Goal: Task Accomplishment & Management: Manage account settings

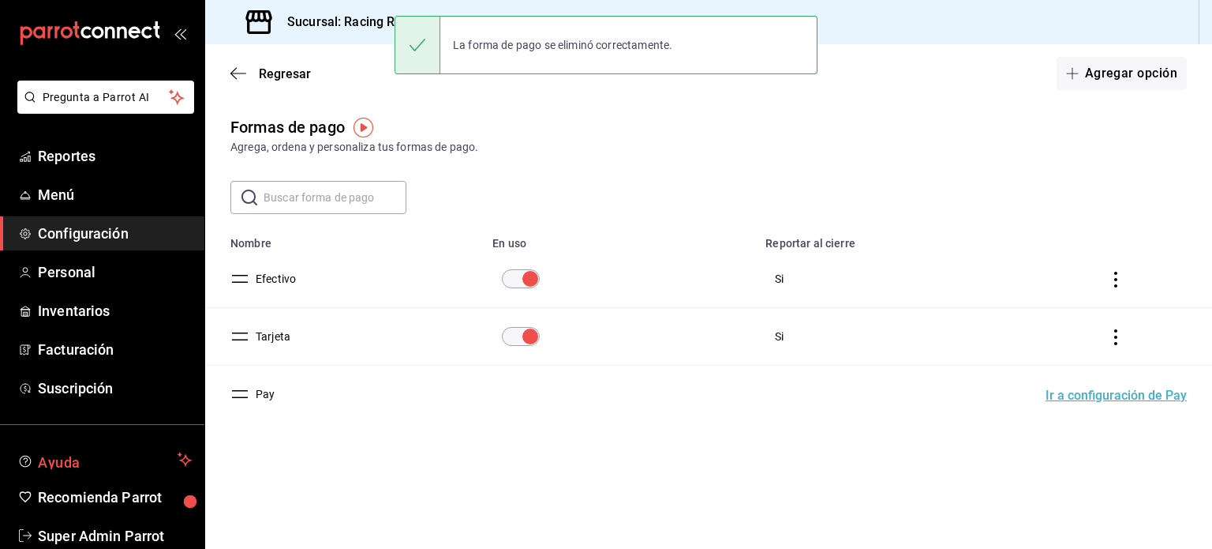
scroll to position [47, 0]
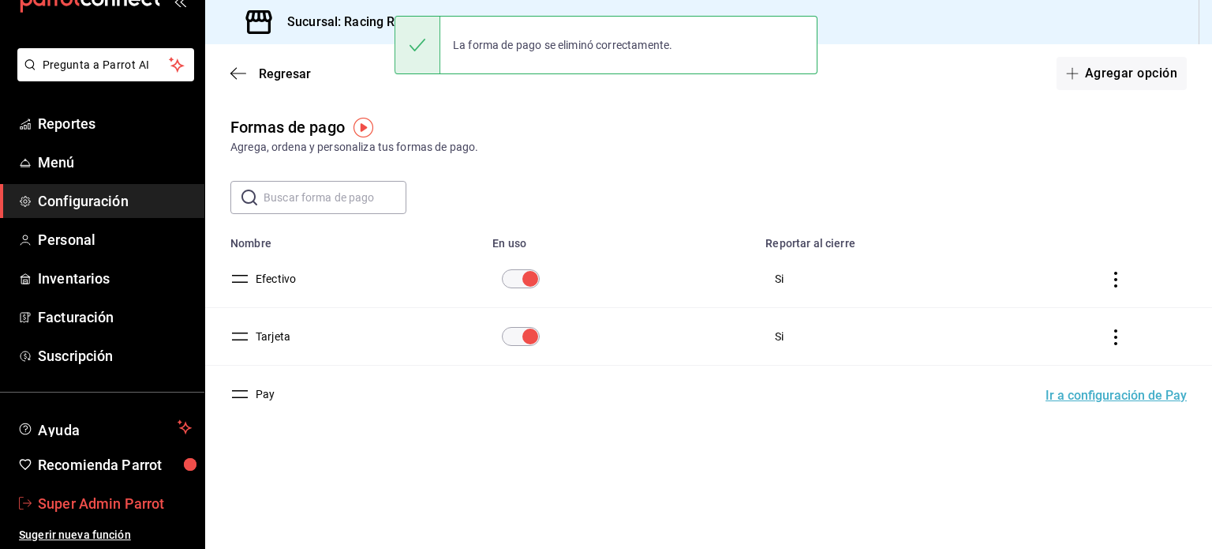
click at [101, 504] on span "Super Admin Parrot" at bounding box center [115, 503] width 154 height 21
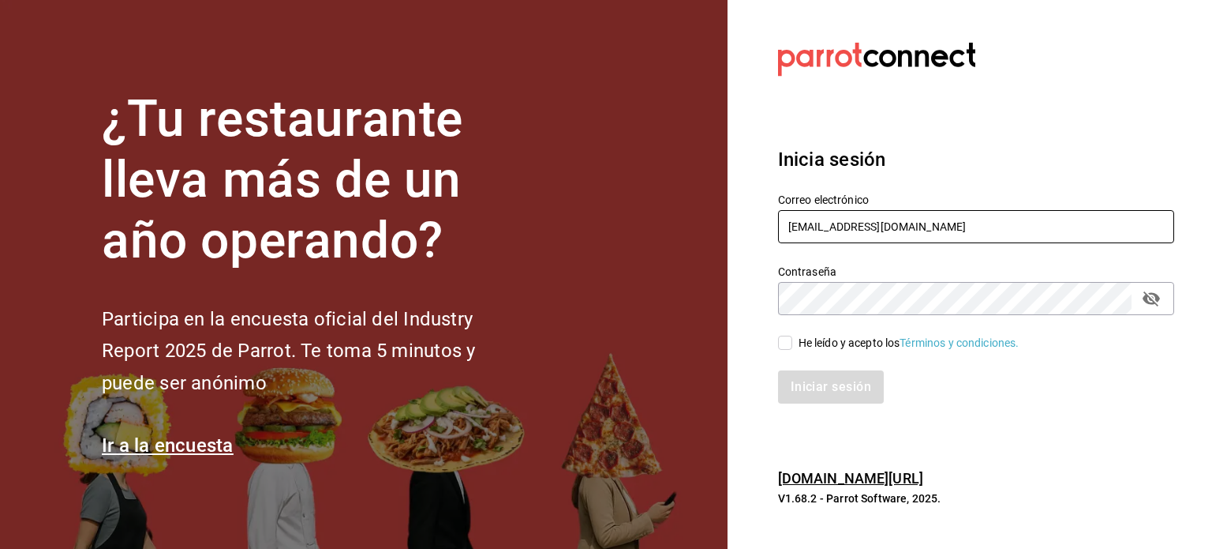
click at [922, 226] on input "racingreality@mty.com" at bounding box center [976, 226] width 396 height 33
paste input "marlunacafe@sonora"
type input "[EMAIL_ADDRESS][DOMAIN_NAME]"
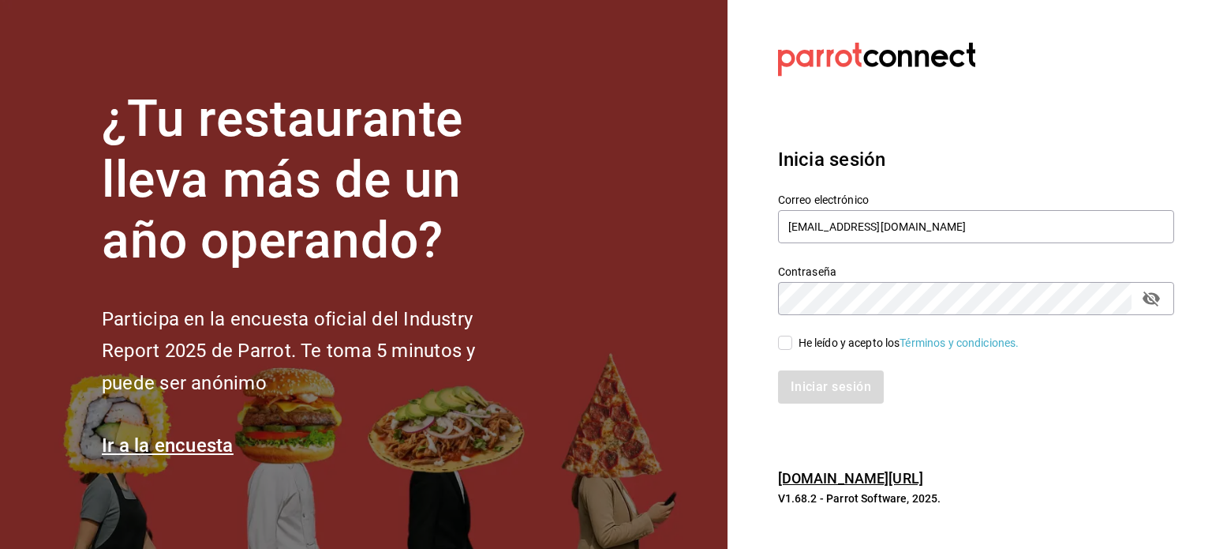
click at [826, 345] on div "He leído y acepto los Términos y condiciones." at bounding box center [909, 343] width 221 height 17
click at [792, 345] on input "He leído y acepto los Términos y condiciones." at bounding box center [785, 342] width 14 height 14
checkbox input "true"
click at [830, 392] on button "Iniciar sesión" at bounding box center [831, 386] width 107 height 33
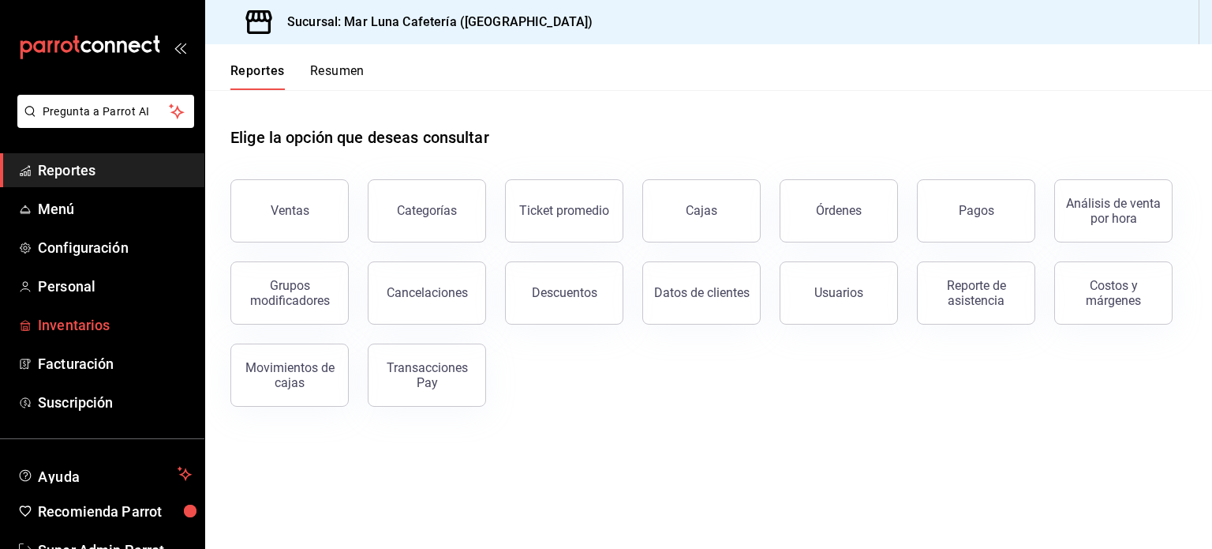
click at [73, 328] on span "Inventarios" at bounding box center [115, 324] width 154 height 21
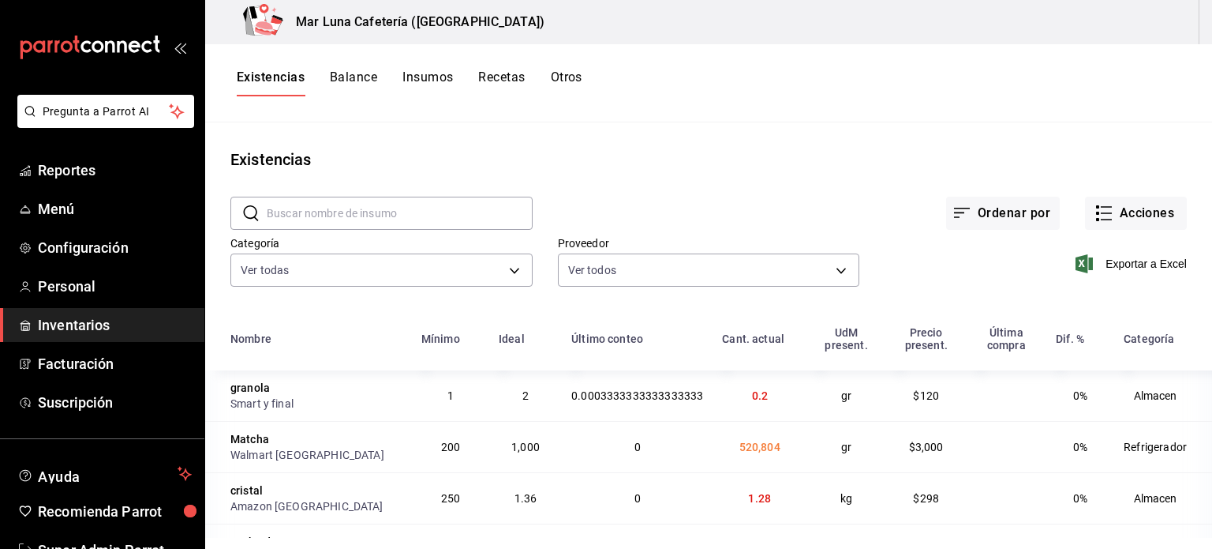
click at [455, 220] on input "text" at bounding box center [400, 213] width 266 height 32
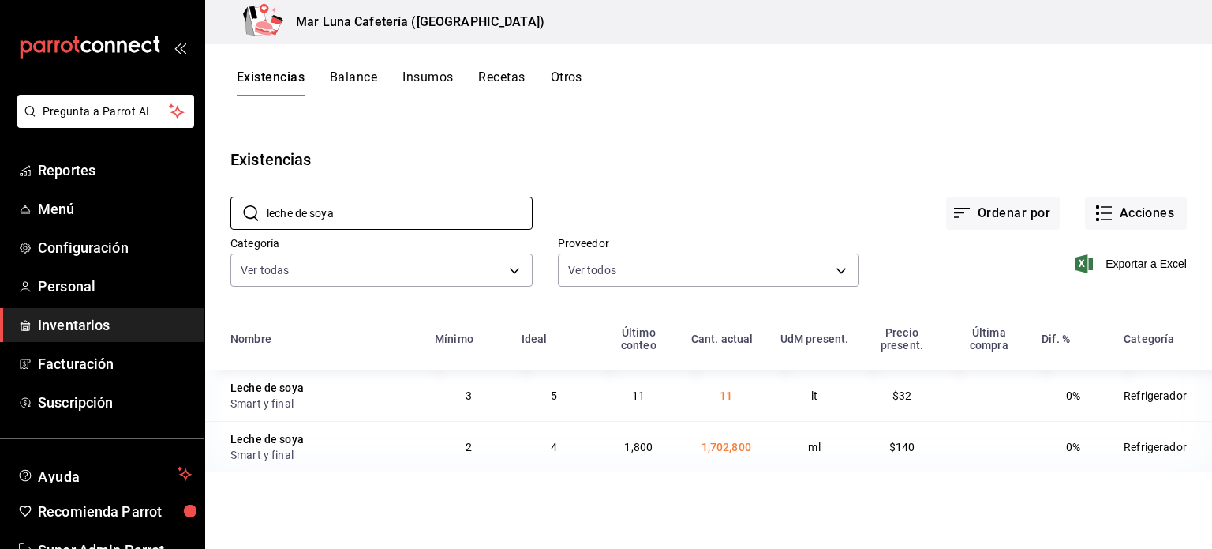
type input "leche de soya"
click at [666, 510] on main "Existencias ​ leche de soya ​ Ordenar por Acciones Categoría Ver todas 1a2ed6d3…" at bounding box center [708, 329] width 1007 height 415
click at [418, 211] on input "leche de soya" at bounding box center [400, 213] width 266 height 32
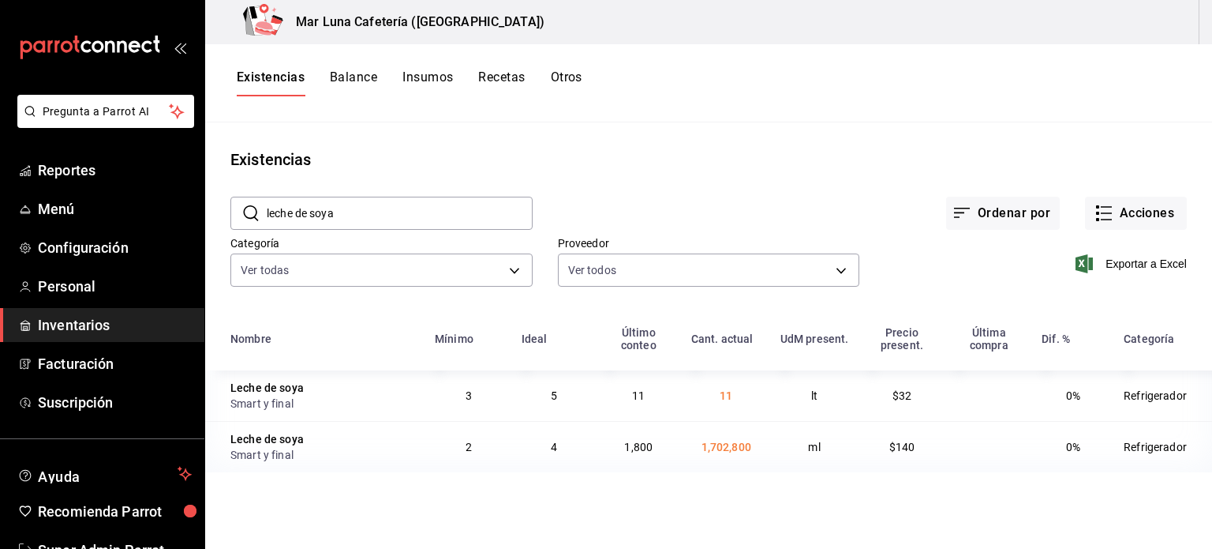
click at [519, 155] on div "Existencias" at bounding box center [708, 160] width 1007 height 24
click at [529, 141] on main "Existencias ​ leche de soya ​ Ordenar por Acciones Categoría Ver todas 1a2ed6d3…" at bounding box center [708, 329] width 1007 height 415
click at [506, 72] on button "Recetas" at bounding box center [501, 82] width 47 height 27
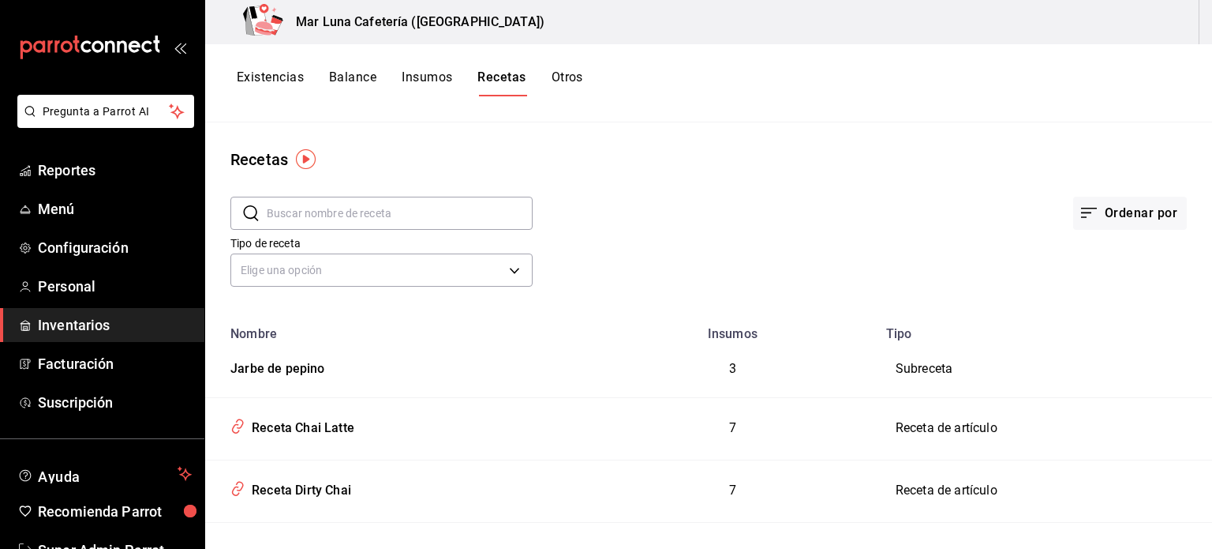
click at [407, 75] on button "Insumos" at bounding box center [427, 82] width 51 height 27
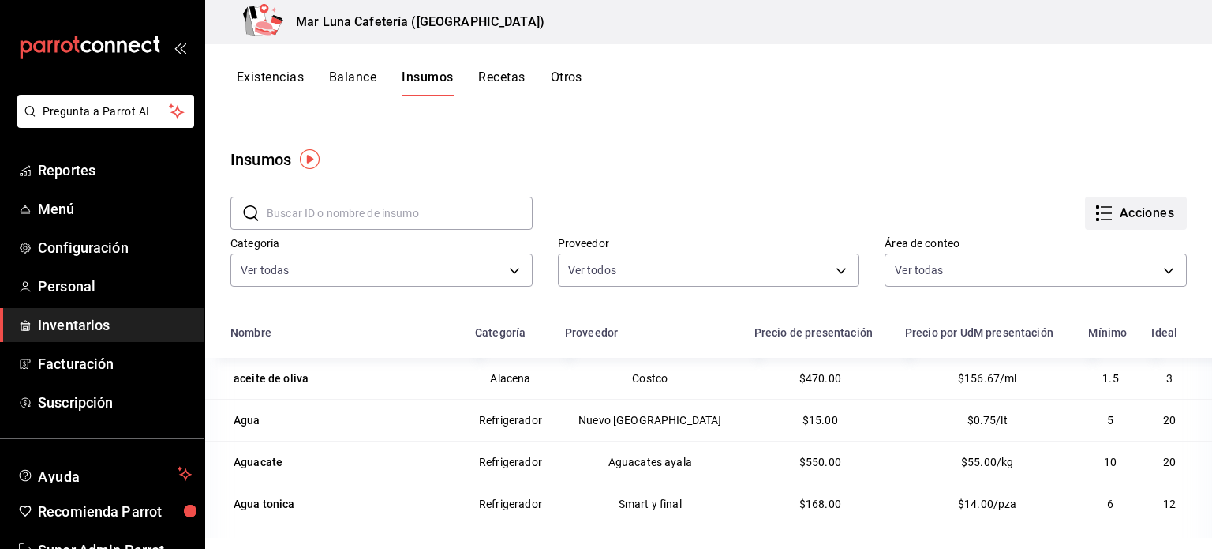
click at [1120, 215] on button "Acciones" at bounding box center [1136, 213] width 102 height 33
click at [866, 176] on div at bounding box center [606, 274] width 1212 height 549
click at [358, 69] on div "Existencias Balance Insumos Recetas Otros" at bounding box center [708, 83] width 1007 height 78
click at [357, 77] on button "Balance" at bounding box center [352, 82] width 47 height 27
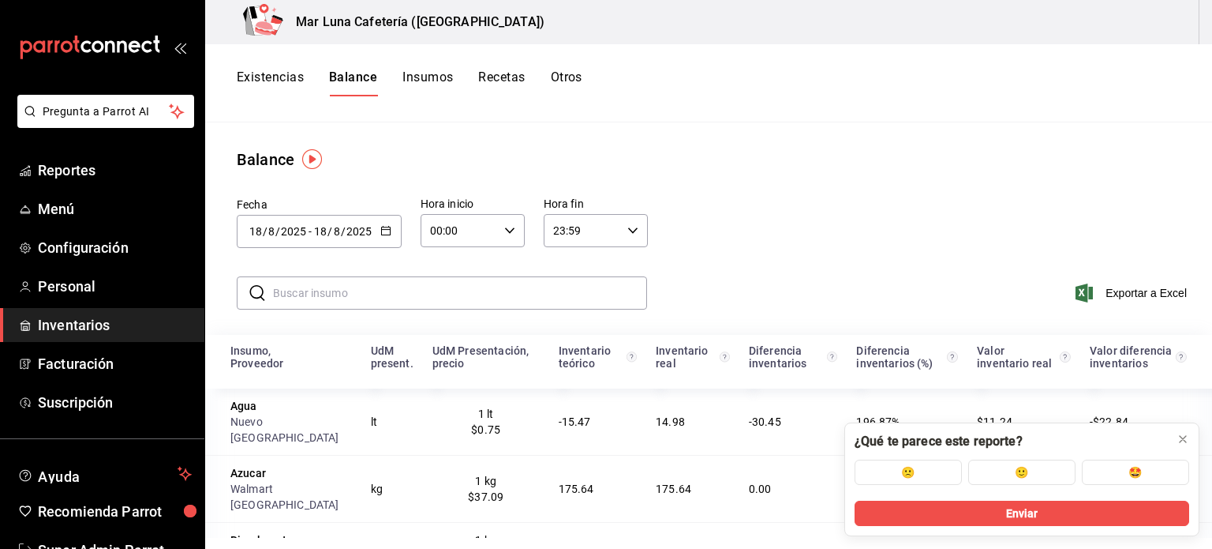
click at [252, 81] on button "Existencias" at bounding box center [270, 82] width 67 height 27
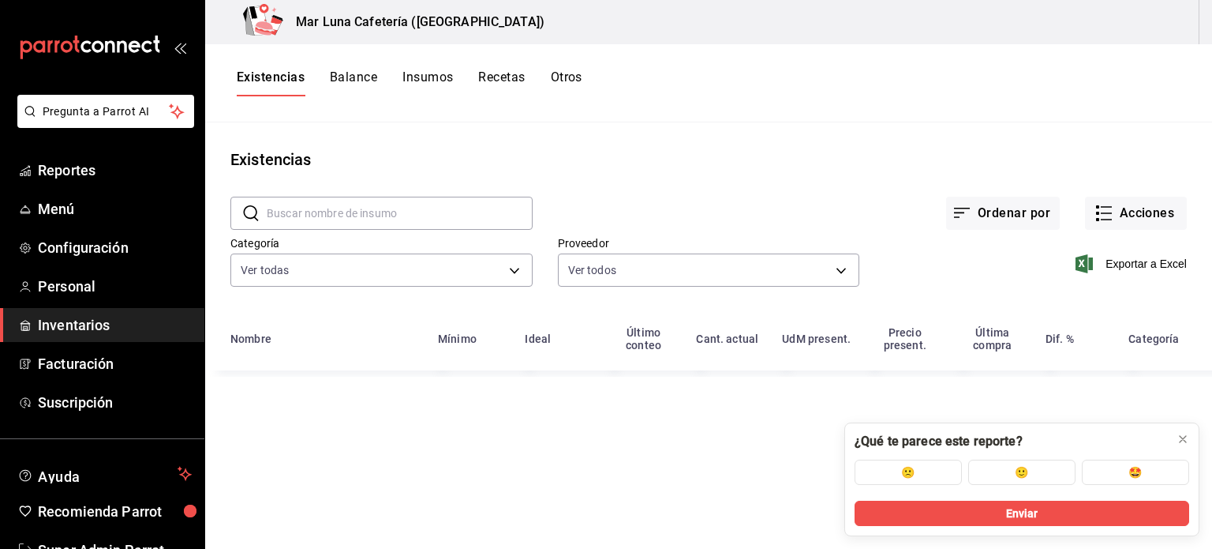
click at [387, 217] on input "text" at bounding box center [400, 213] width 266 height 32
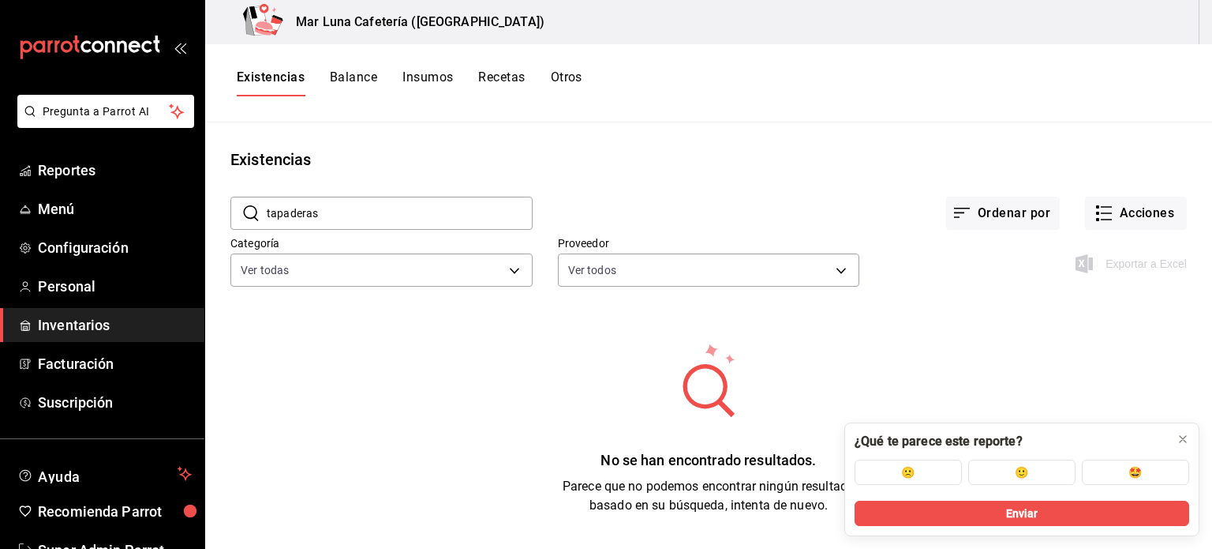
click at [387, 217] on input "tapaderas" at bounding box center [400, 213] width 266 height 32
click at [396, 217] on input "tapaderas" at bounding box center [400, 213] width 266 height 32
type input "tapade"
click at [396, 217] on input "tapade" at bounding box center [400, 213] width 266 height 32
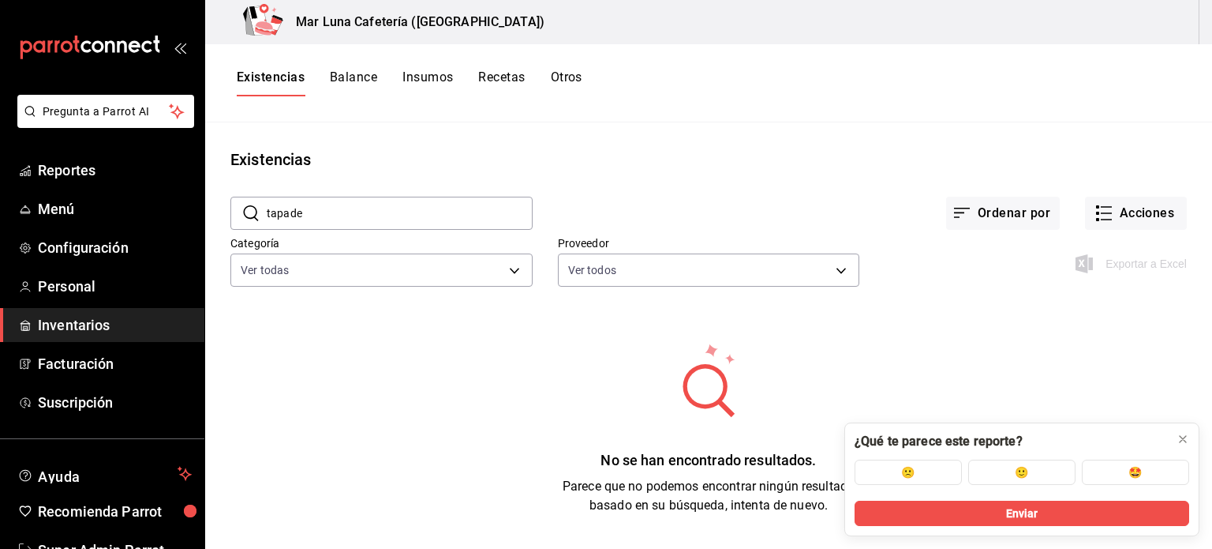
click at [396, 217] on input "tapade" at bounding box center [400, 213] width 266 height 32
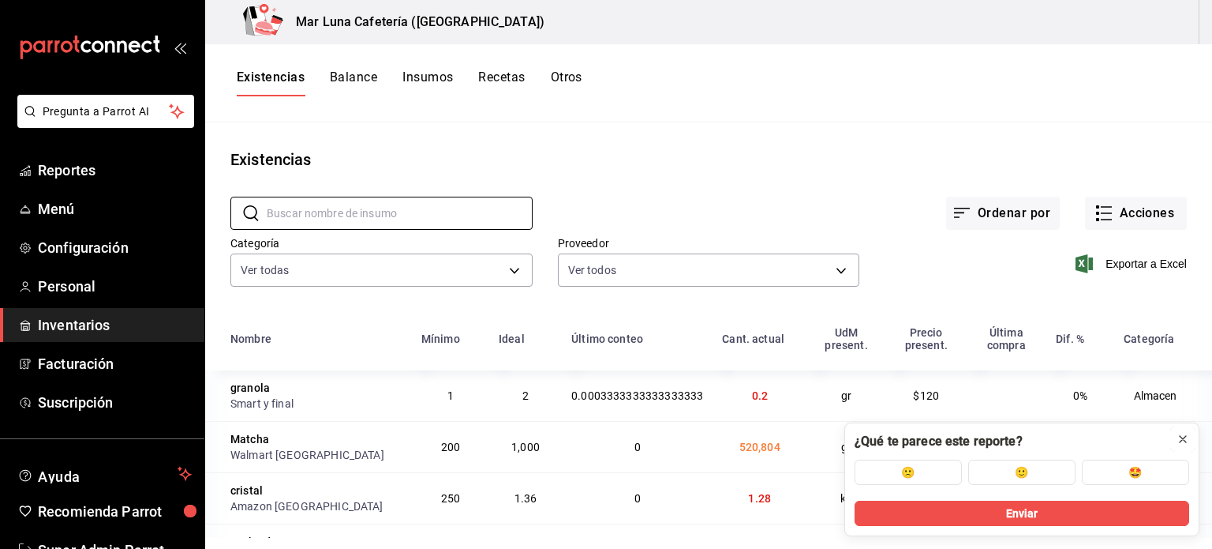
click at [1182, 435] on icon at bounding box center [1183, 439] width 13 height 13
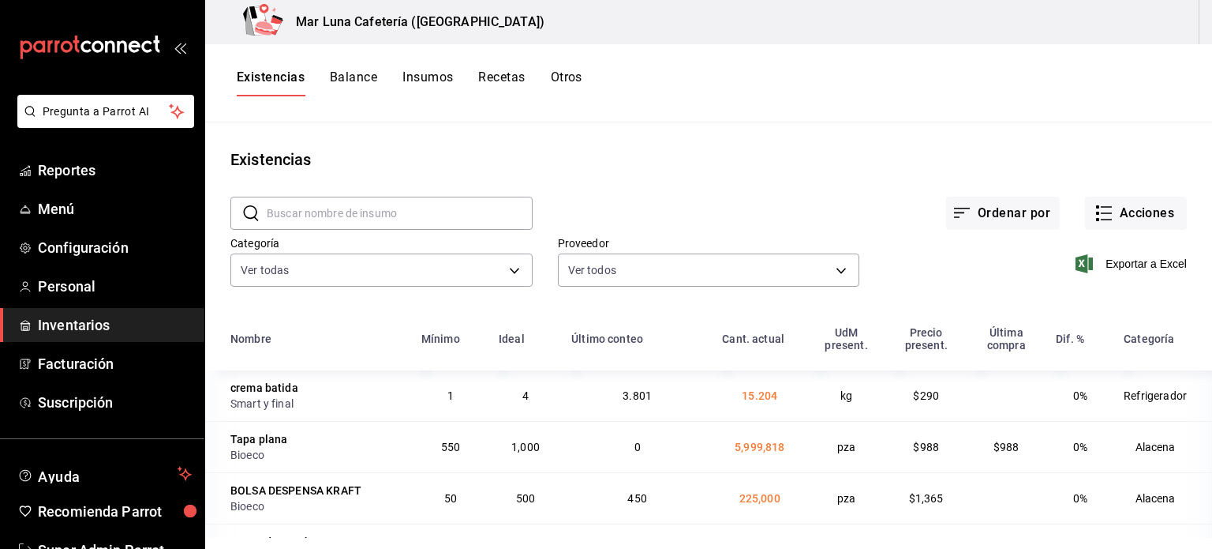
scroll to position [1342, 0]
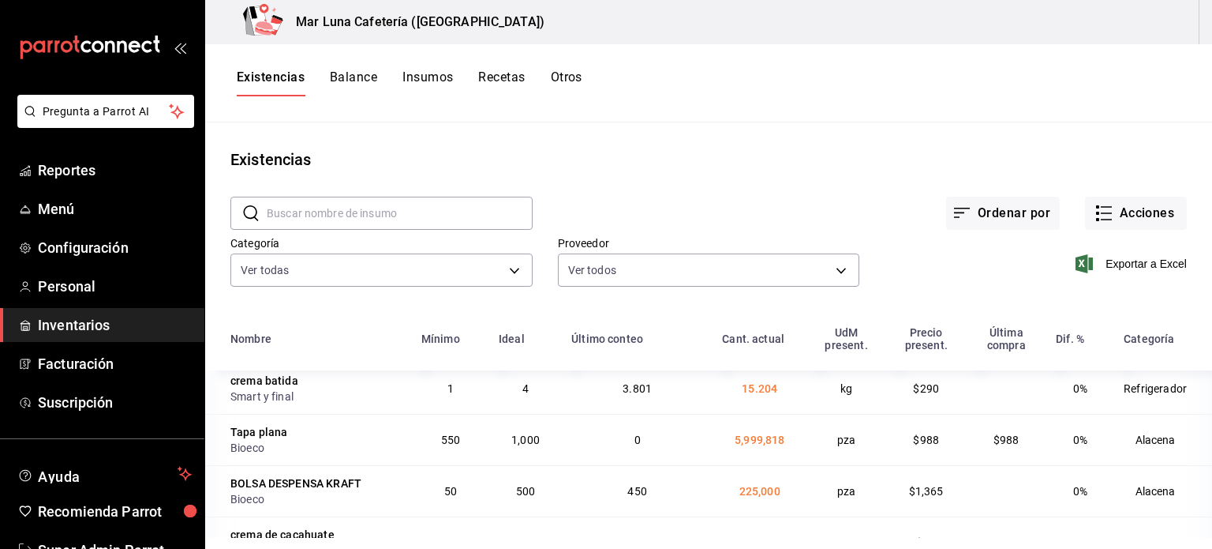
click at [736, 437] on span "5,999,818" at bounding box center [760, 439] width 50 height 13
click at [732, 318] on th "Cant. actual" at bounding box center [760, 344] width 94 height 54
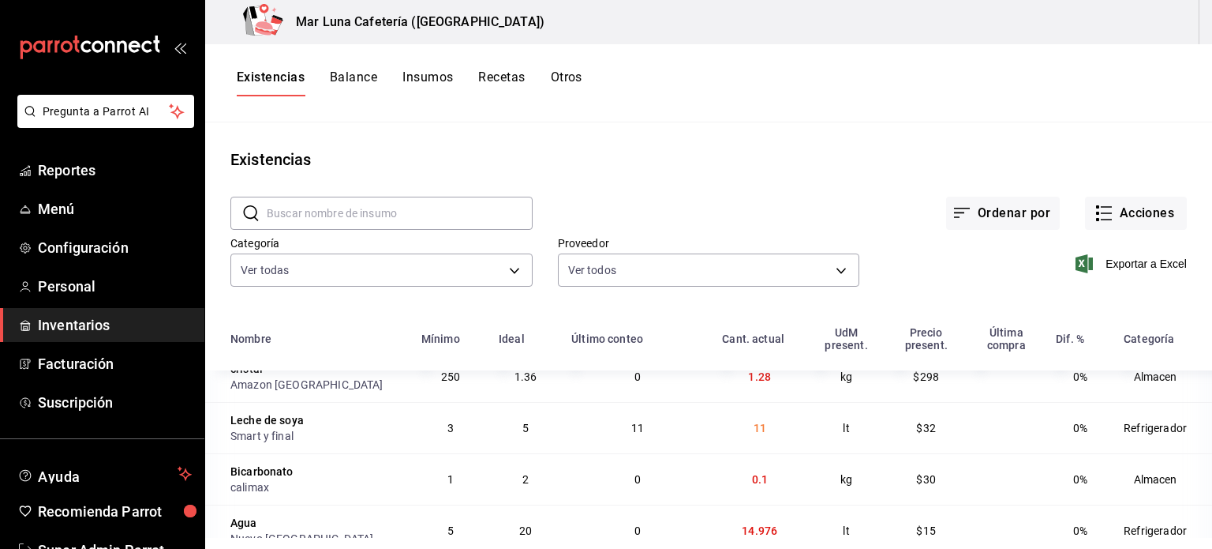
scroll to position [0, 0]
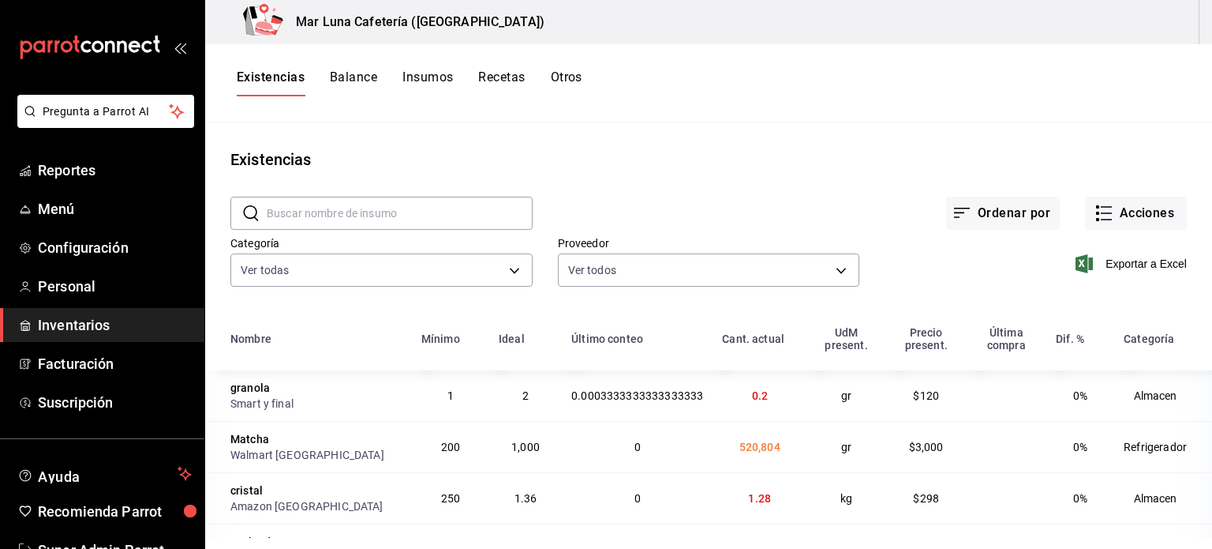
click at [366, 219] on input "text" at bounding box center [400, 213] width 266 height 32
type input "tapa"
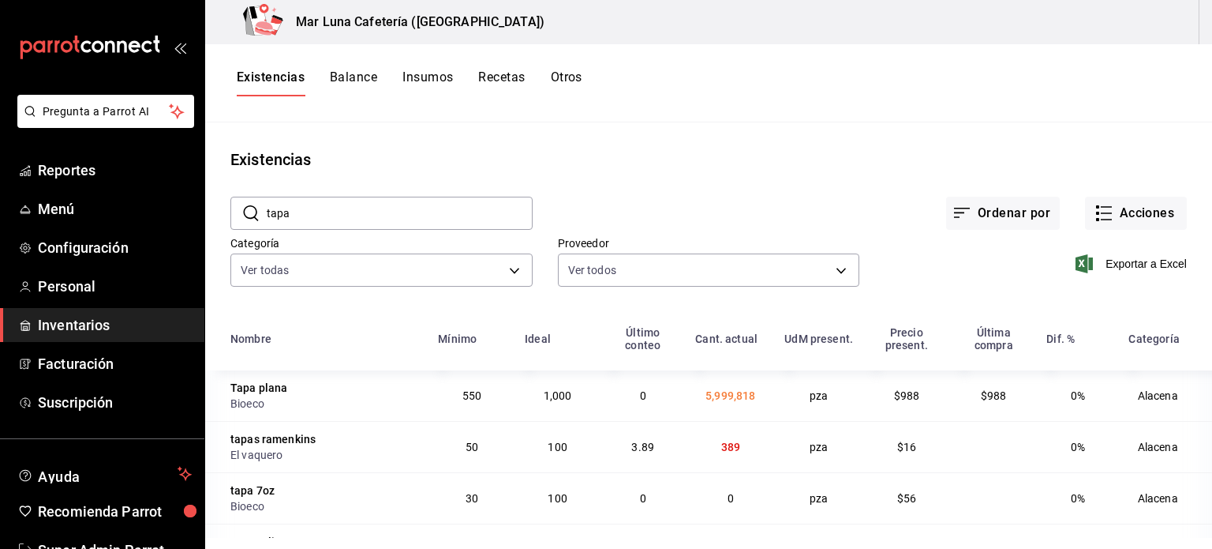
click at [348, 214] on input "tapa" at bounding box center [400, 213] width 266 height 32
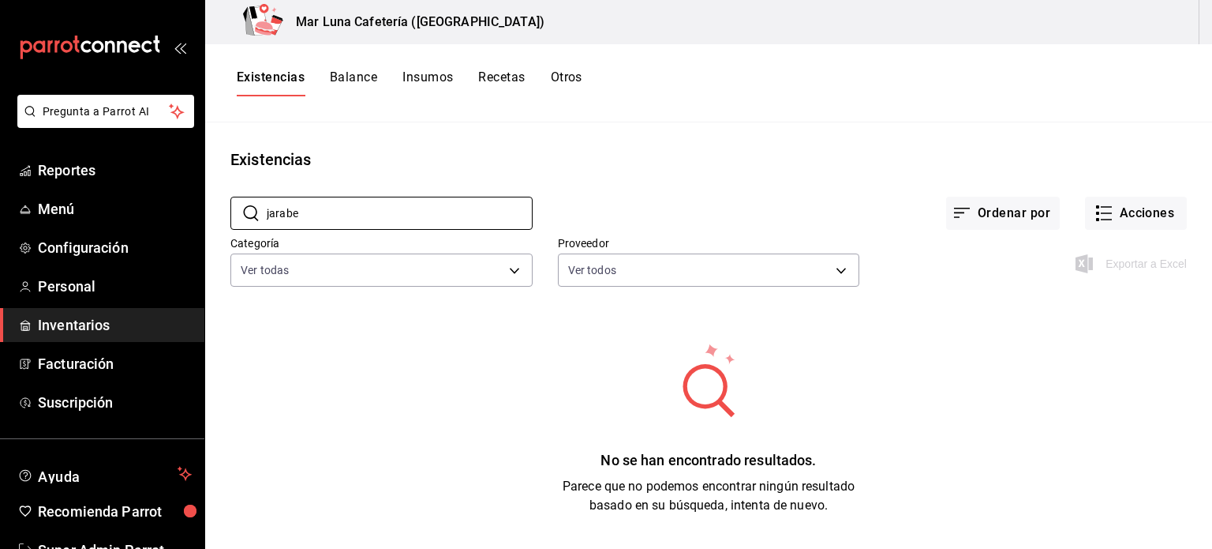
type input "jarabe"
click at [418, 78] on button "Insumos" at bounding box center [428, 82] width 51 height 27
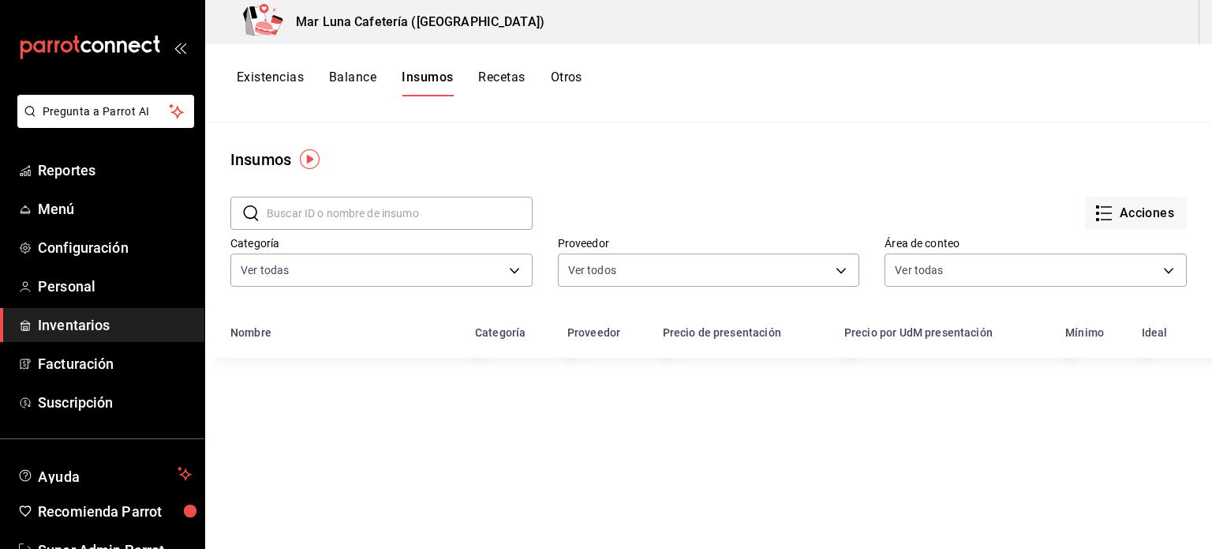
click at [373, 203] on input "text" at bounding box center [400, 213] width 266 height 32
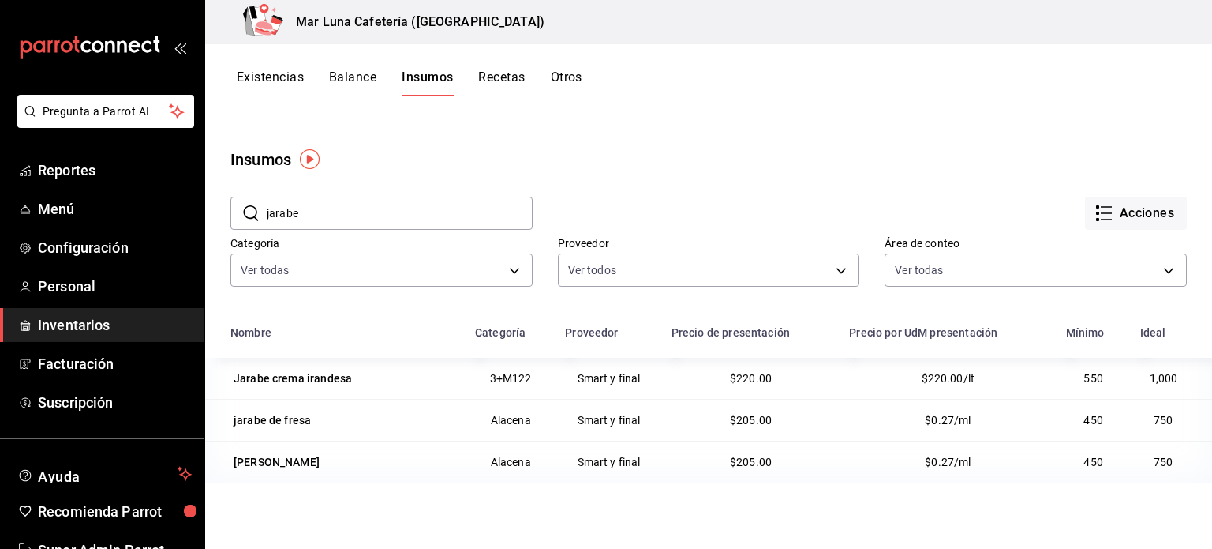
click at [359, 212] on input "jarabe" at bounding box center [400, 213] width 266 height 32
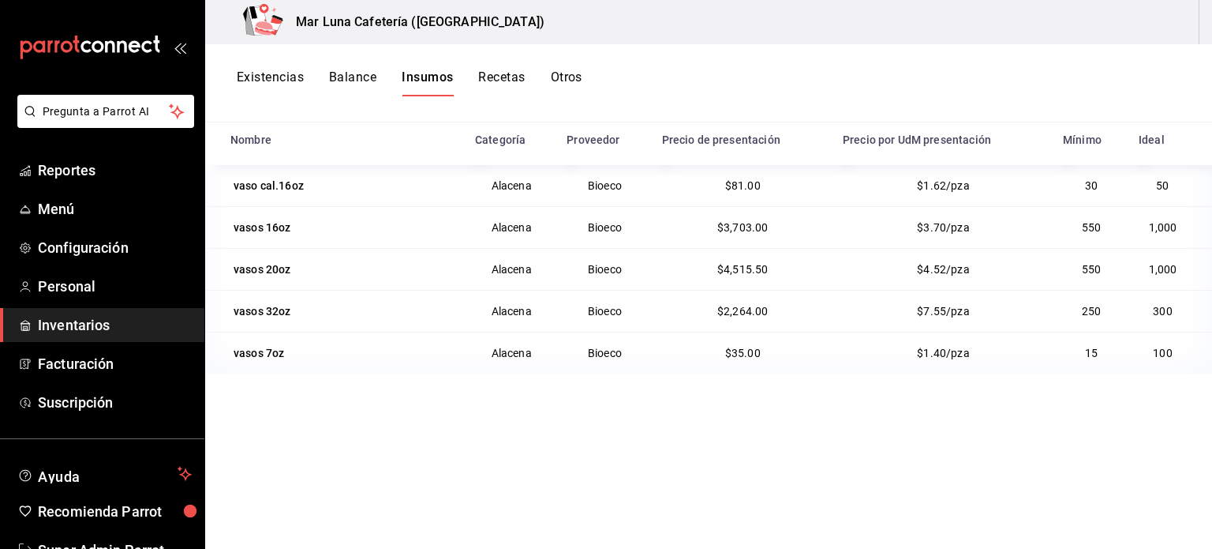
scroll to position [193, 0]
type input "vaso"
click at [275, 84] on button "Existencias" at bounding box center [270, 82] width 67 height 27
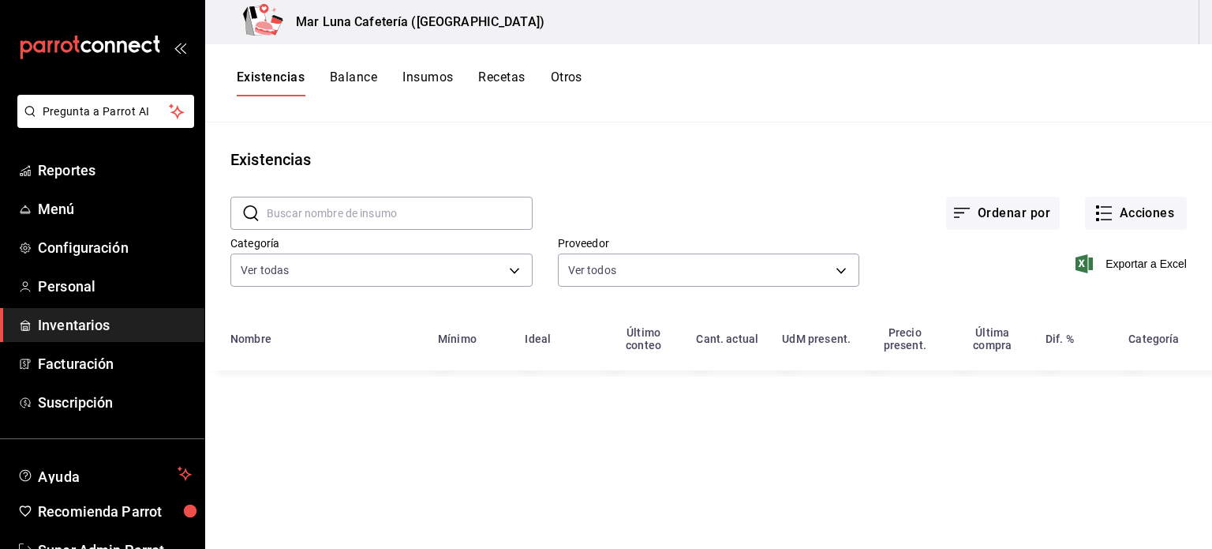
click at [464, 216] on input "text" at bounding box center [400, 213] width 266 height 32
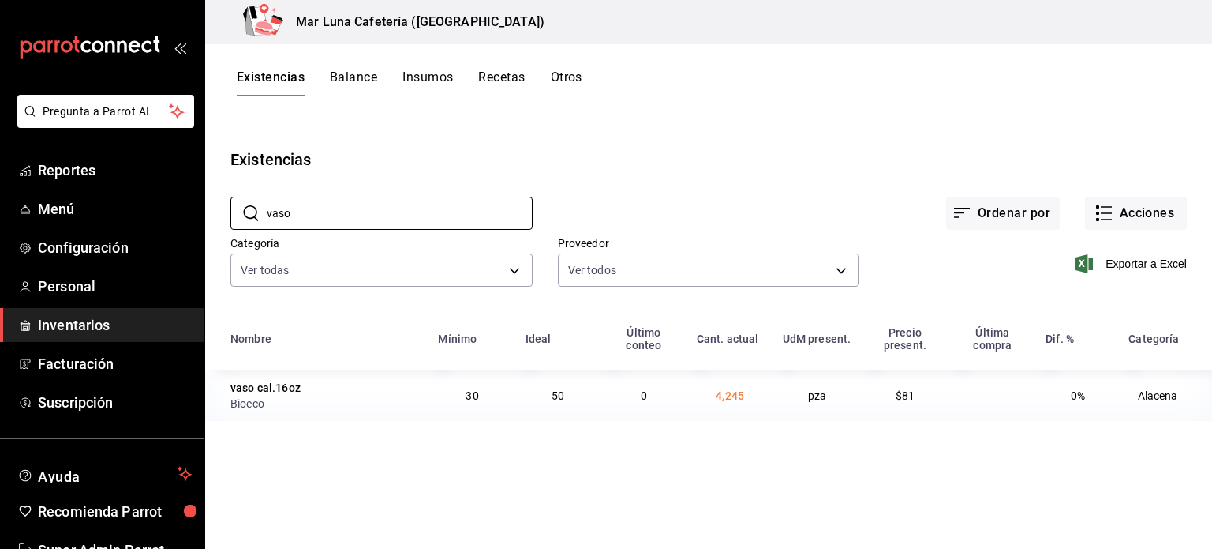
type input "vaso"
drag, startPoint x: 717, startPoint y: 397, endPoint x: 742, endPoint y: 392, distance: 25.7
click at [742, 392] on span "4,245" at bounding box center [730, 395] width 28 height 13
click at [707, 425] on div "Nombre Mínimo Ideal Último conteo Cant. actual UdM present. Precio present. Últ…" at bounding box center [708, 372] width 1007 height 111
click at [1130, 214] on button "Acciones" at bounding box center [1136, 213] width 102 height 33
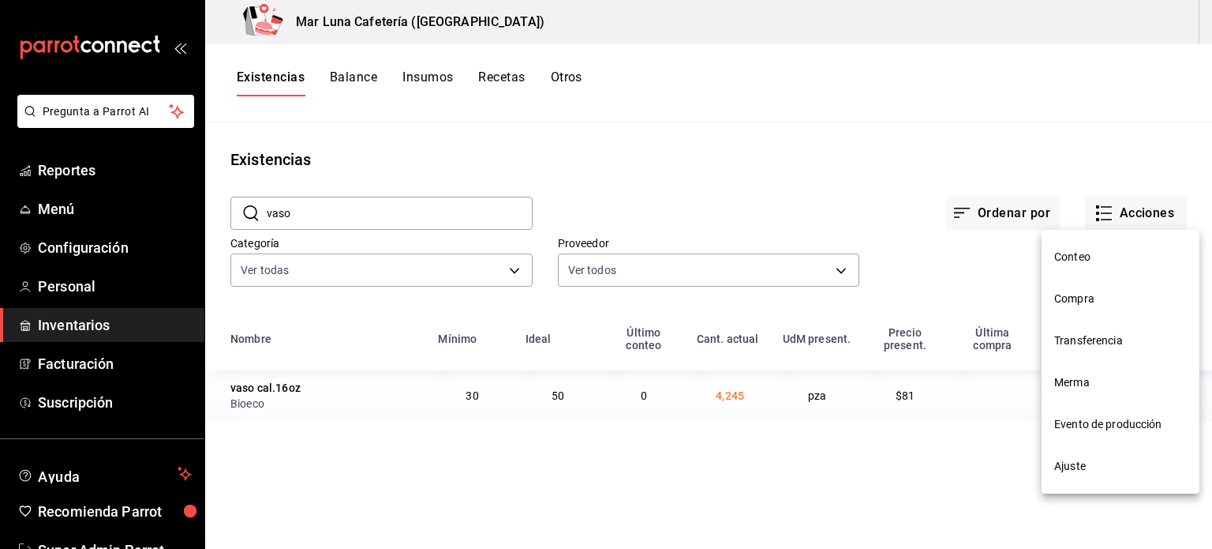
click at [811, 199] on div at bounding box center [606, 274] width 1212 height 549
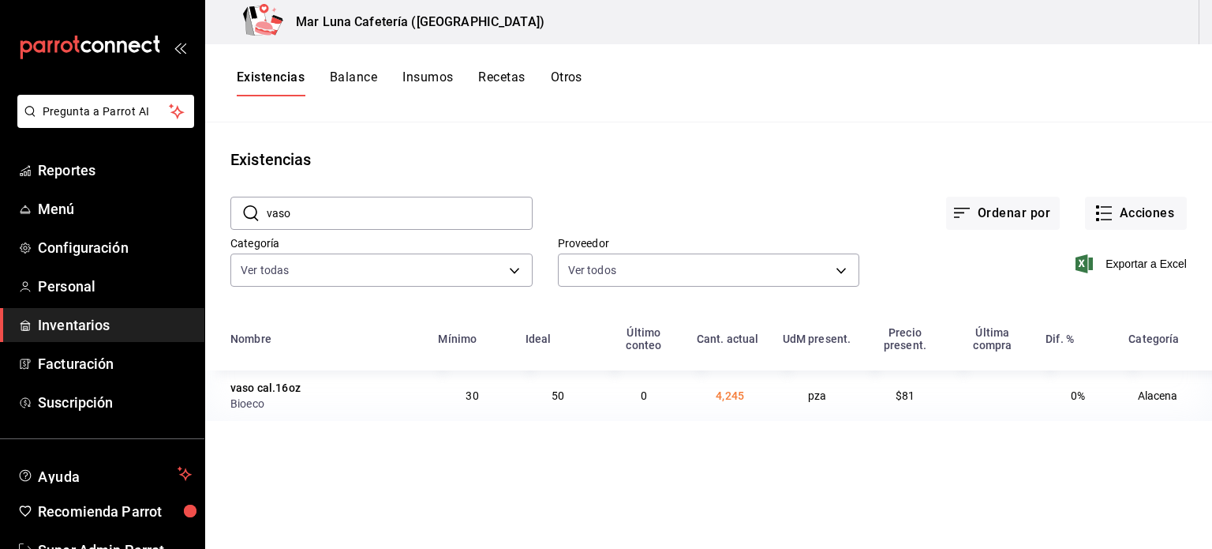
click at [352, 78] on button "Balance" at bounding box center [353, 82] width 47 height 27
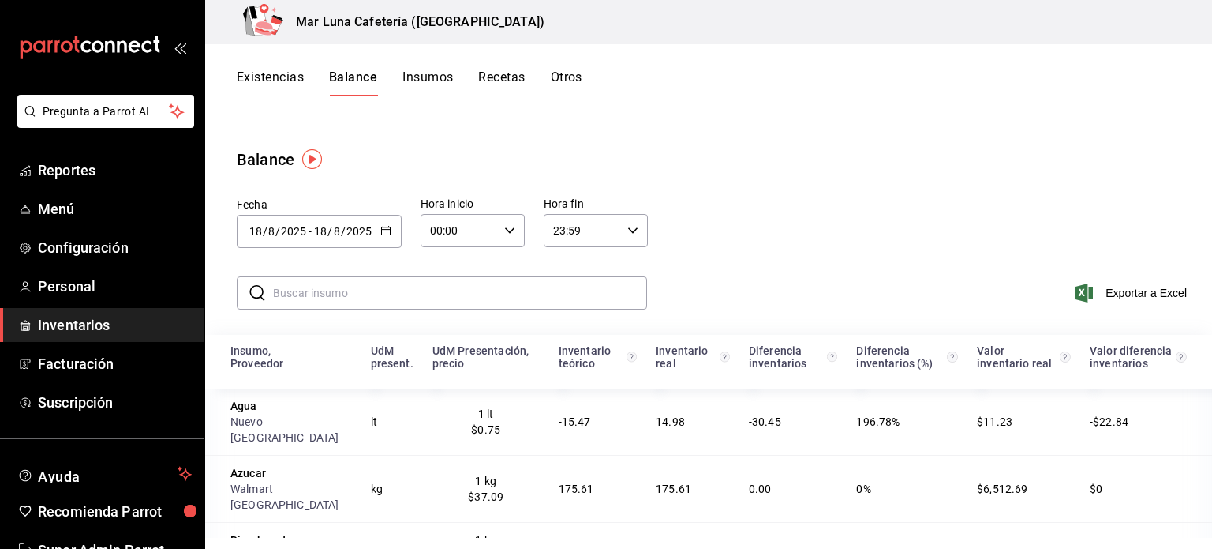
click at [453, 299] on input "text" at bounding box center [460, 293] width 374 height 32
click at [278, 80] on button "Existencias" at bounding box center [270, 82] width 67 height 27
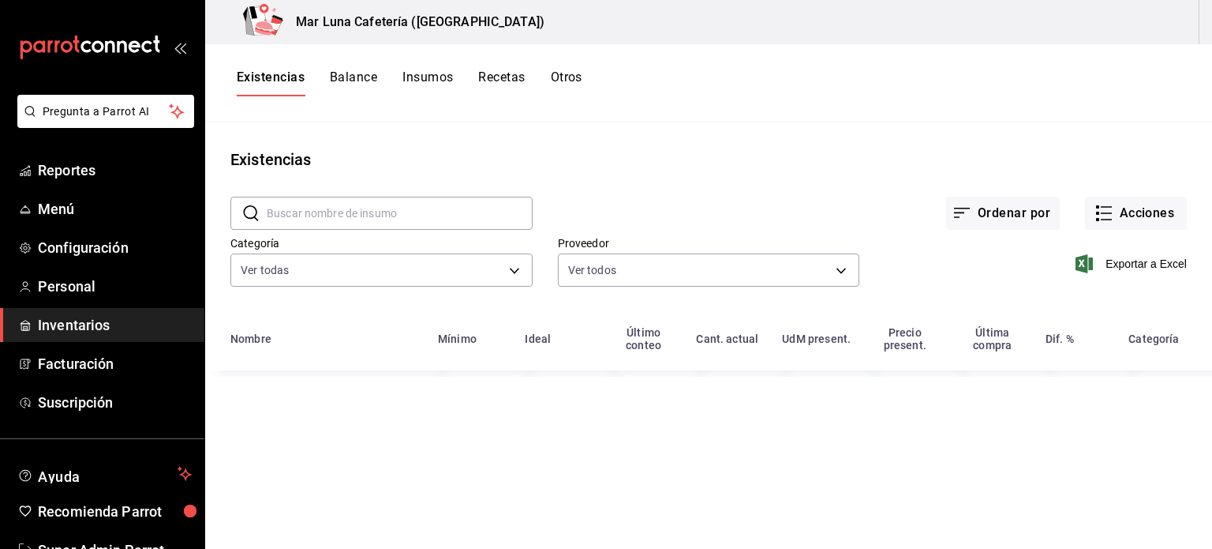
drag, startPoint x: 401, startPoint y: 215, endPoint x: 376, endPoint y: 229, distance: 28.6
click at [401, 215] on input "text" at bounding box center [400, 213] width 266 height 32
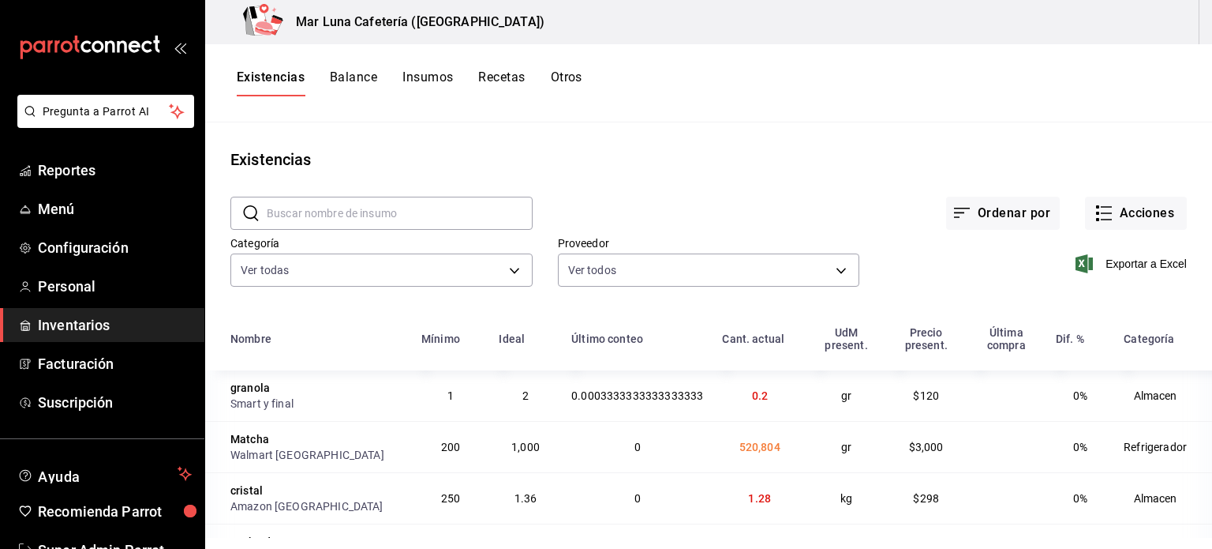
click at [476, 159] on div "Existencias" at bounding box center [708, 160] width 1007 height 24
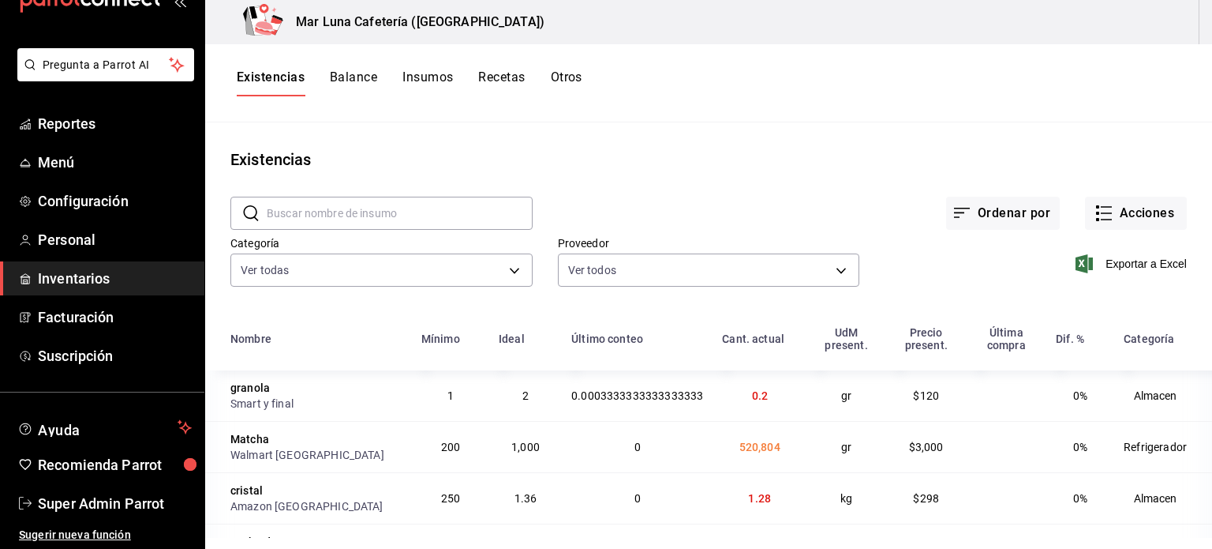
click at [418, 216] on input "text" at bounding box center [400, 213] width 266 height 32
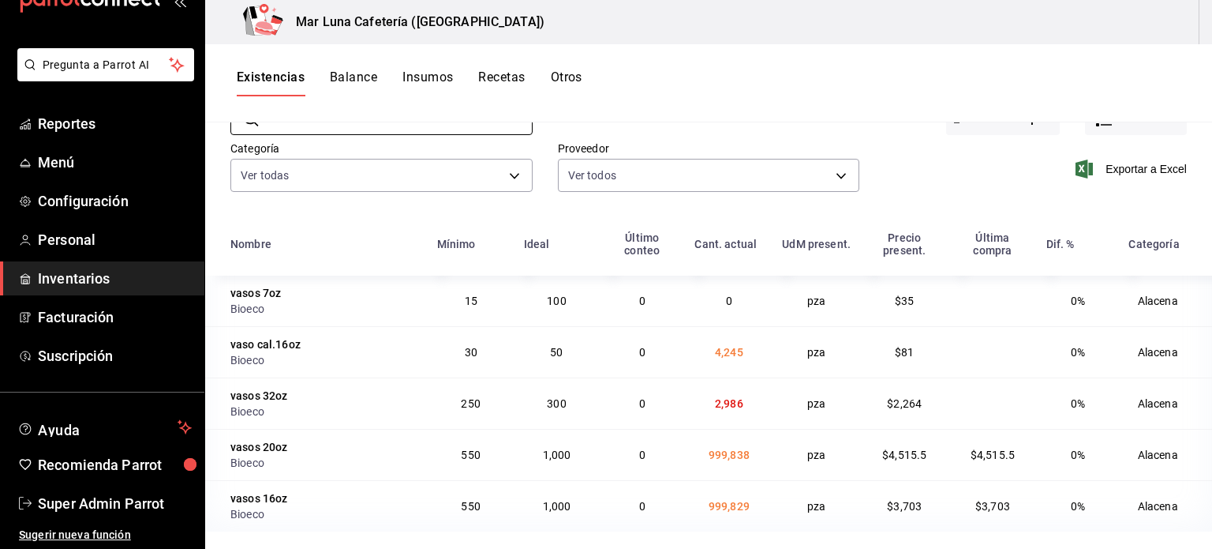
scroll to position [95, 0]
type input "vaso"
click at [805, 114] on div "Existencias Balance Insumos Recetas Otros" at bounding box center [708, 83] width 1007 height 78
drag, startPoint x: 699, startPoint y: 507, endPoint x: 748, endPoint y: 514, distance: 50.2
click at [748, 514] on td "999,829" at bounding box center [729, 505] width 88 height 51
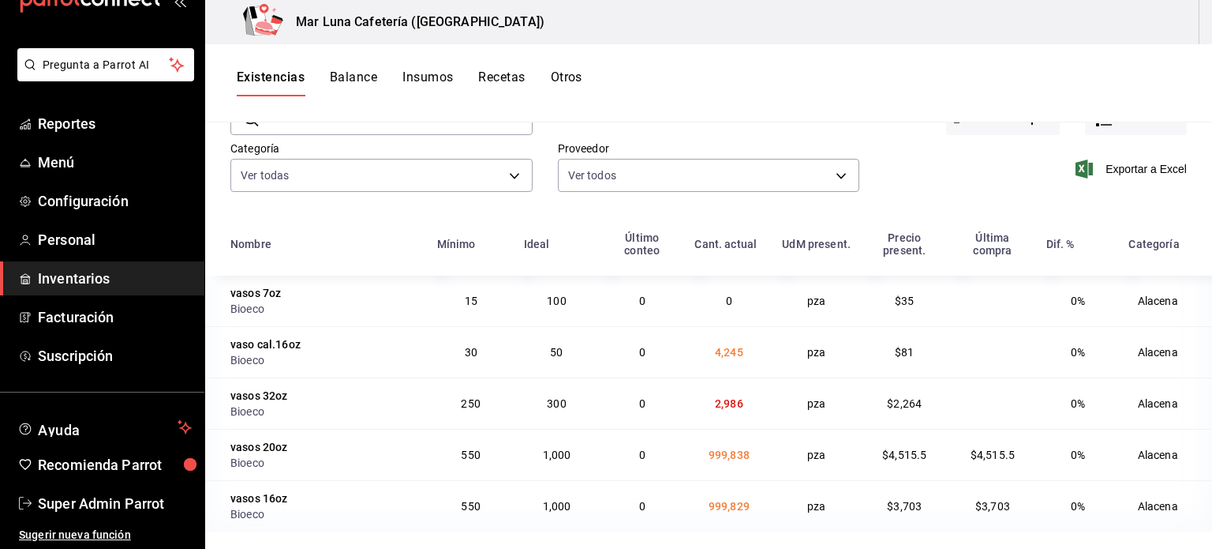
click at [599, 507] on td "0" at bounding box center [642, 505] width 86 height 51
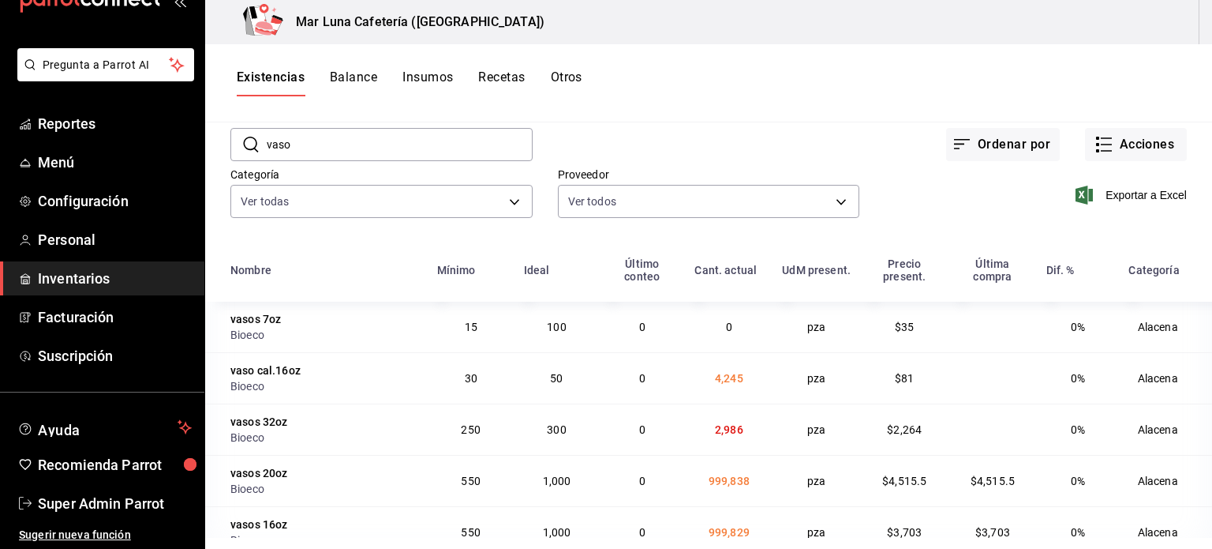
scroll to position [0, 0]
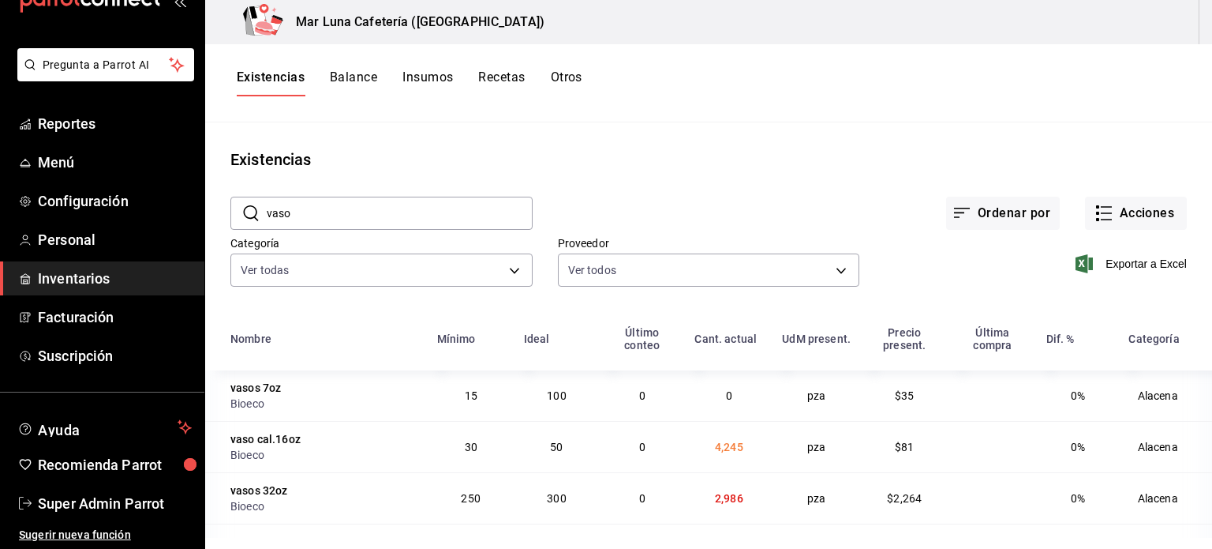
click at [354, 77] on button "Balance" at bounding box center [353, 82] width 47 height 27
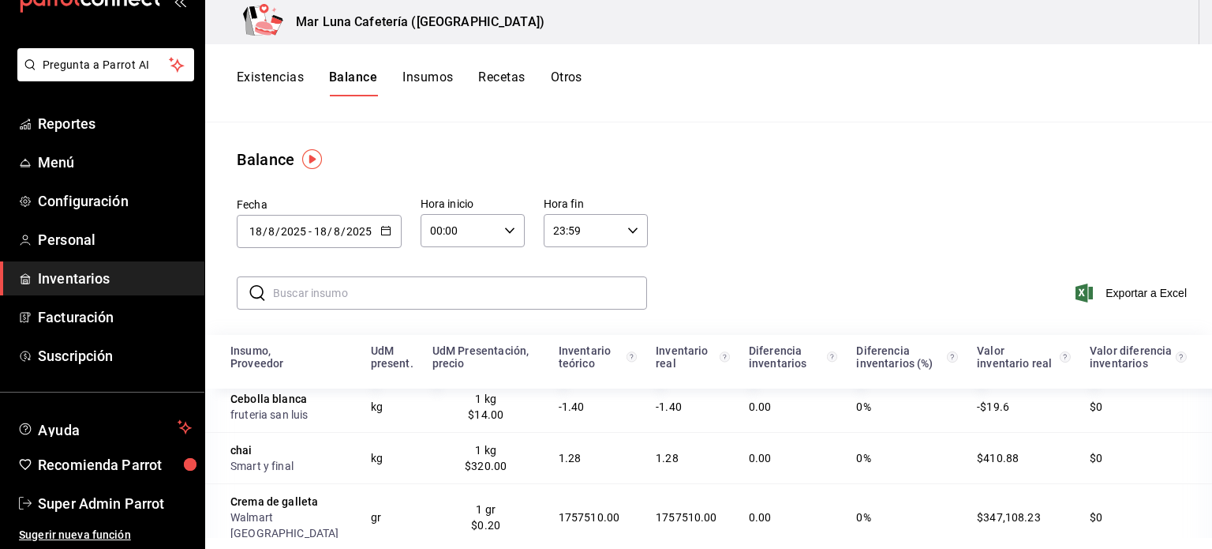
scroll to position [316, 0]
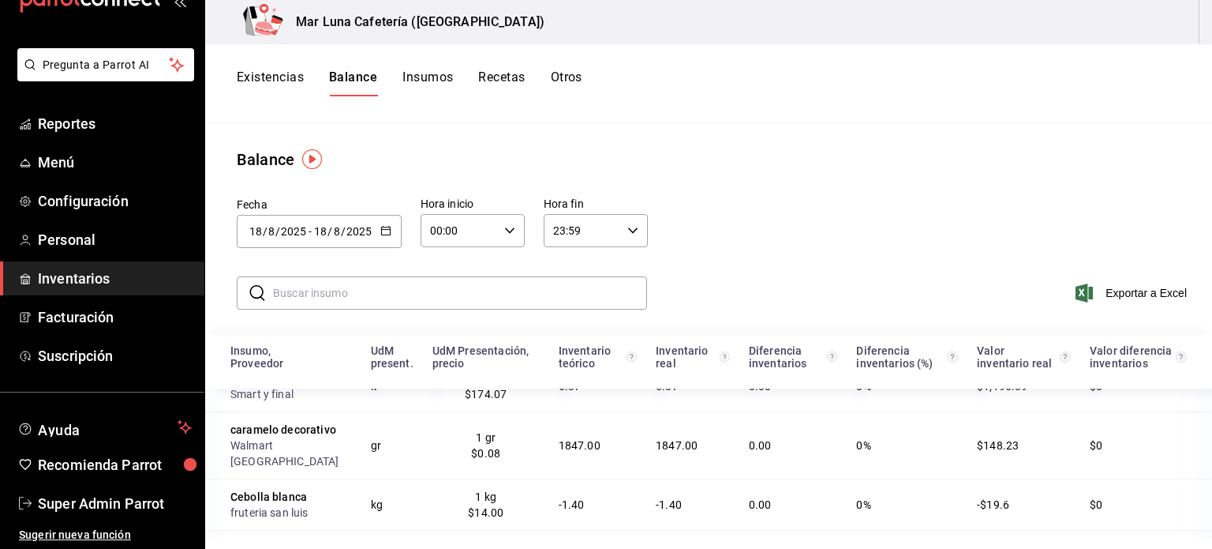
click at [273, 79] on button "Existencias" at bounding box center [270, 82] width 67 height 27
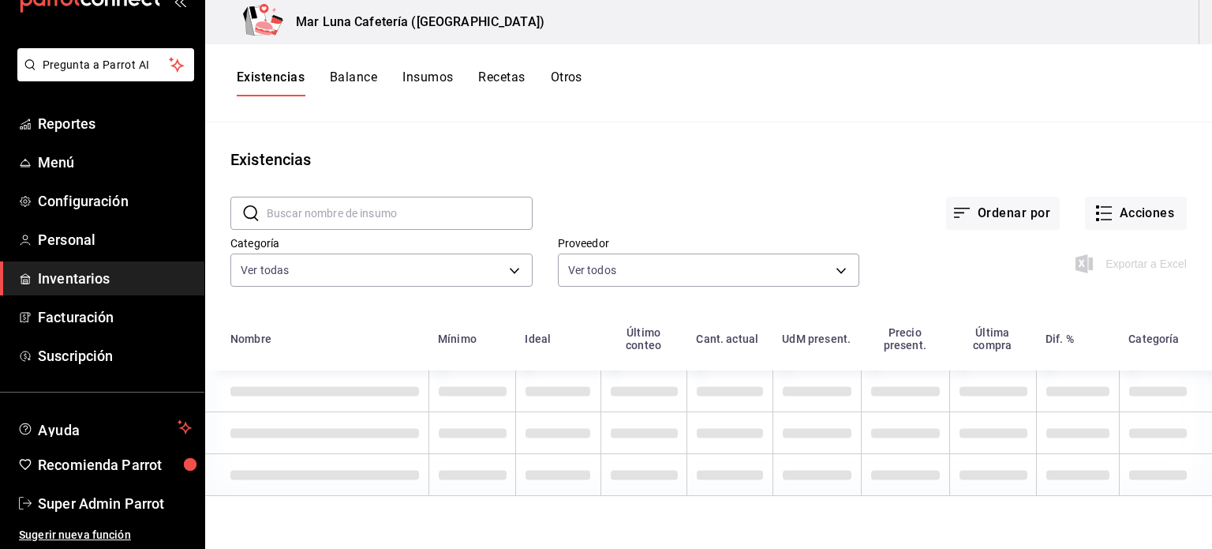
click at [412, 217] on input "text" at bounding box center [400, 213] width 266 height 32
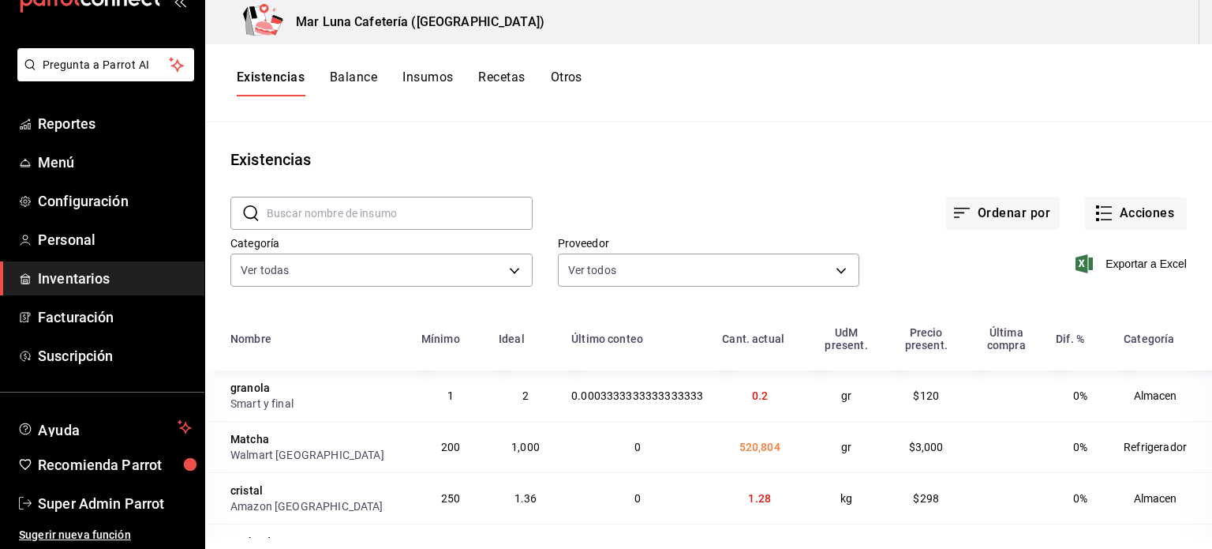
click at [411, 217] on input "text" at bounding box center [400, 213] width 266 height 32
type input "vasos"
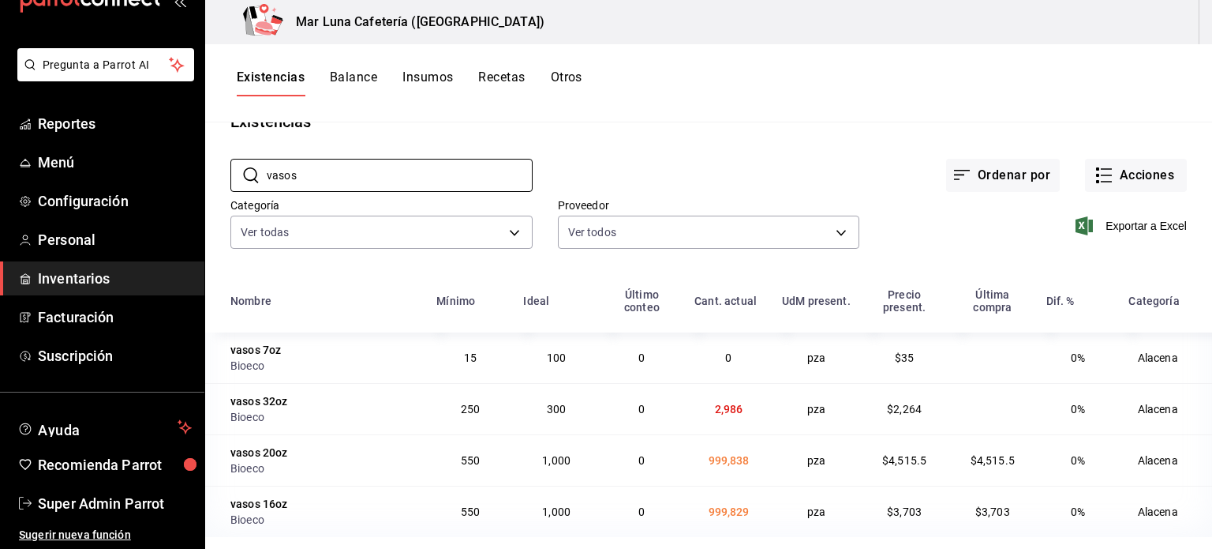
scroll to position [44, 0]
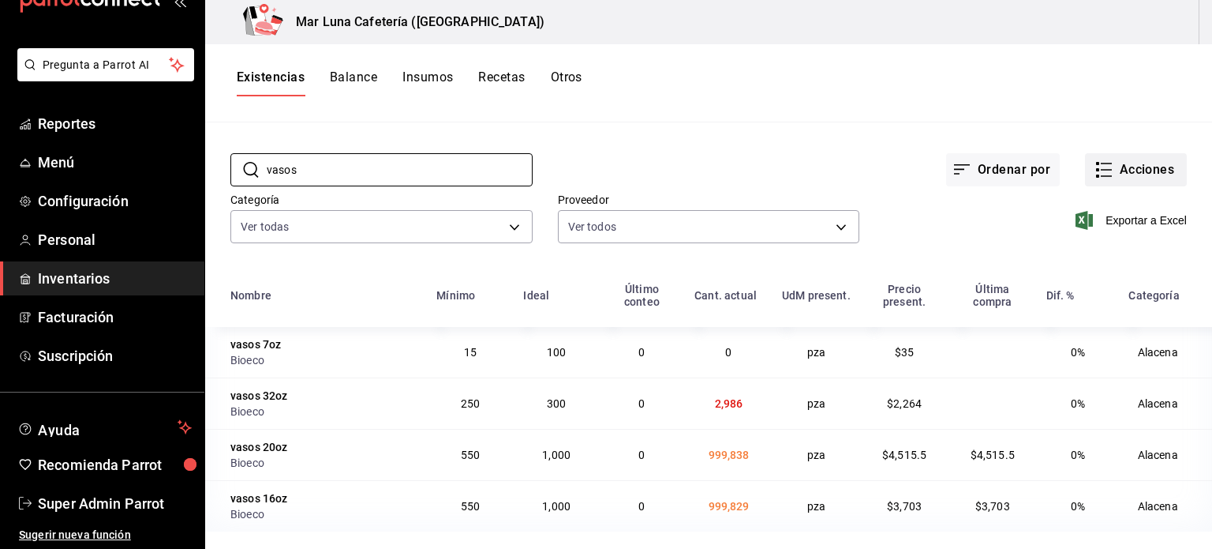
click at [1121, 170] on button "Acciones" at bounding box center [1136, 169] width 102 height 33
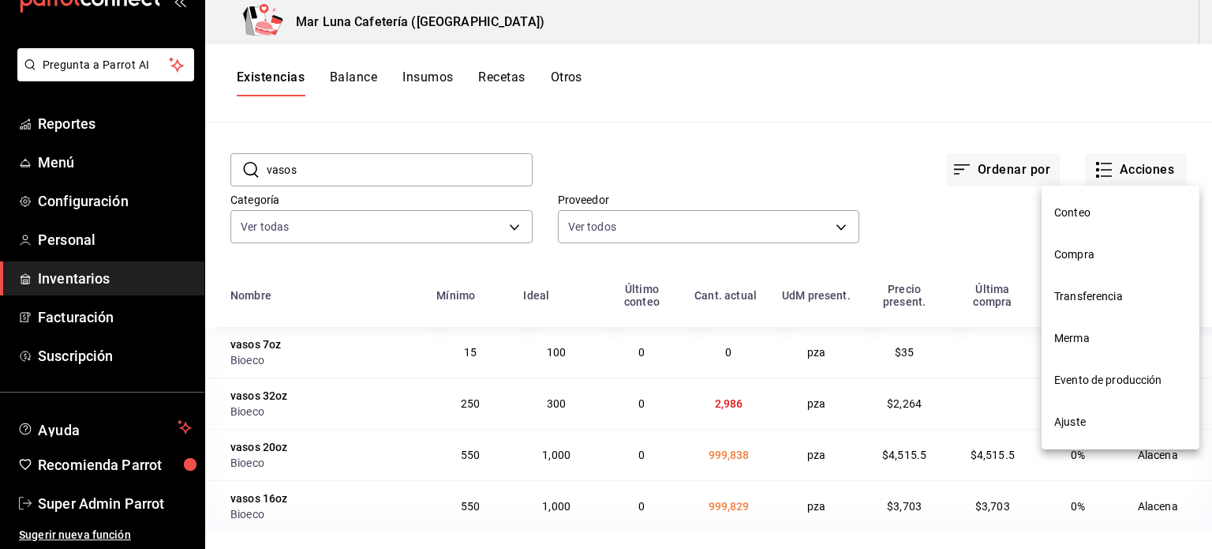
click at [1091, 210] on span "Conteo" at bounding box center [1121, 212] width 133 height 17
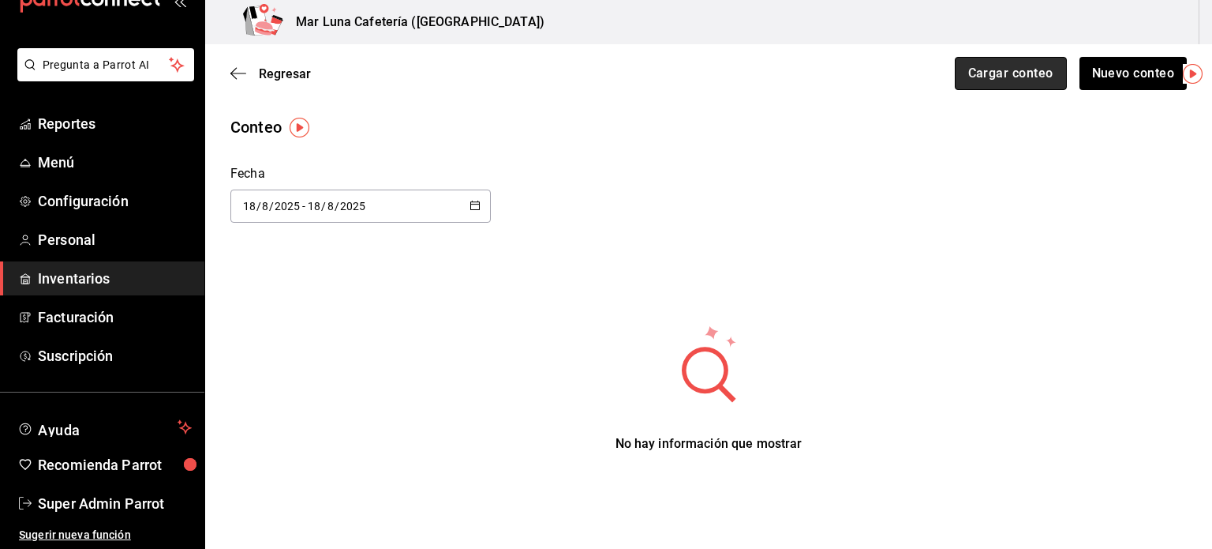
click at [1004, 78] on button "Cargar conteo" at bounding box center [1011, 73] width 112 height 33
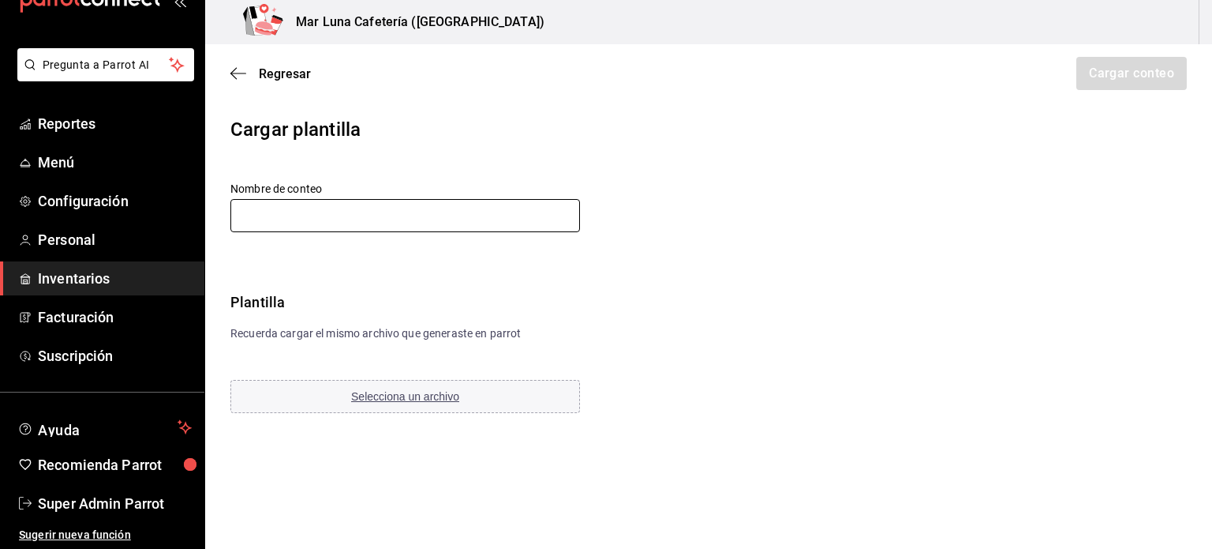
click at [474, 212] on input "text" at bounding box center [405, 215] width 350 height 33
click at [745, 252] on div "Cargar plantilla Nombre de conteo Plantilla Recuerda cargar el mismo archivo qu…" at bounding box center [708, 265] width 1007 height 300
click at [227, 73] on div "Regresar Cargar conteo" at bounding box center [708, 73] width 1007 height 58
click at [233, 77] on icon "button" at bounding box center [238, 73] width 16 height 14
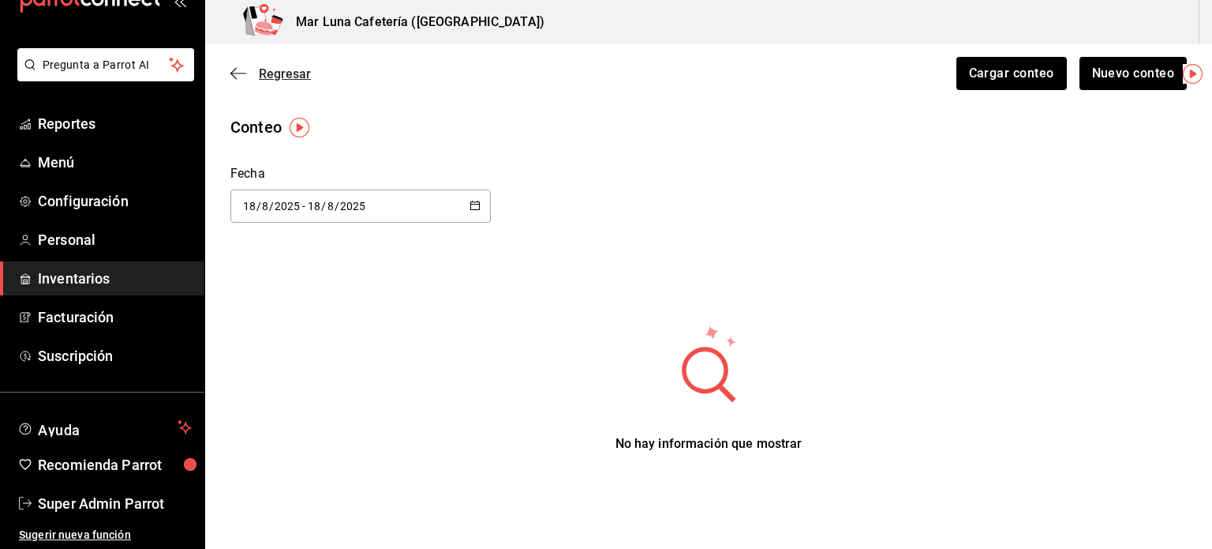
click at [240, 75] on icon "button" at bounding box center [238, 73] width 16 height 14
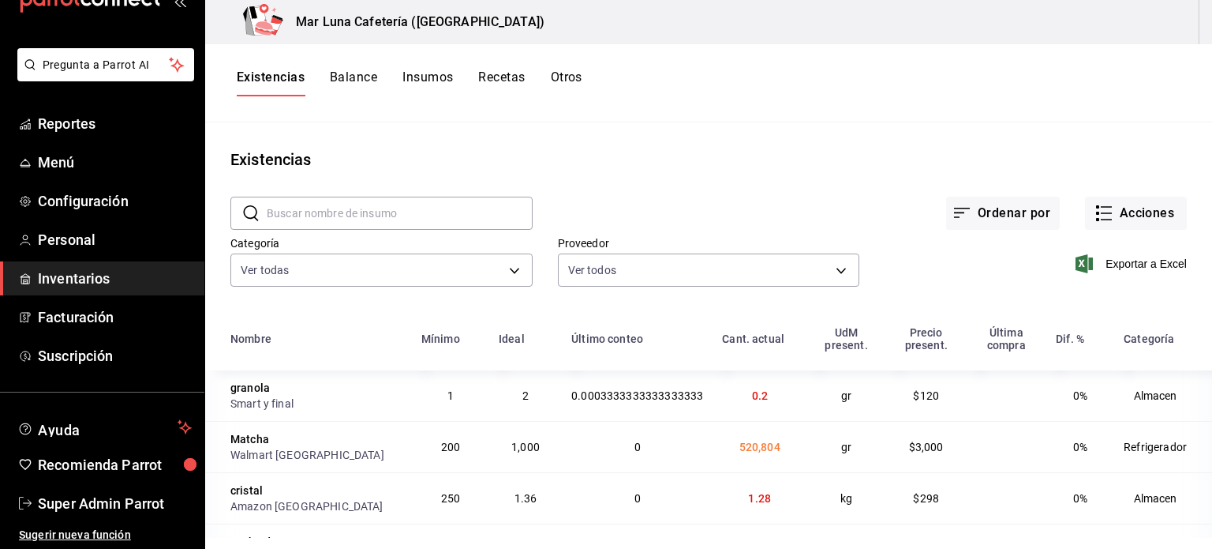
click at [455, 214] on input "text" at bounding box center [400, 213] width 266 height 32
click at [461, 214] on input "text" at bounding box center [400, 213] width 266 height 32
click at [612, 199] on div "Ordenar por Acciones" at bounding box center [860, 200] width 654 height 58
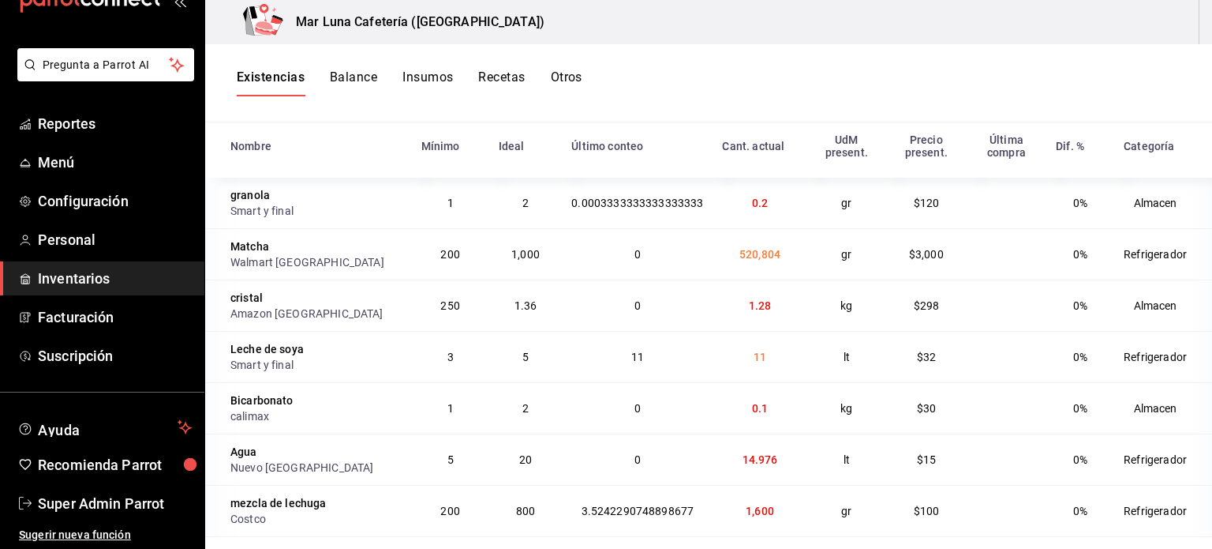
click at [433, 87] on button "Insumos" at bounding box center [428, 82] width 51 height 27
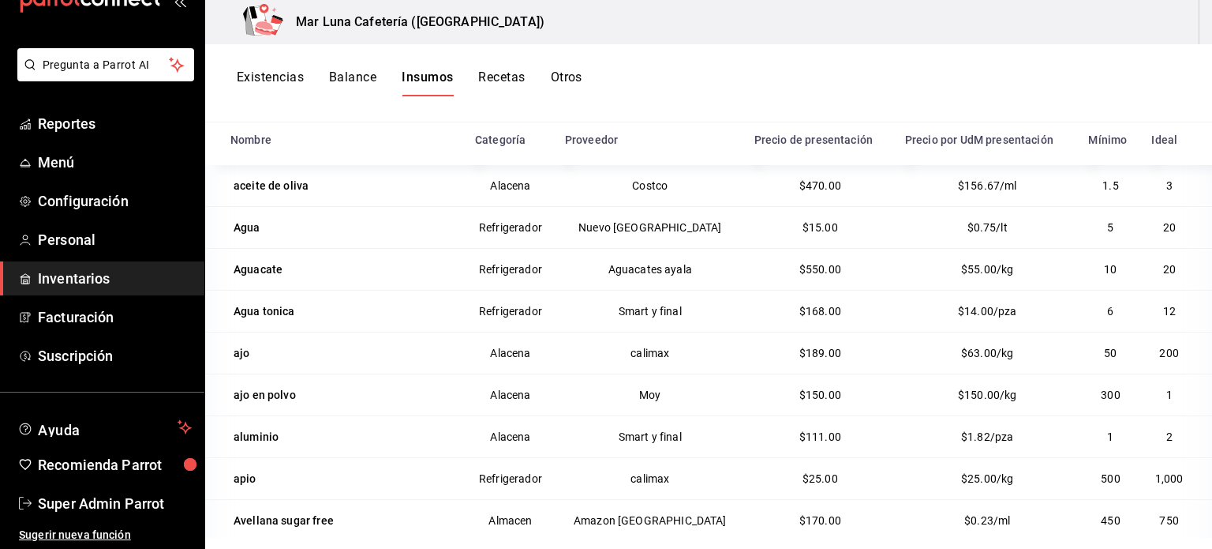
click at [285, 80] on button "Existencias" at bounding box center [270, 82] width 67 height 27
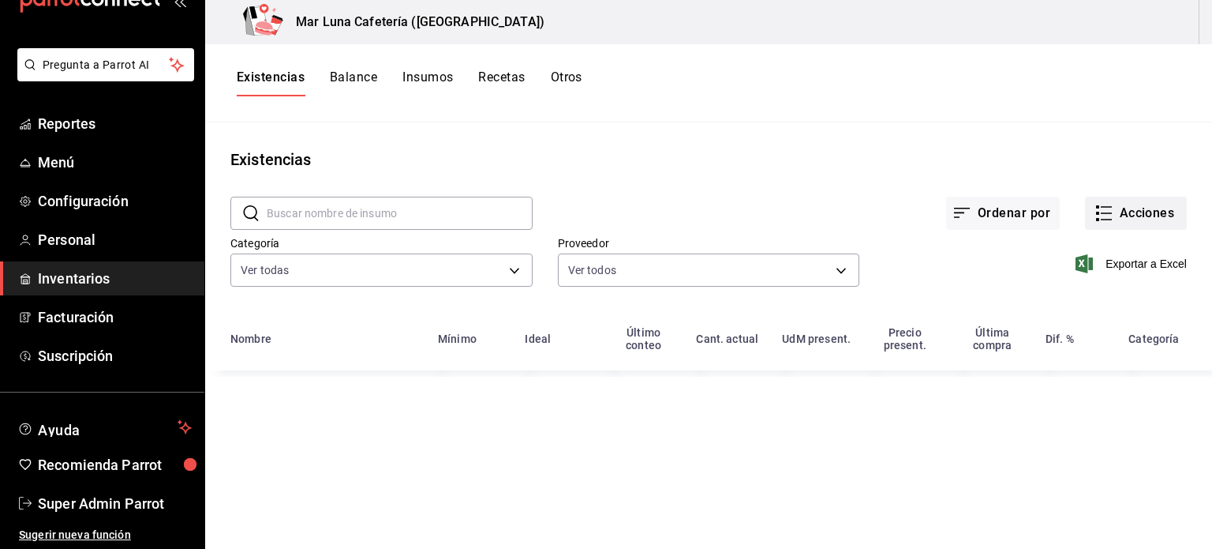
click at [1116, 214] on button "Acciones" at bounding box center [1136, 213] width 102 height 33
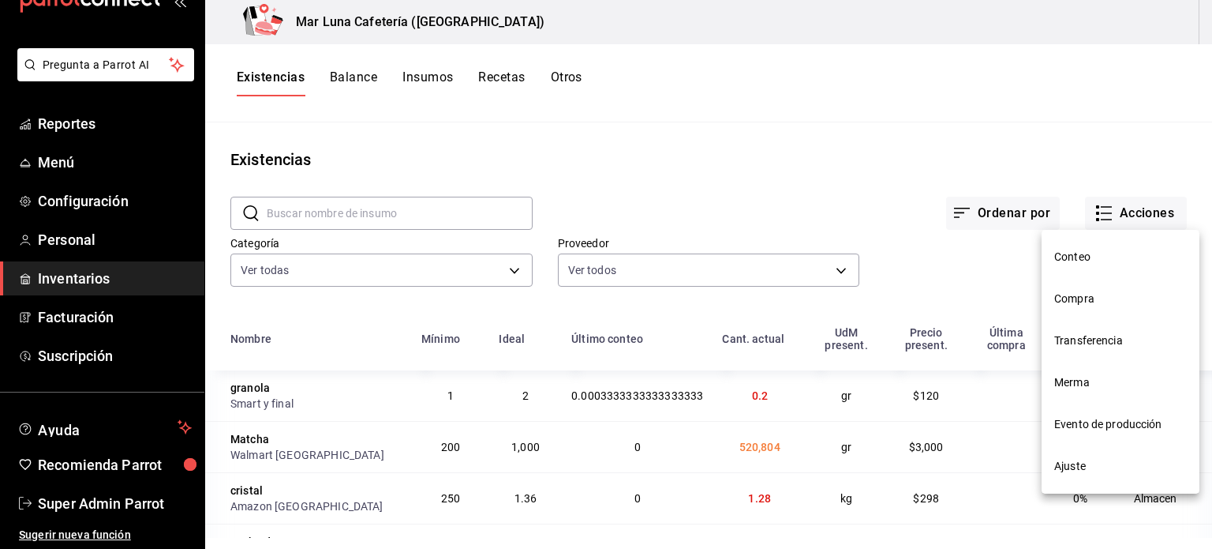
click at [1102, 252] on span "Conteo" at bounding box center [1121, 257] width 133 height 17
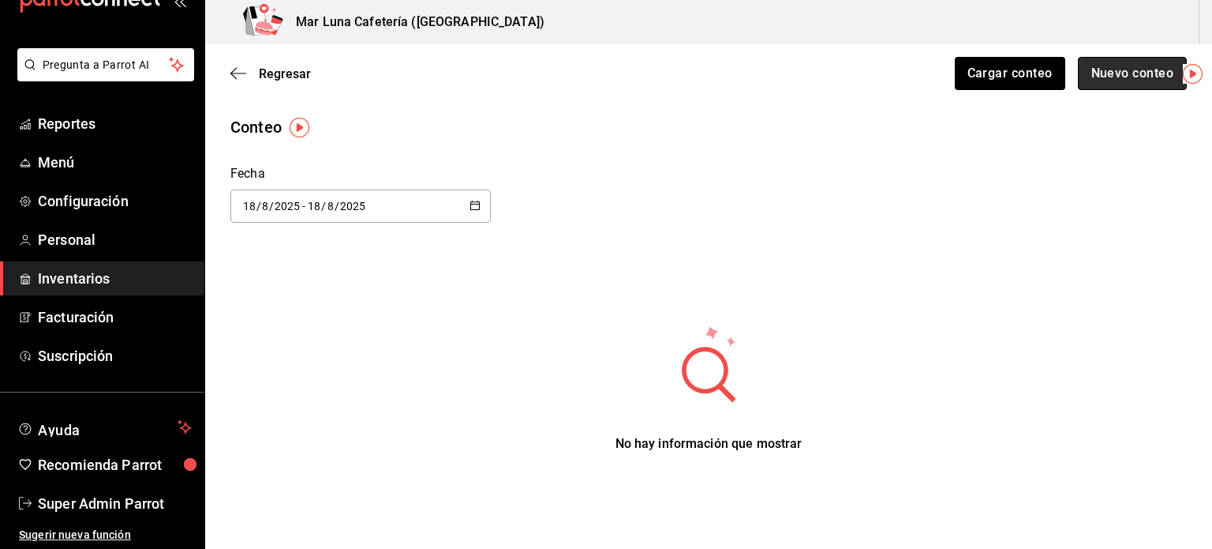
click at [1118, 75] on button "Nuevo conteo" at bounding box center [1133, 73] width 110 height 33
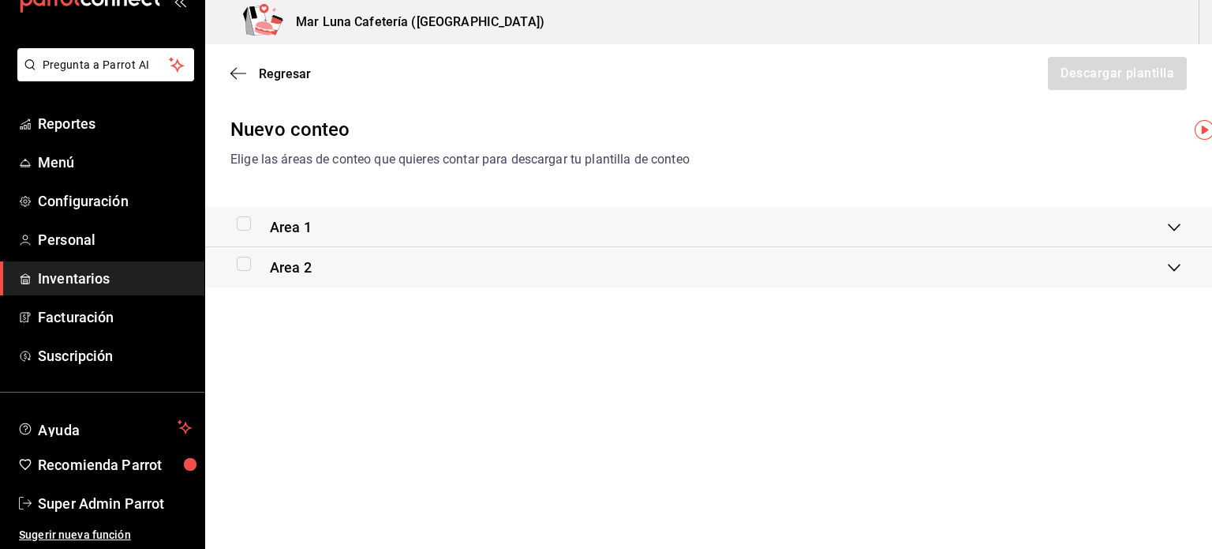
click at [624, 263] on div "Area 2" at bounding box center [702, 267] width 931 height 21
click at [244, 279] on input "checkbox" at bounding box center [244, 282] width 14 height 14
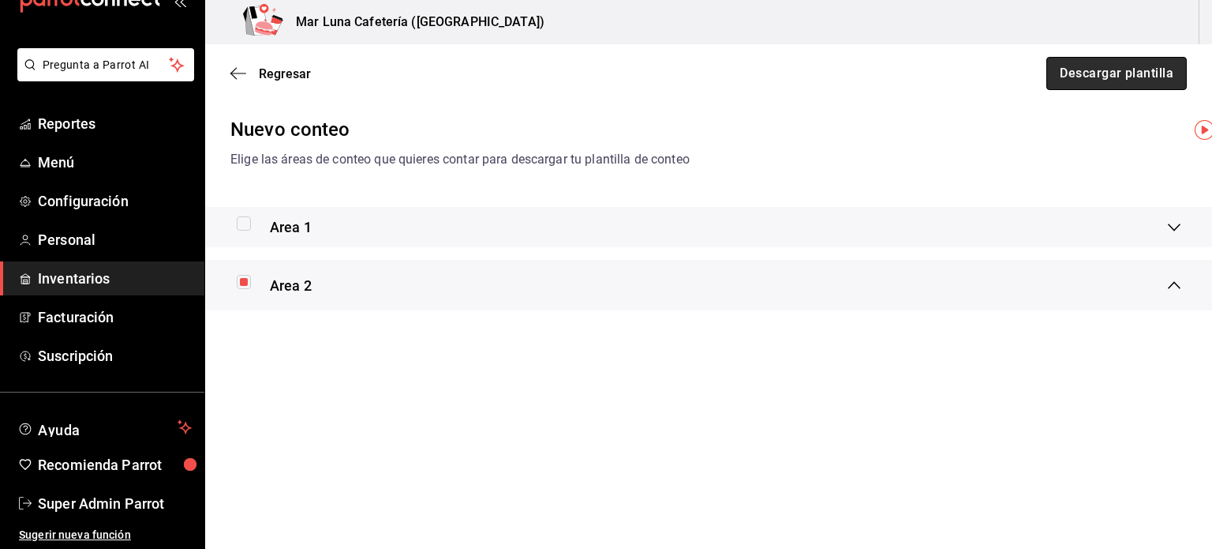
click at [1105, 83] on button "Descargar plantilla" at bounding box center [1117, 73] width 141 height 33
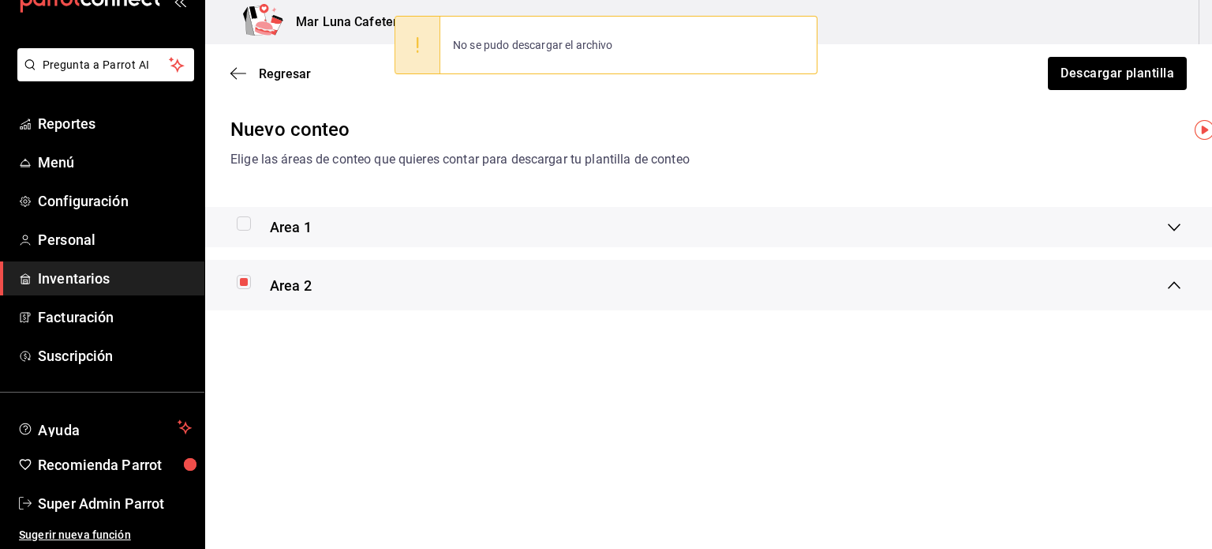
click at [243, 279] on input "checkbox" at bounding box center [244, 282] width 14 height 14
checkbox input "false"
click at [246, 223] on input "checkbox" at bounding box center [244, 223] width 14 height 14
click at [1104, 77] on button "Descargar plantilla" at bounding box center [1117, 73] width 141 height 33
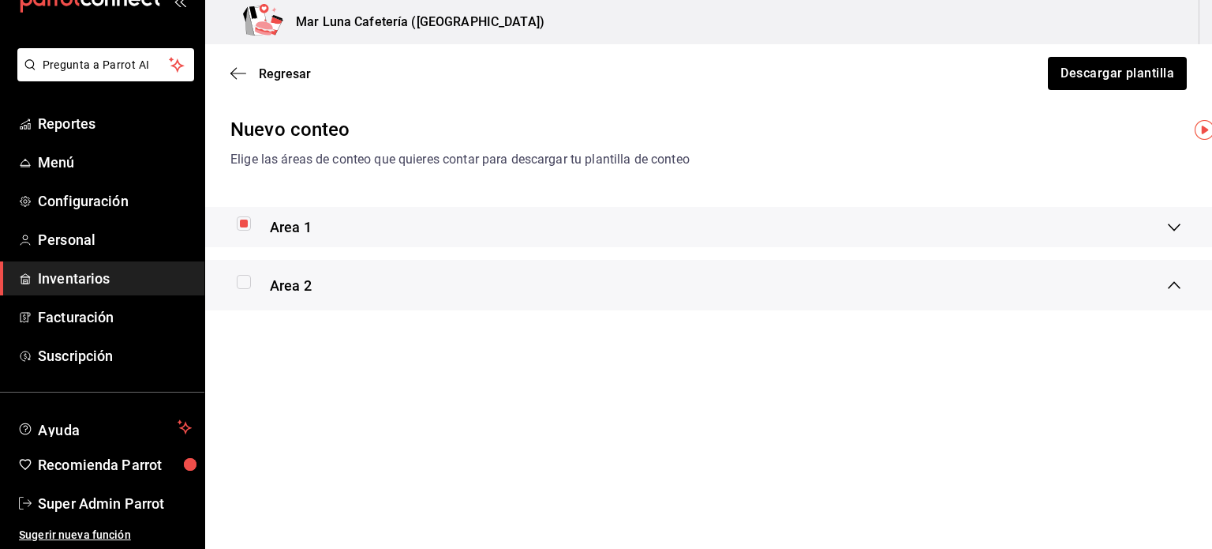
click at [247, 223] on input "checkbox" at bounding box center [244, 223] width 14 height 14
checkbox input "false"
click at [241, 81] on div "Regresar Descargar plantilla" at bounding box center [708, 73] width 1007 height 58
click at [241, 74] on icon "button" at bounding box center [238, 73] width 16 height 14
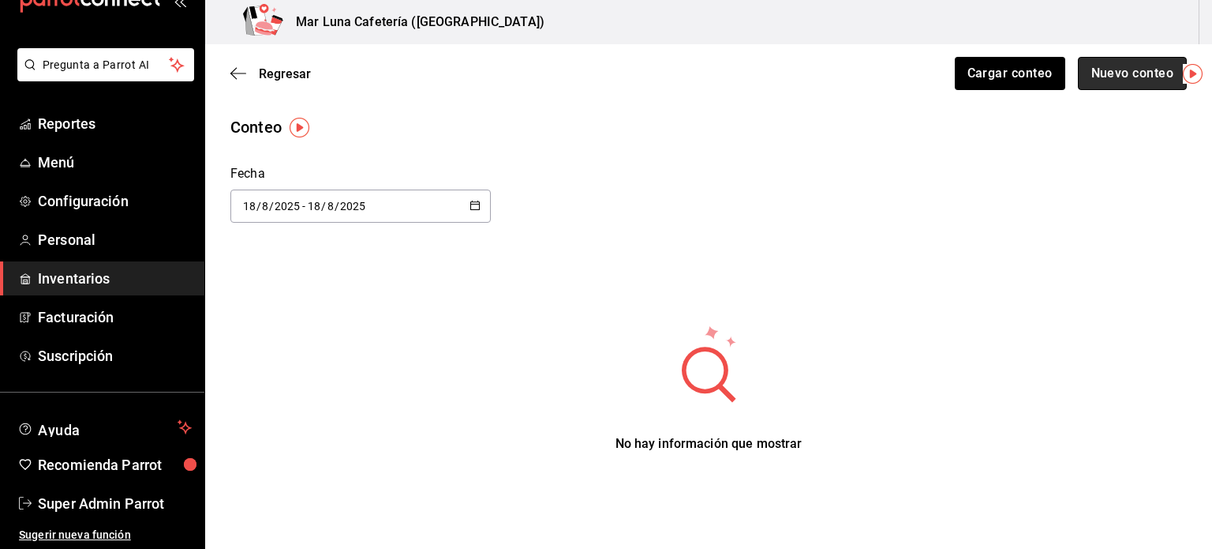
click at [1117, 81] on button "Nuevo conteo" at bounding box center [1133, 73] width 110 height 33
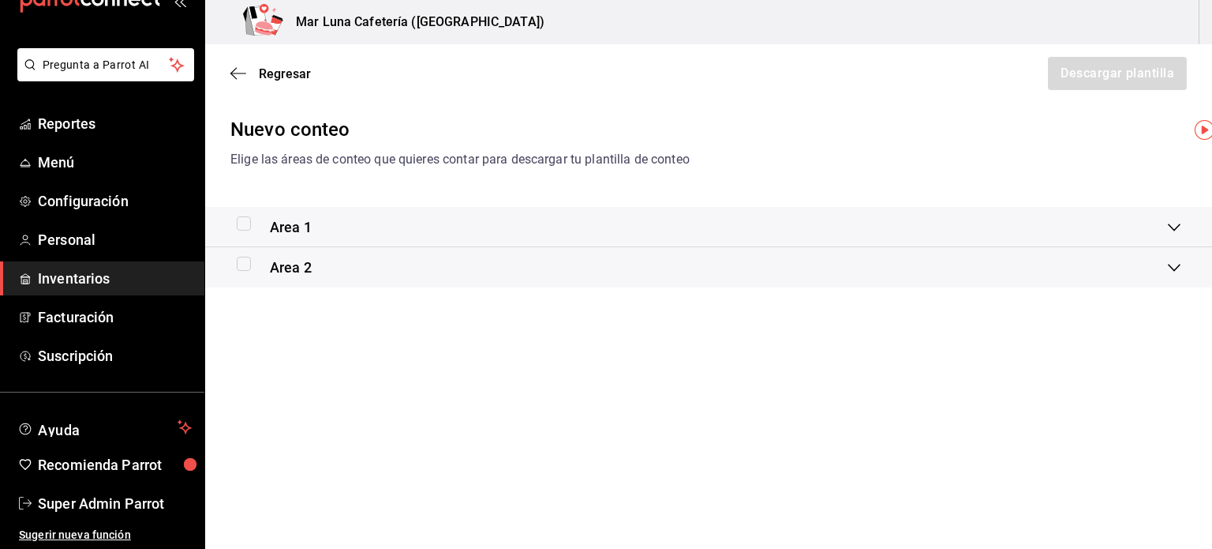
click at [268, 283] on div "Area 2" at bounding box center [708, 267] width 1007 height 40
click at [244, 279] on input "checkbox" at bounding box center [244, 282] width 14 height 14
checkbox input "true"
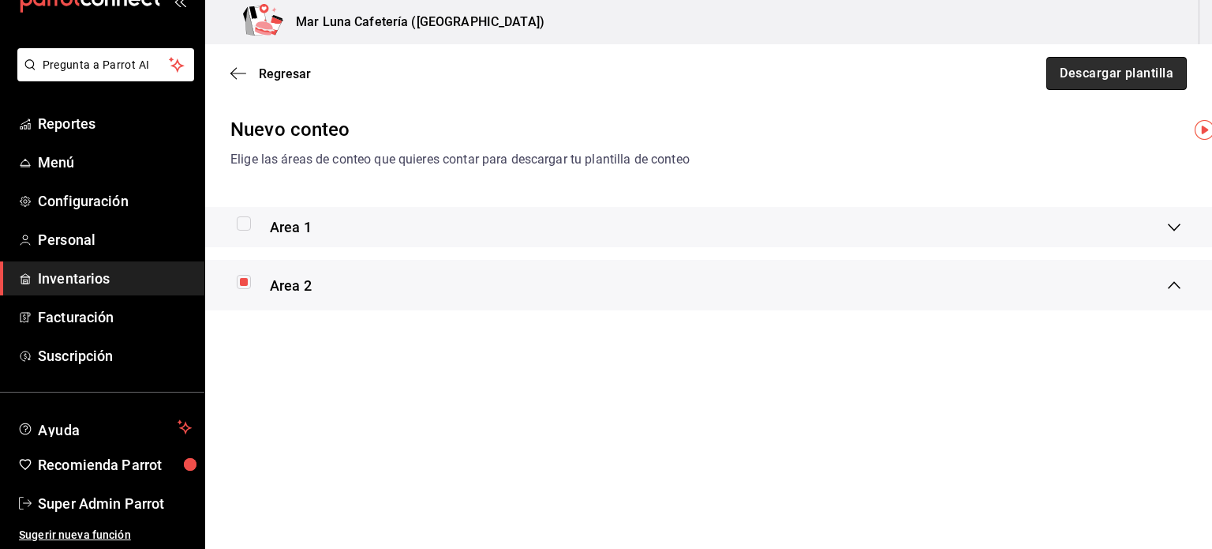
click at [1096, 84] on button "Descargar plantilla" at bounding box center [1117, 73] width 141 height 33
click at [244, 58] on div "Regresar Descargar plantilla" at bounding box center [708, 73] width 1007 height 58
click at [238, 77] on icon "button" at bounding box center [238, 73] width 16 height 14
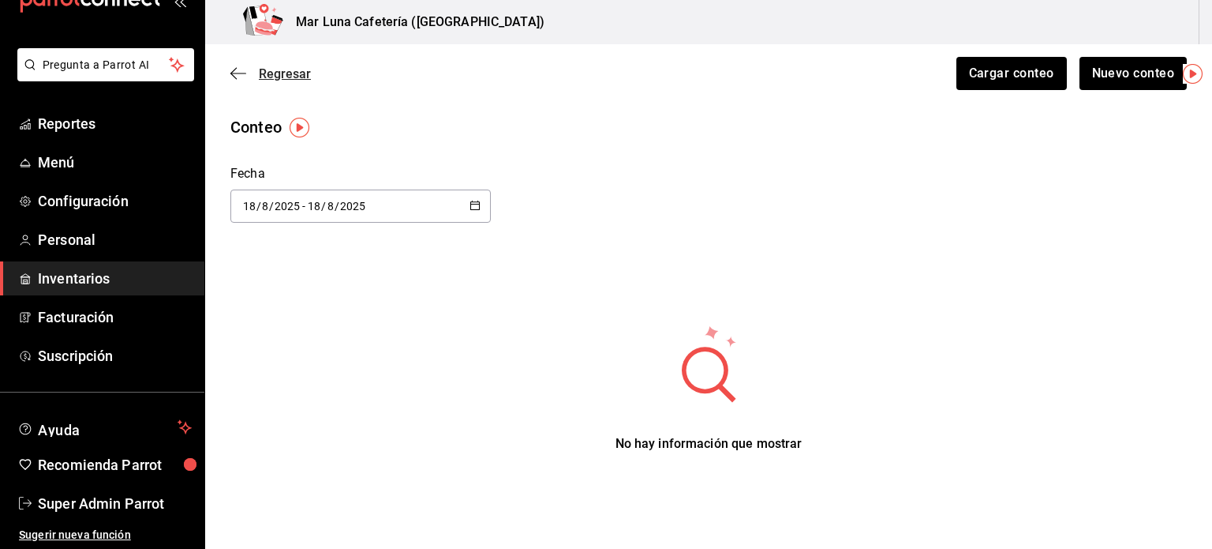
click at [245, 75] on icon "button" at bounding box center [238, 73] width 16 height 14
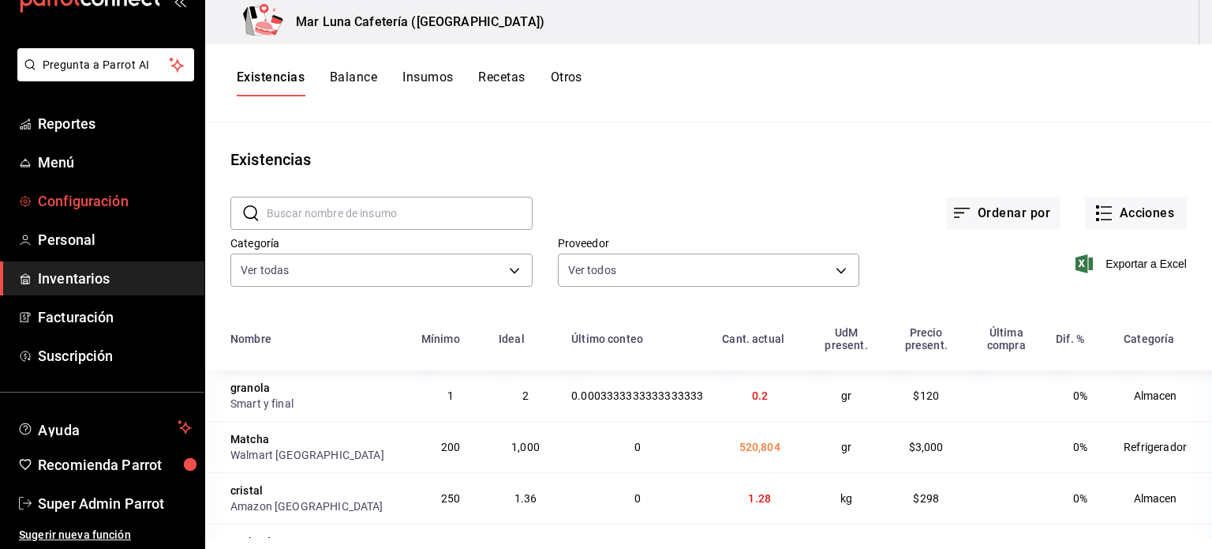
click at [109, 192] on span "Configuración" at bounding box center [115, 200] width 154 height 21
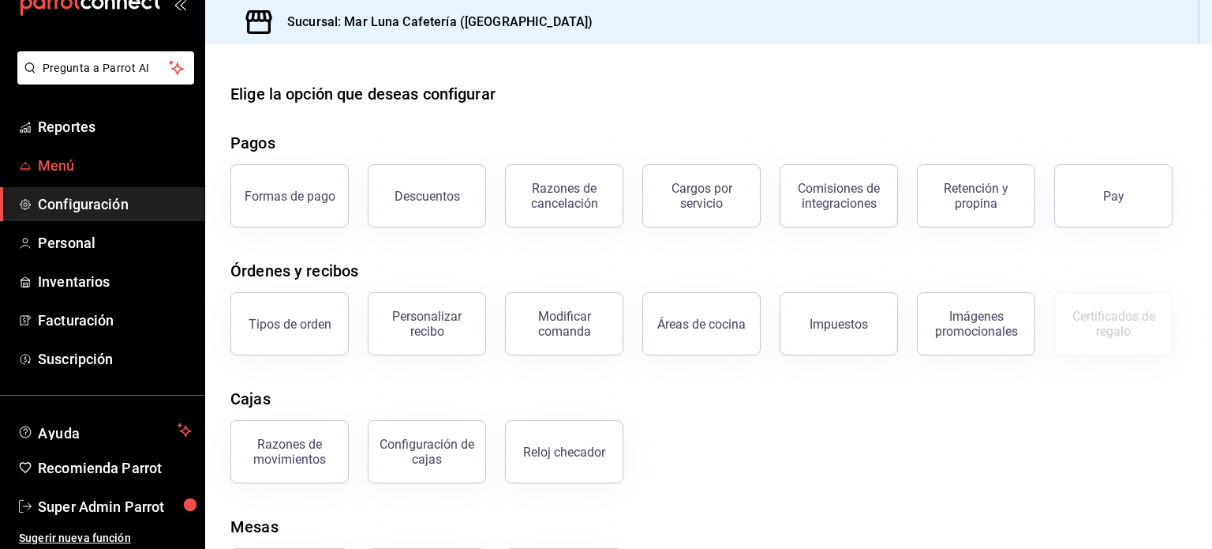
scroll to position [47, 0]
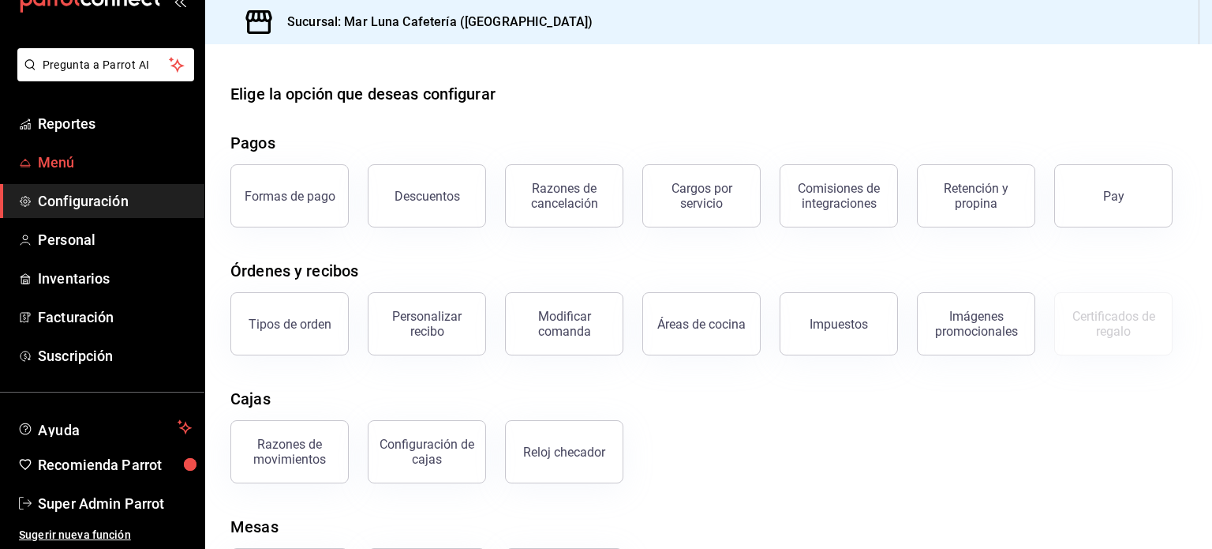
click at [51, 157] on span "Menú" at bounding box center [115, 162] width 154 height 21
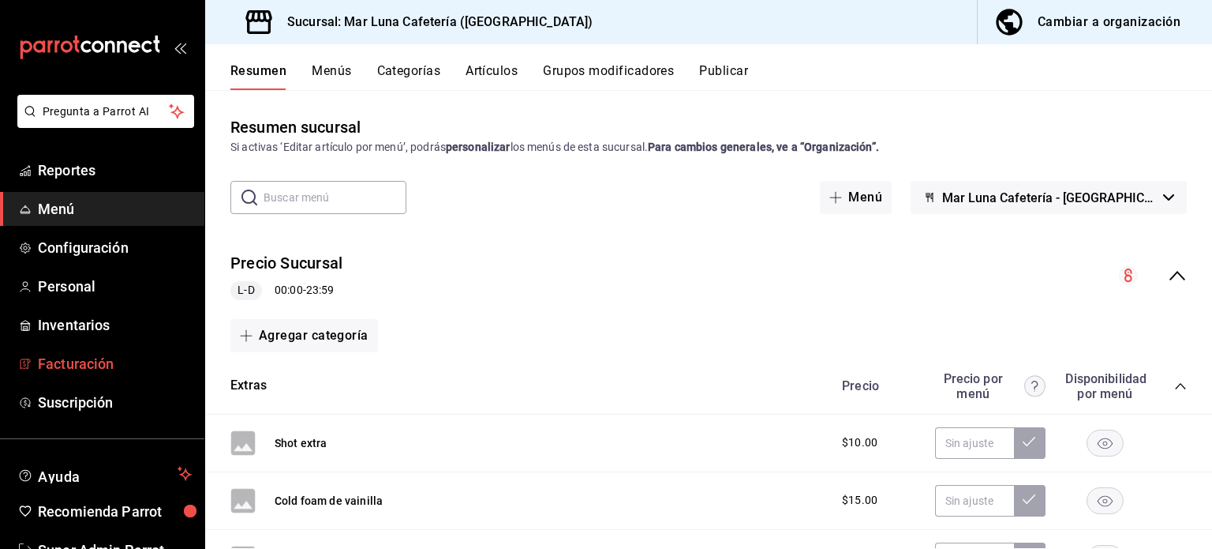
click at [94, 356] on span "Facturación" at bounding box center [115, 363] width 154 height 21
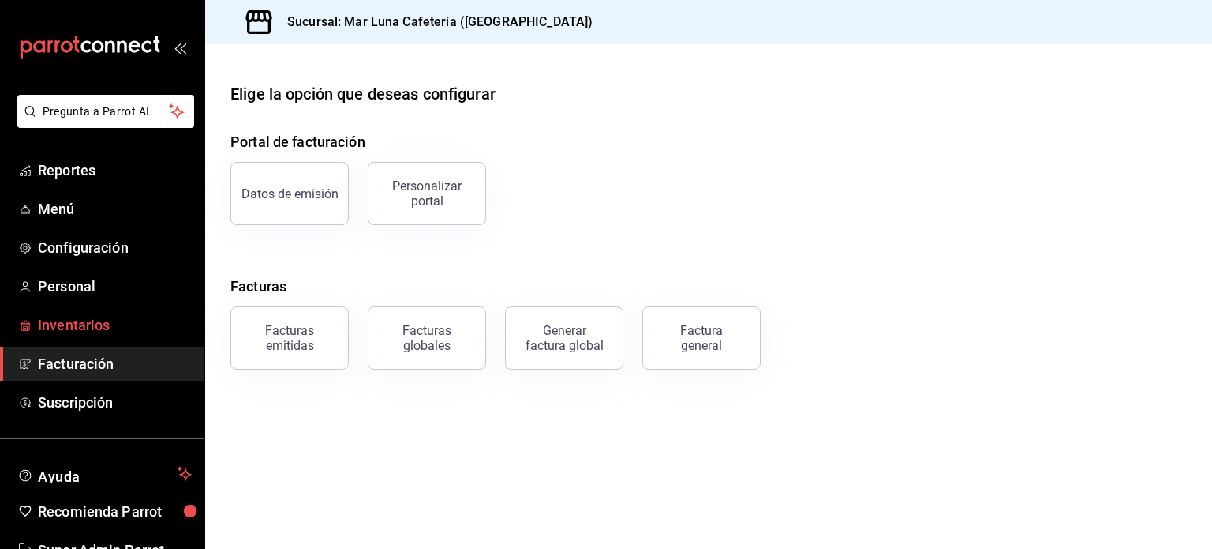
click at [84, 327] on span "Inventarios" at bounding box center [115, 324] width 154 height 21
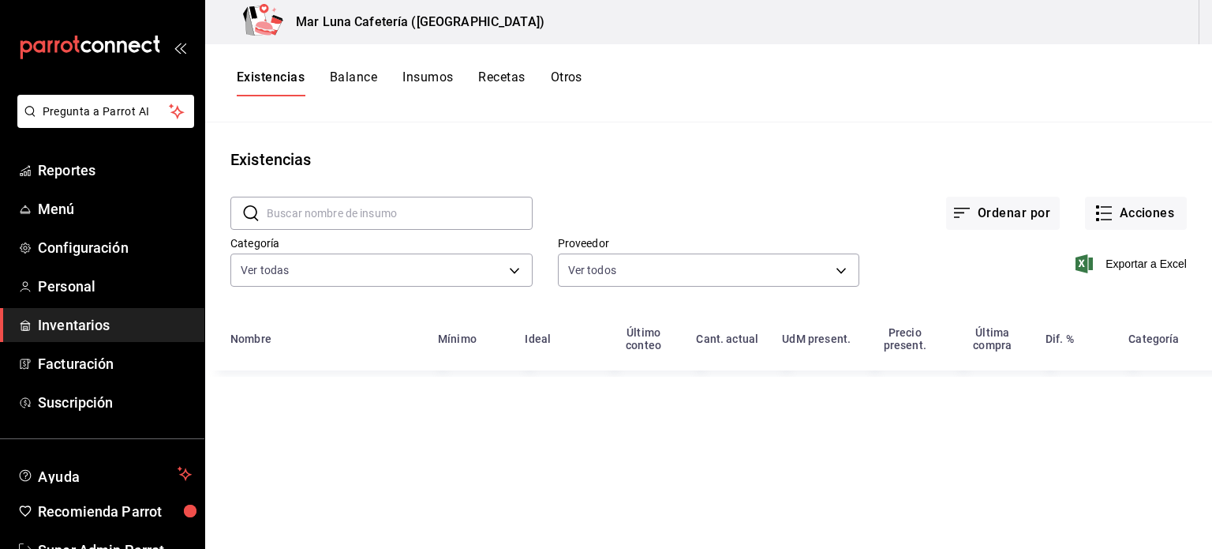
click at [349, 87] on button "Balance" at bounding box center [353, 82] width 47 height 27
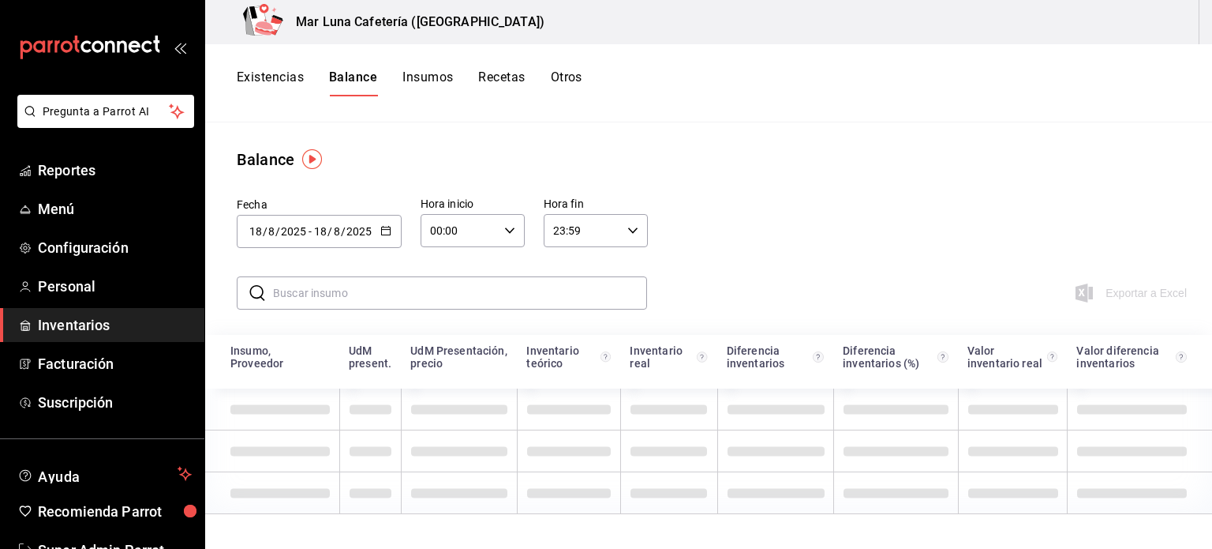
click at [418, 77] on button "Insumos" at bounding box center [428, 82] width 51 height 27
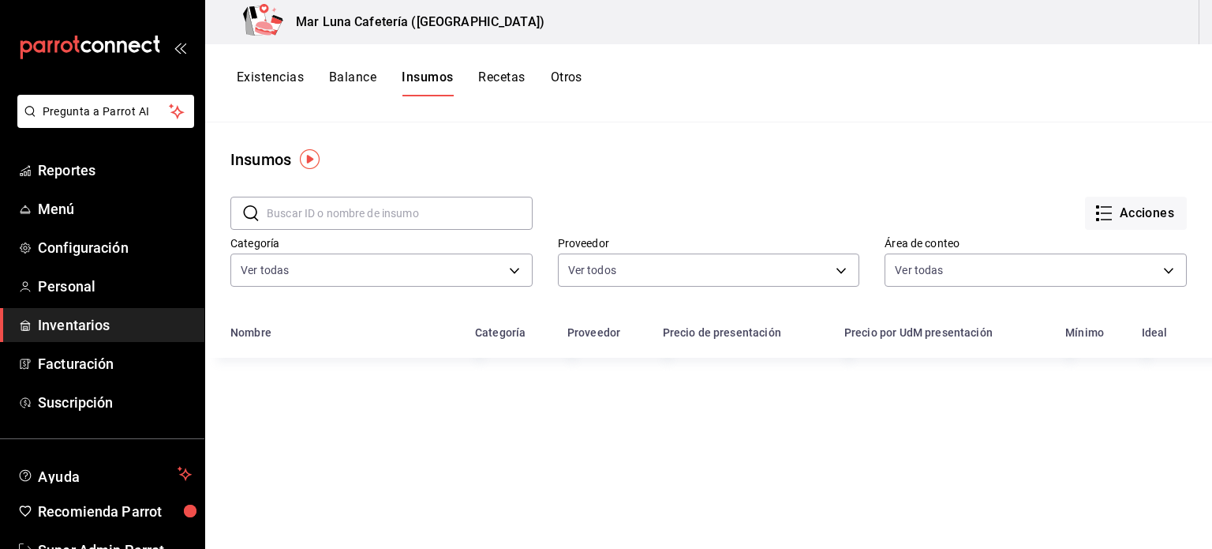
click at [488, 75] on button "Recetas" at bounding box center [501, 82] width 47 height 27
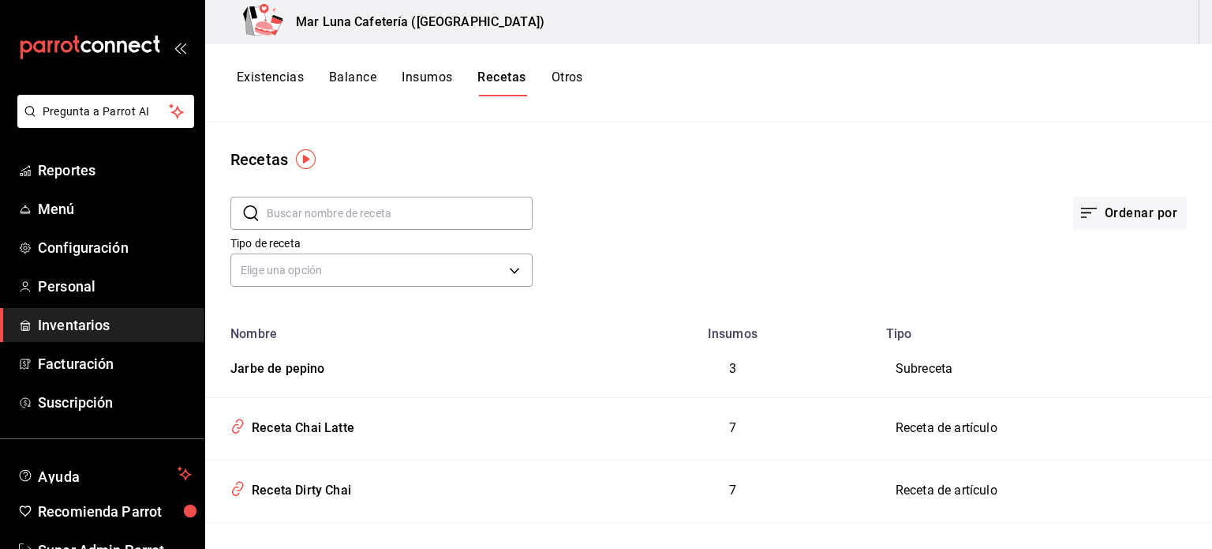
click at [540, 79] on div "Existencias Balance Insumos Recetas Otros" at bounding box center [410, 82] width 347 height 27
click at [554, 77] on button "Otros" at bounding box center [568, 82] width 32 height 27
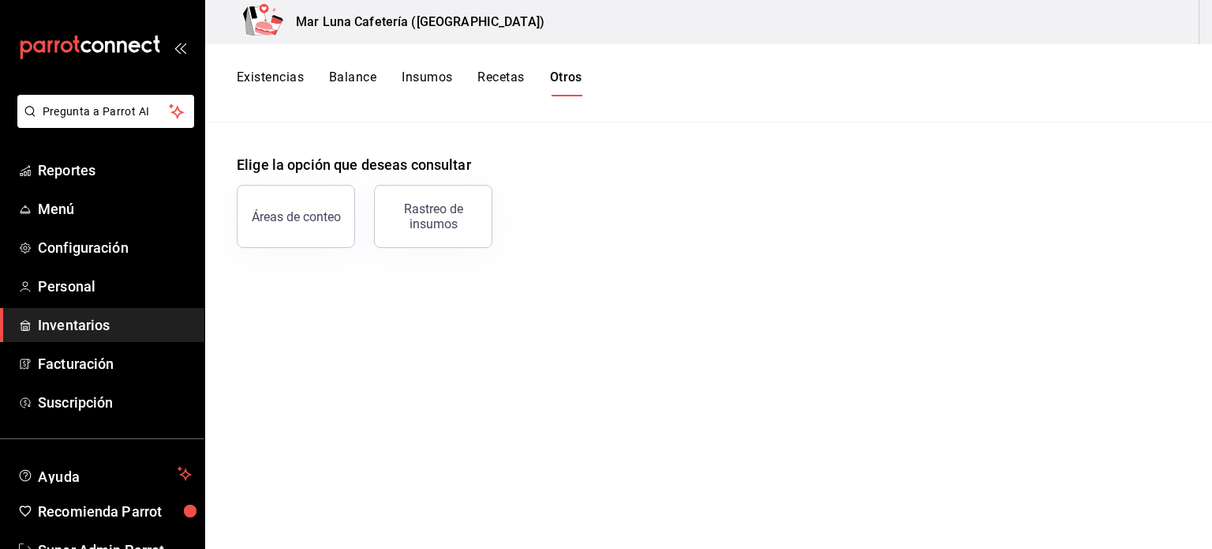
click at [349, 78] on button "Balance" at bounding box center [352, 82] width 47 height 27
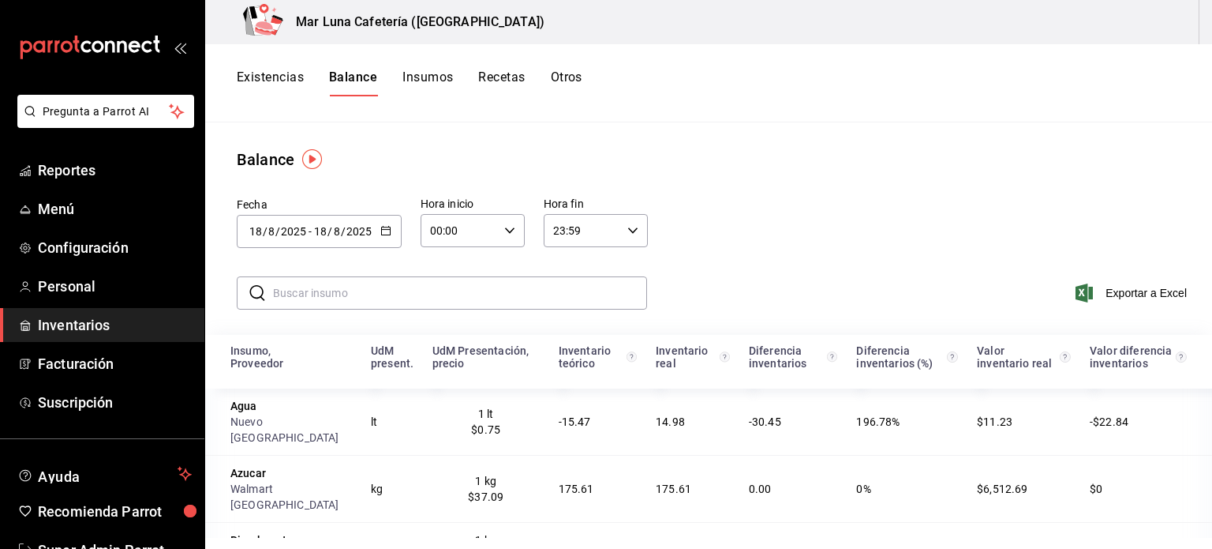
click at [287, 78] on button "Existencias" at bounding box center [270, 82] width 67 height 27
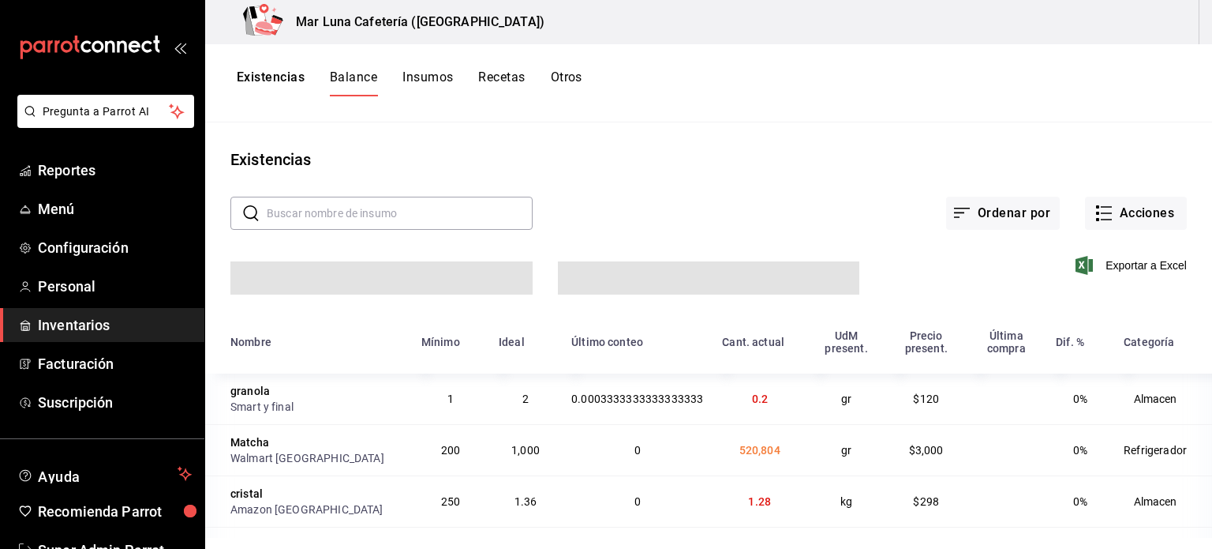
click at [287, 78] on button "Existencias" at bounding box center [271, 82] width 68 height 27
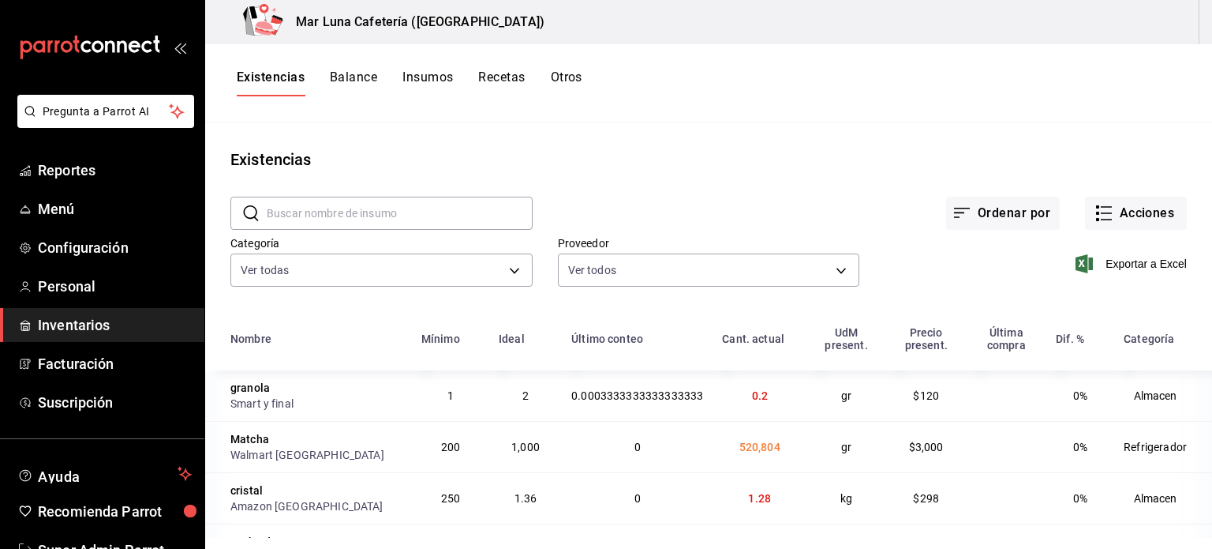
click at [101, 332] on span "Inventarios" at bounding box center [115, 324] width 154 height 21
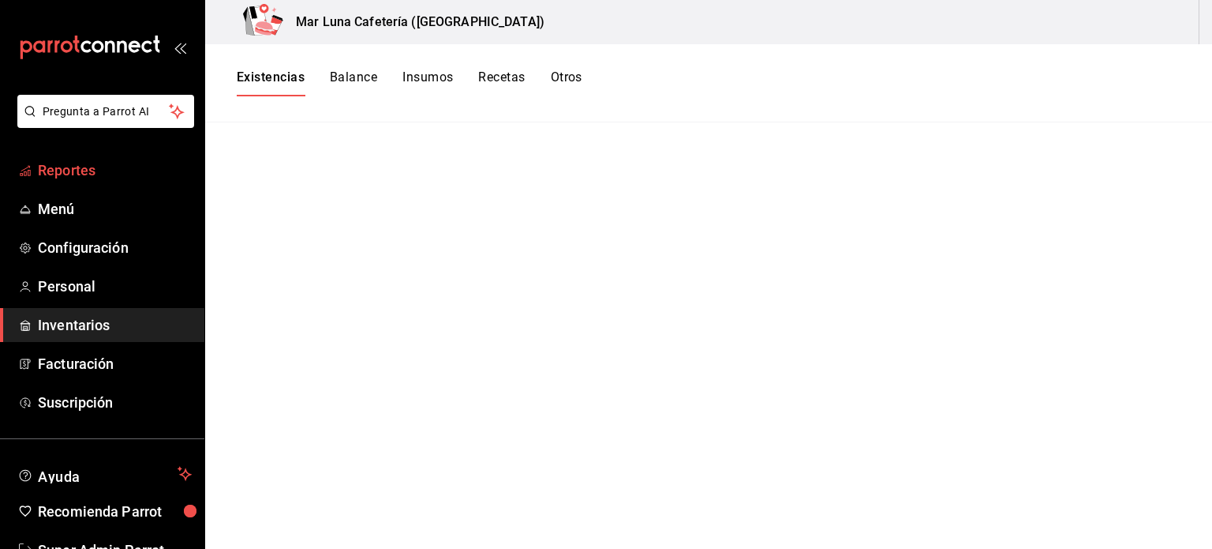
click at [101, 169] on span "Reportes" at bounding box center [115, 169] width 154 height 21
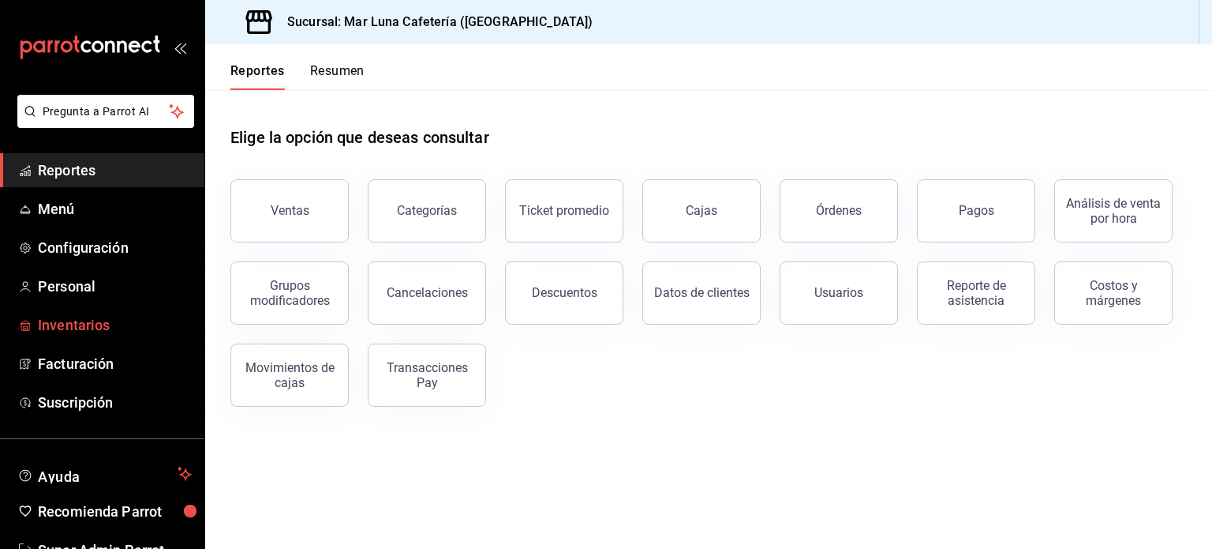
click at [73, 330] on span "Inventarios" at bounding box center [115, 324] width 154 height 21
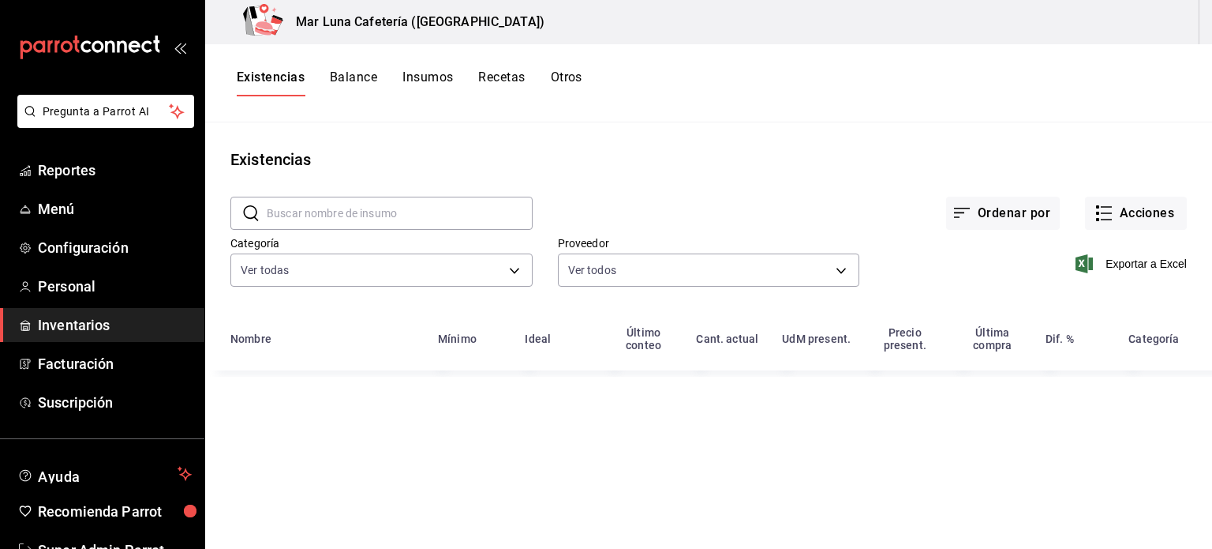
drag, startPoint x: 459, startPoint y: 71, endPoint x: 437, endPoint y: 81, distance: 25.1
click at [456, 72] on div "Existencias Balance Insumos Recetas Otros" at bounding box center [410, 82] width 346 height 27
click at [436, 81] on button "Insumos" at bounding box center [428, 82] width 51 height 27
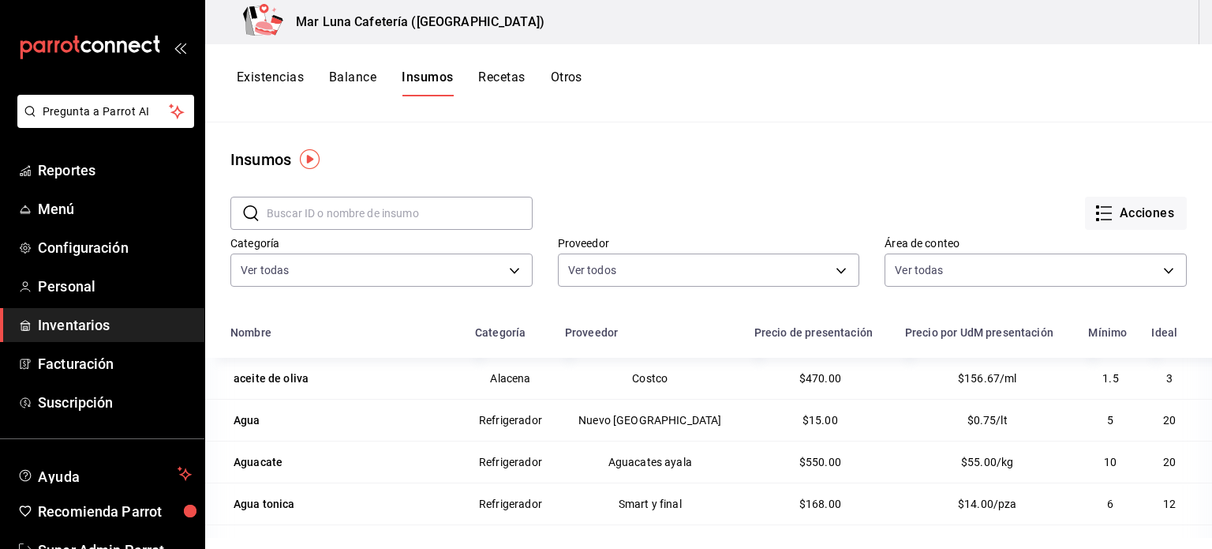
click at [392, 210] on input "text" at bounding box center [400, 213] width 266 height 32
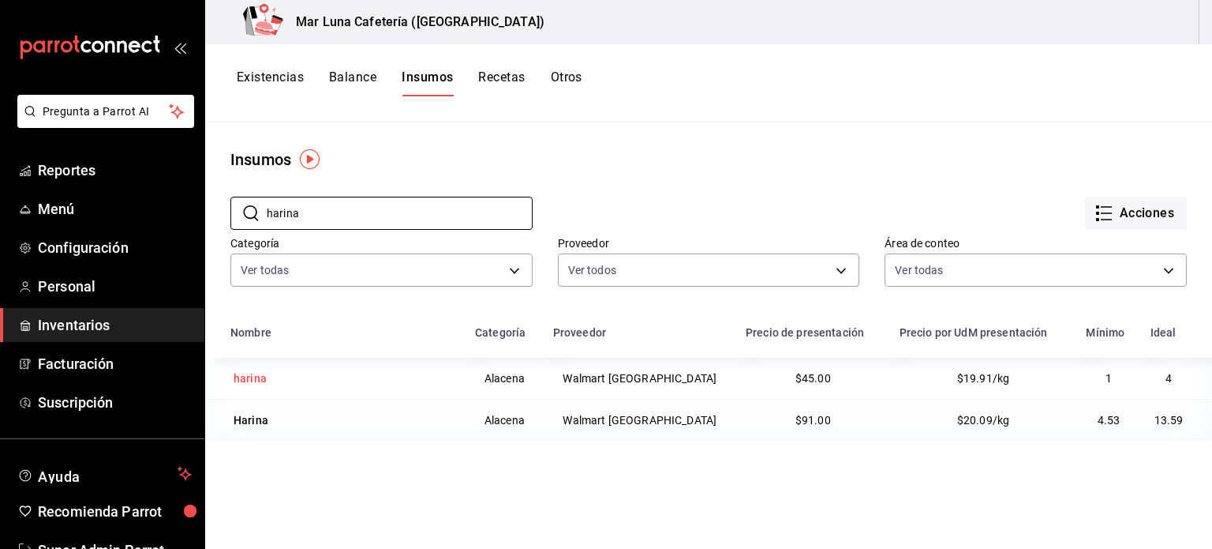
type input "harina"
click at [256, 383] on div "harina" at bounding box center [250, 378] width 33 height 16
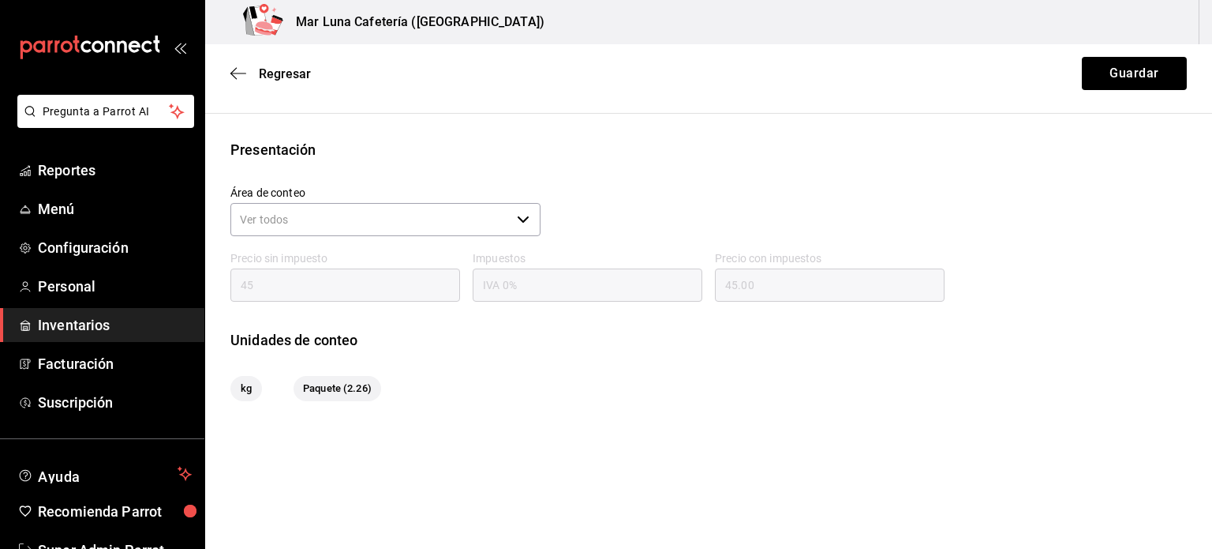
scroll to position [198, 0]
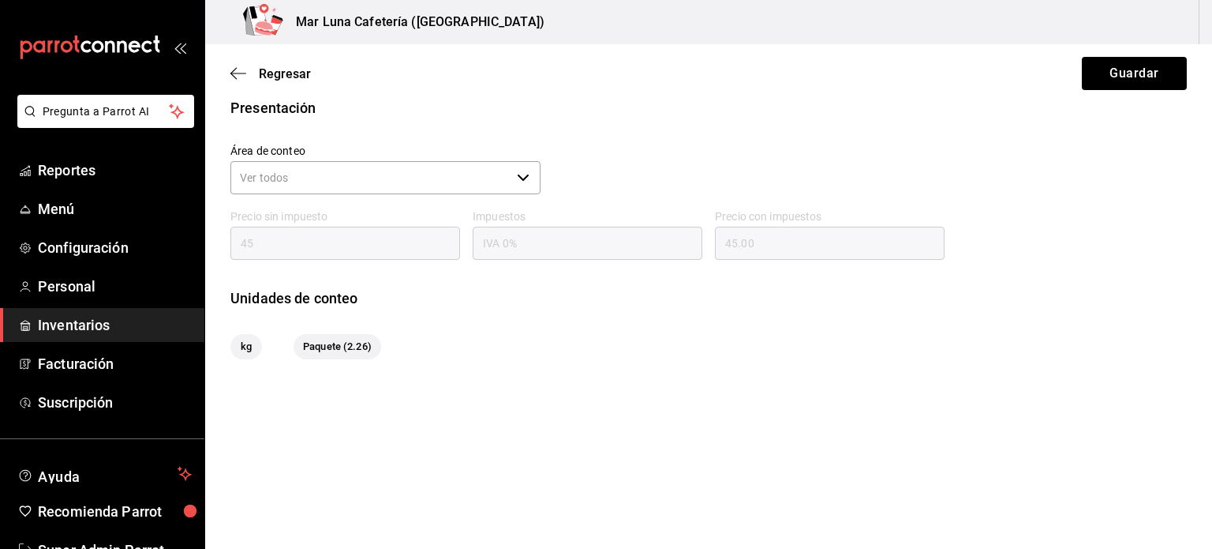
click at [230, 77] on div "Regresar Guardar" at bounding box center [708, 73] width 1007 height 58
click at [245, 71] on icon "button" at bounding box center [238, 73] width 16 height 14
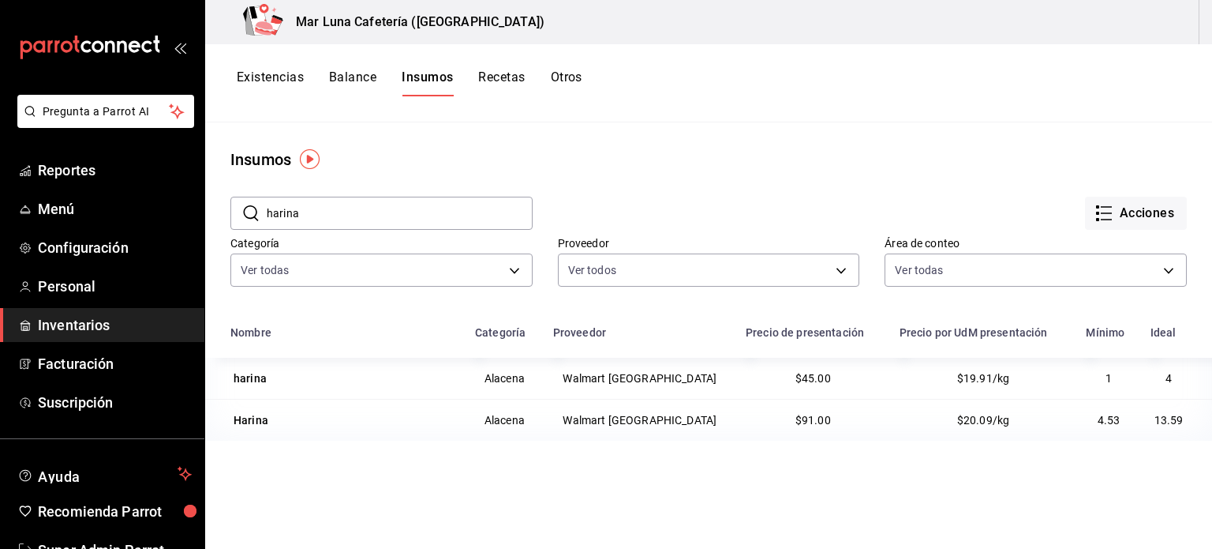
click at [371, 72] on button "Balance" at bounding box center [352, 82] width 47 height 27
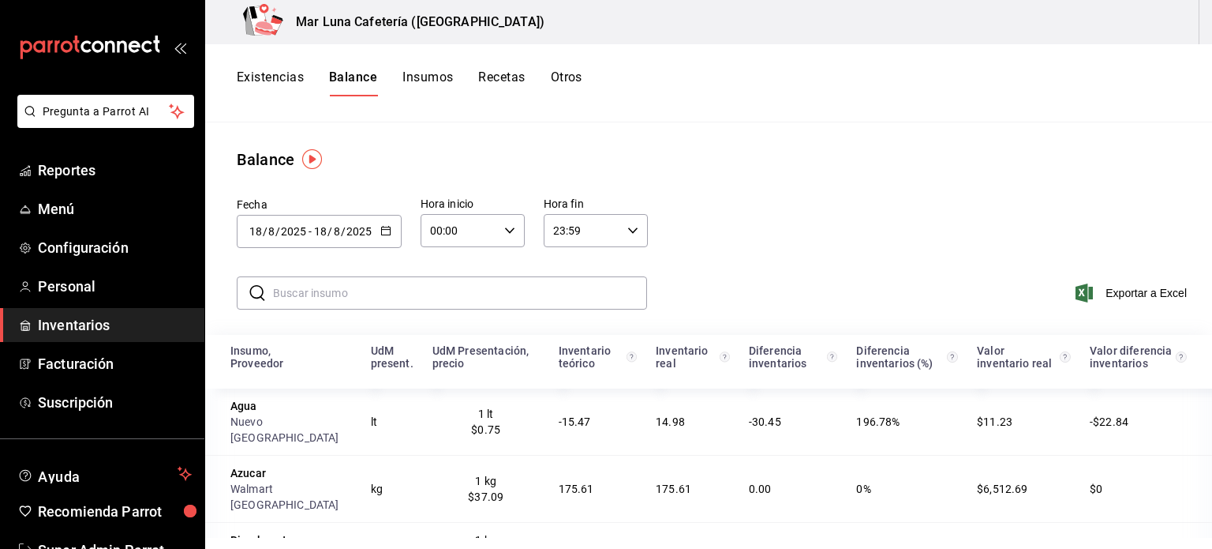
click at [437, 72] on button "Insumos" at bounding box center [428, 82] width 51 height 27
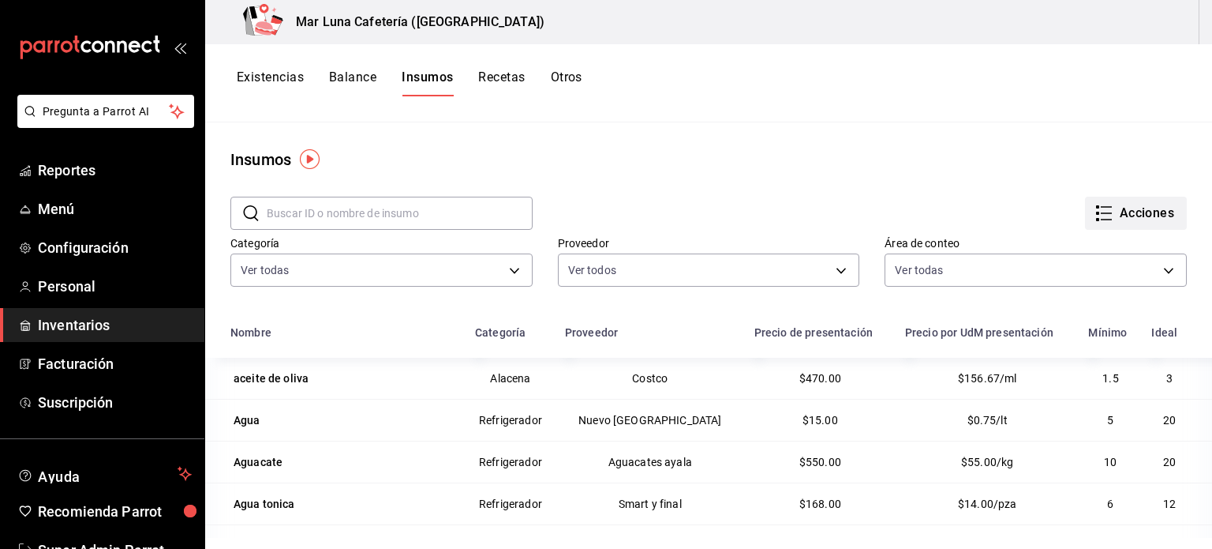
click at [1117, 217] on button "Acciones" at bounding box center [1136, 213] width 102 height 33
click at [1079, 224] on li "Exportar lista de insumos" at bounding box center [1091, 234] width 165 height 38
drag, startPoint x: 545, startPoint y: 135, endPoint x: 466, endPoint y: 126, distance: 80.2
click at [543, 135] on div at bounding box center [606, 274] width 1212 height 549
click at [275, 78] on button "Existencias" at bounding box center [270, 82] width 67 height 27
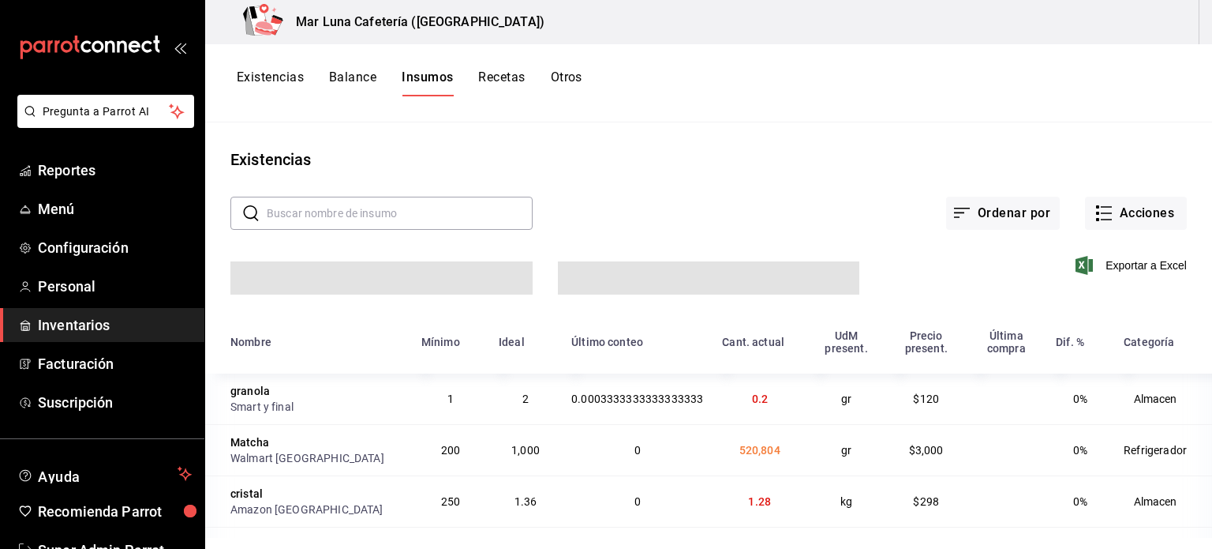
click at [287, 79] on button "Existencias" at bounding box center [270, 82] width 67 height 27
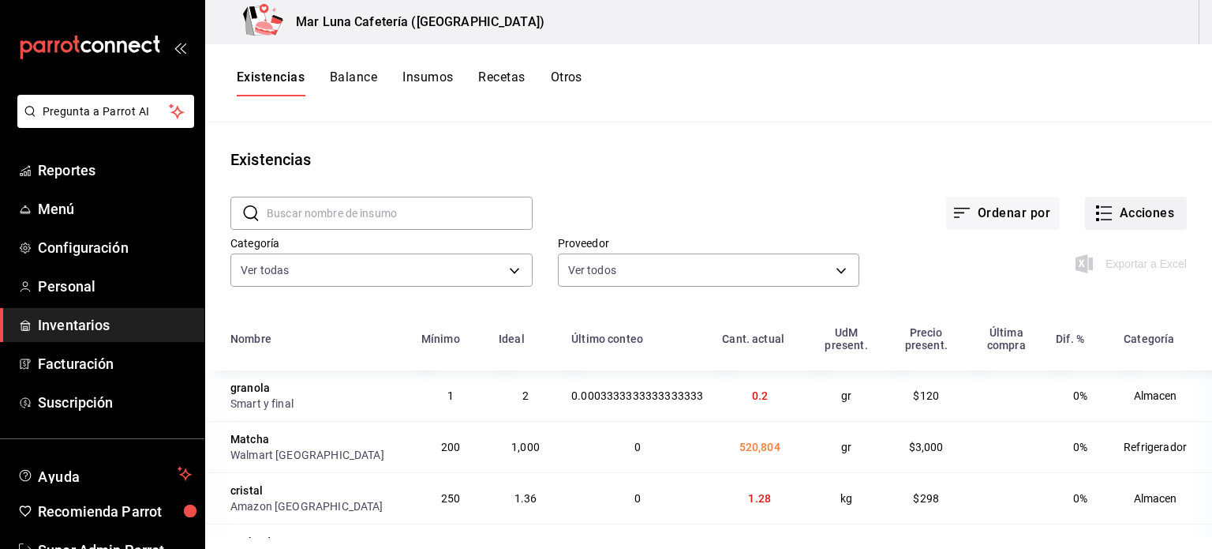
click at [1124, 217] on button "Acciones" at bounding box center [1136, 213] width 102 height 33
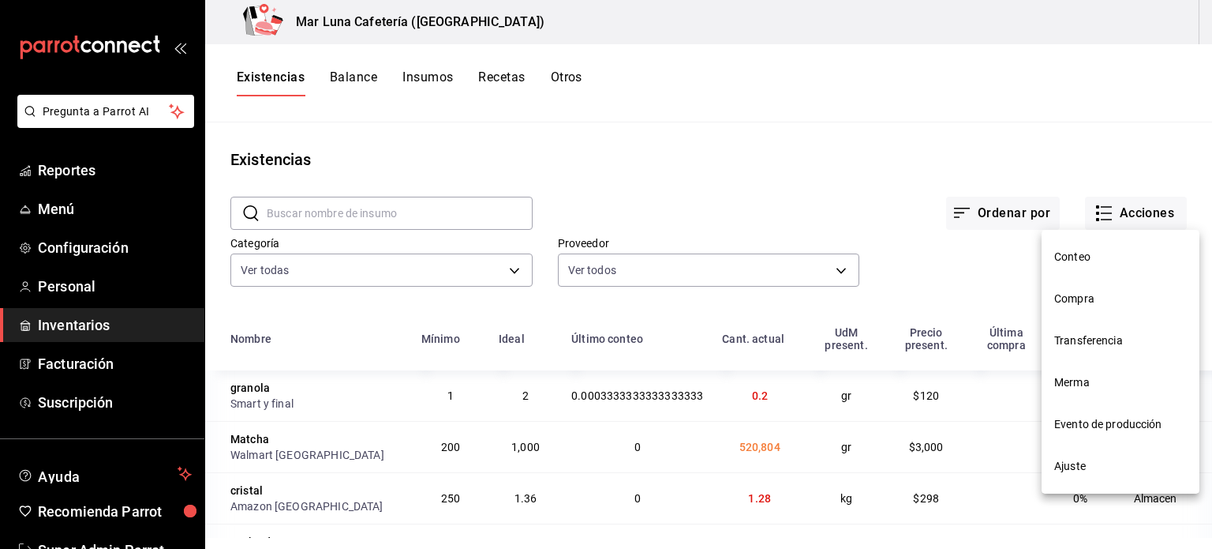
click at [1087, 261] on span "Conteo" at bounding box center [1121, 257] width 133 height 17
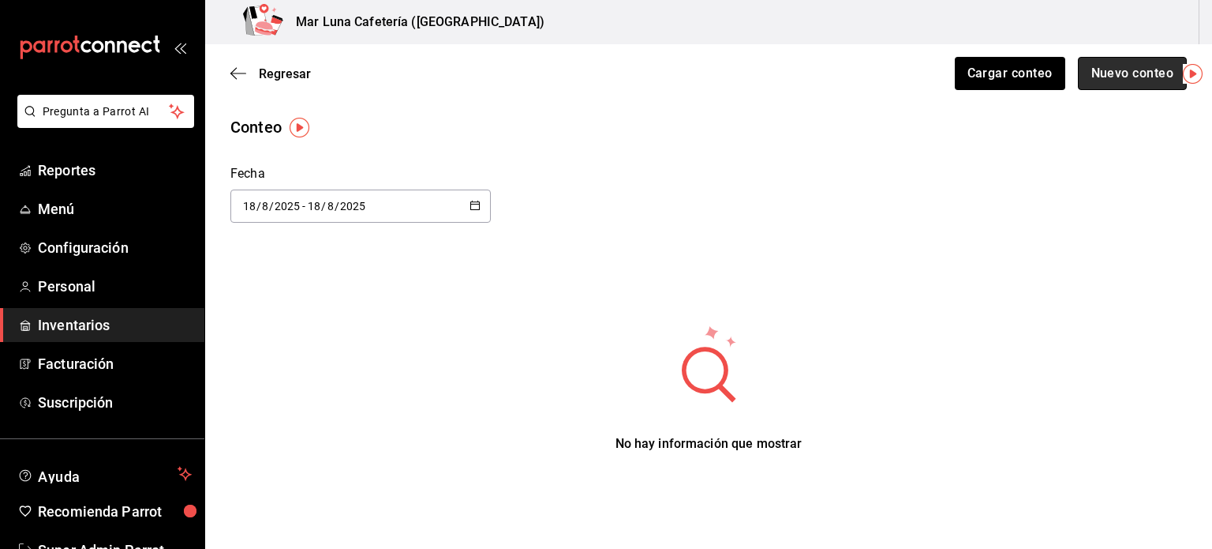
click at [1107, 67] on button "Nuevo conteo" at bounding box center [1133, 73] width 110 height 33
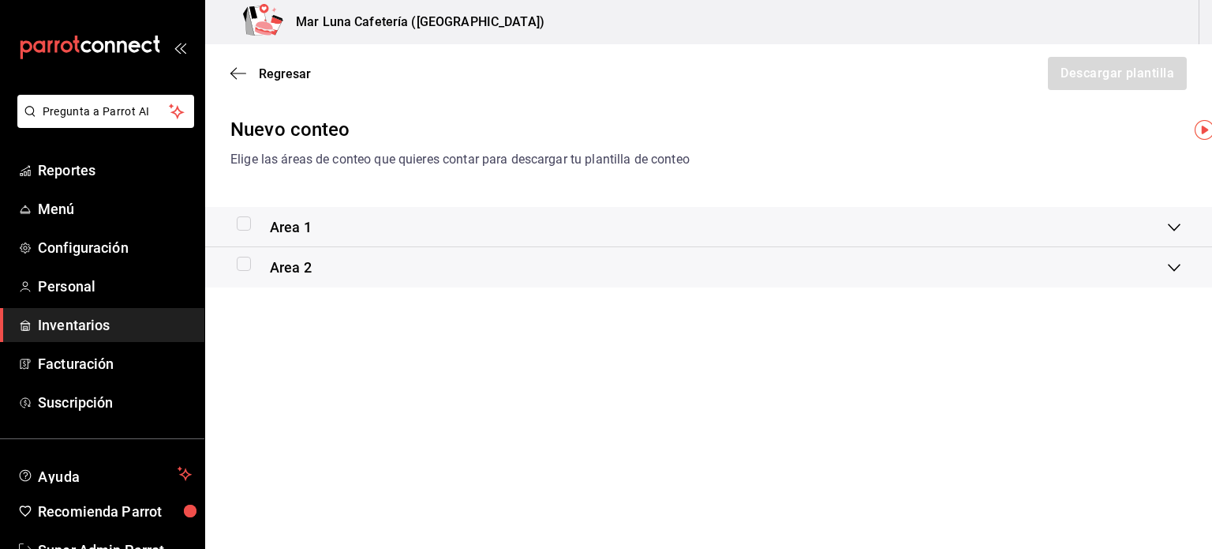
click at [243, 227] on input "checkbox" at bounding box center [244, 223] width 14 height 14
checkbox input "true"
click at [248, 268] on input "checkbox" at bounding box center [244, 264] width 14 height 14
checkbox input "true"
click at [1127, 84] on button "Descargar plantilla" at bounding box center [1117, 73] width 141 height 33
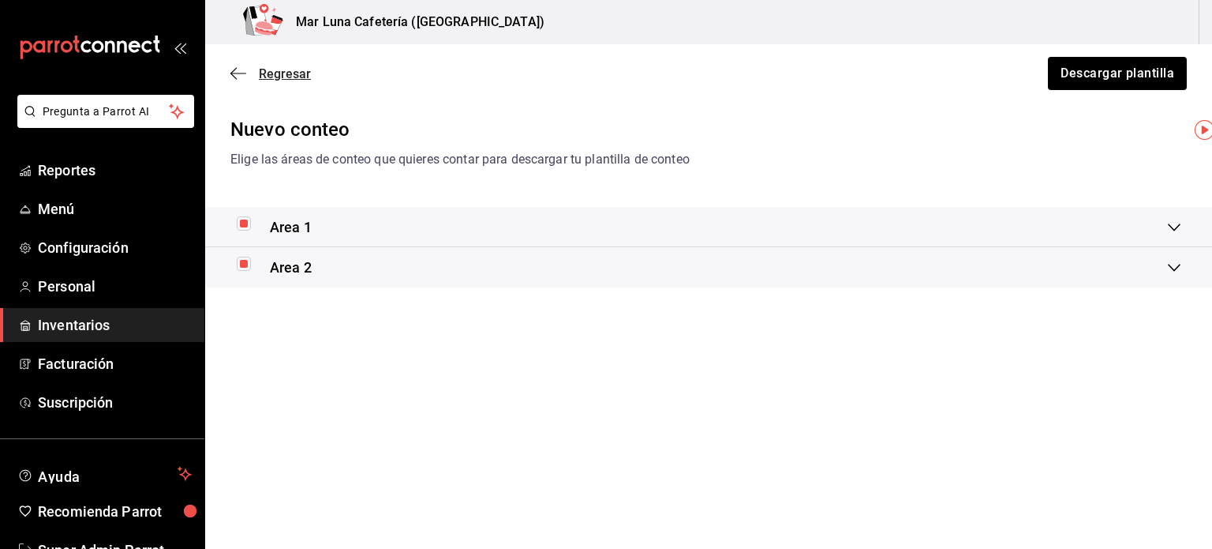
click at [238, 75] on icon "button" at bounding box center [238, 73] width 16 height 14
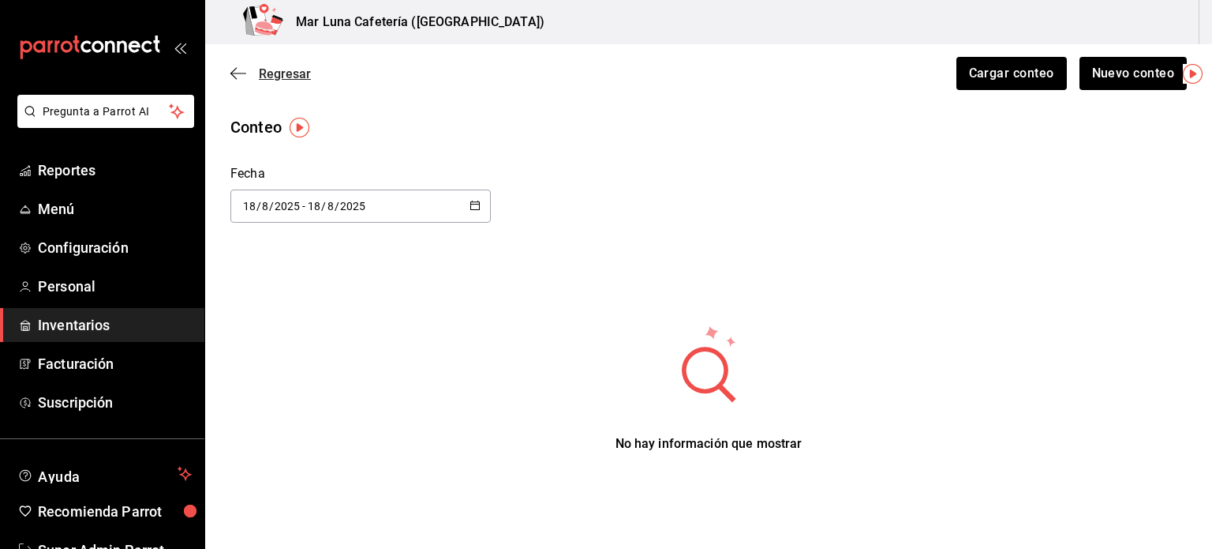
click at [239, 73] on icon "button" at bounding box center [238, 73] width 16 height 1
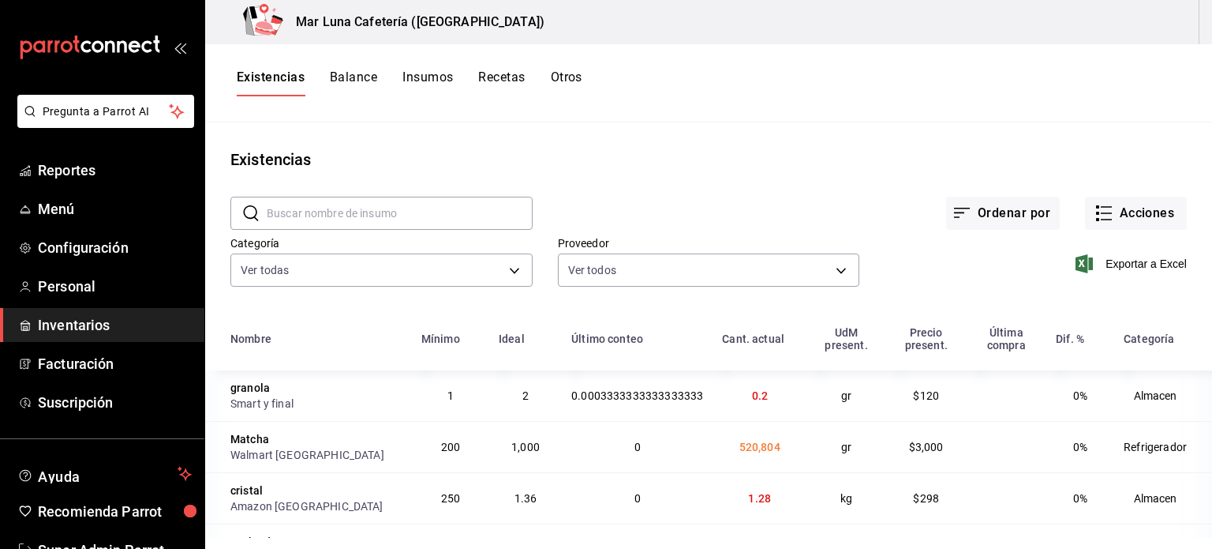
click at [342, 219] on input "text" at bounding box center [400, 213] width 266 height 32
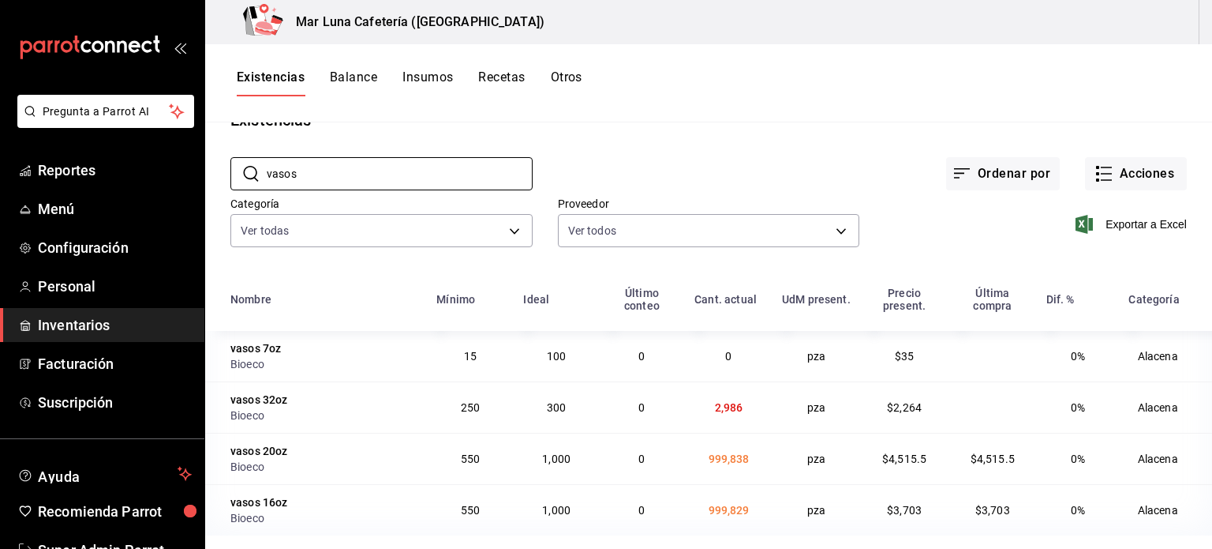
scroll to position [44, 0]
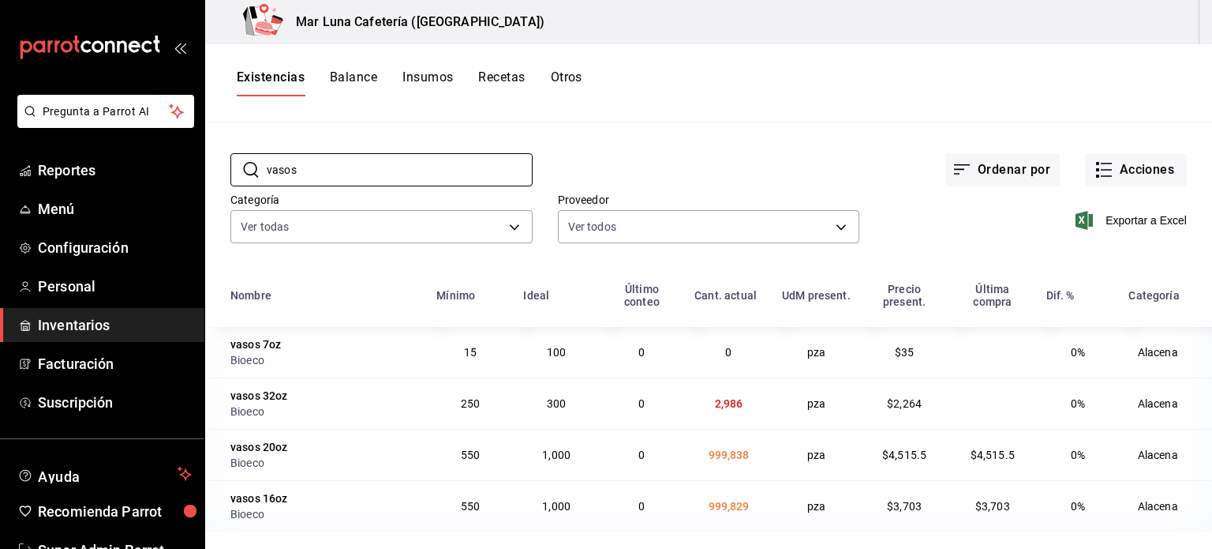
type input "vasos"
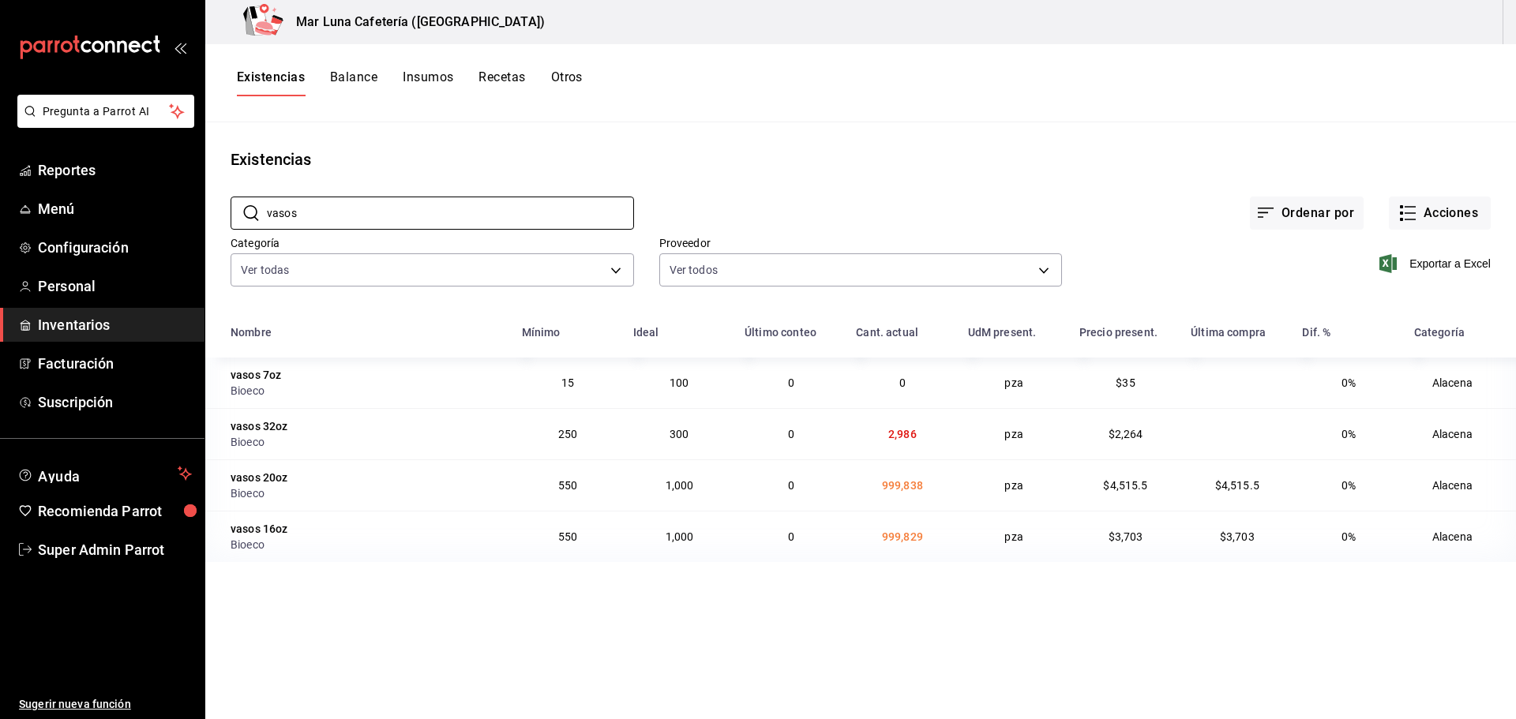
scroll to position [0, 0]
click at [100, 548] on span "Super Admin Parrot" at bounding box center [115, 549] width 154 height 21
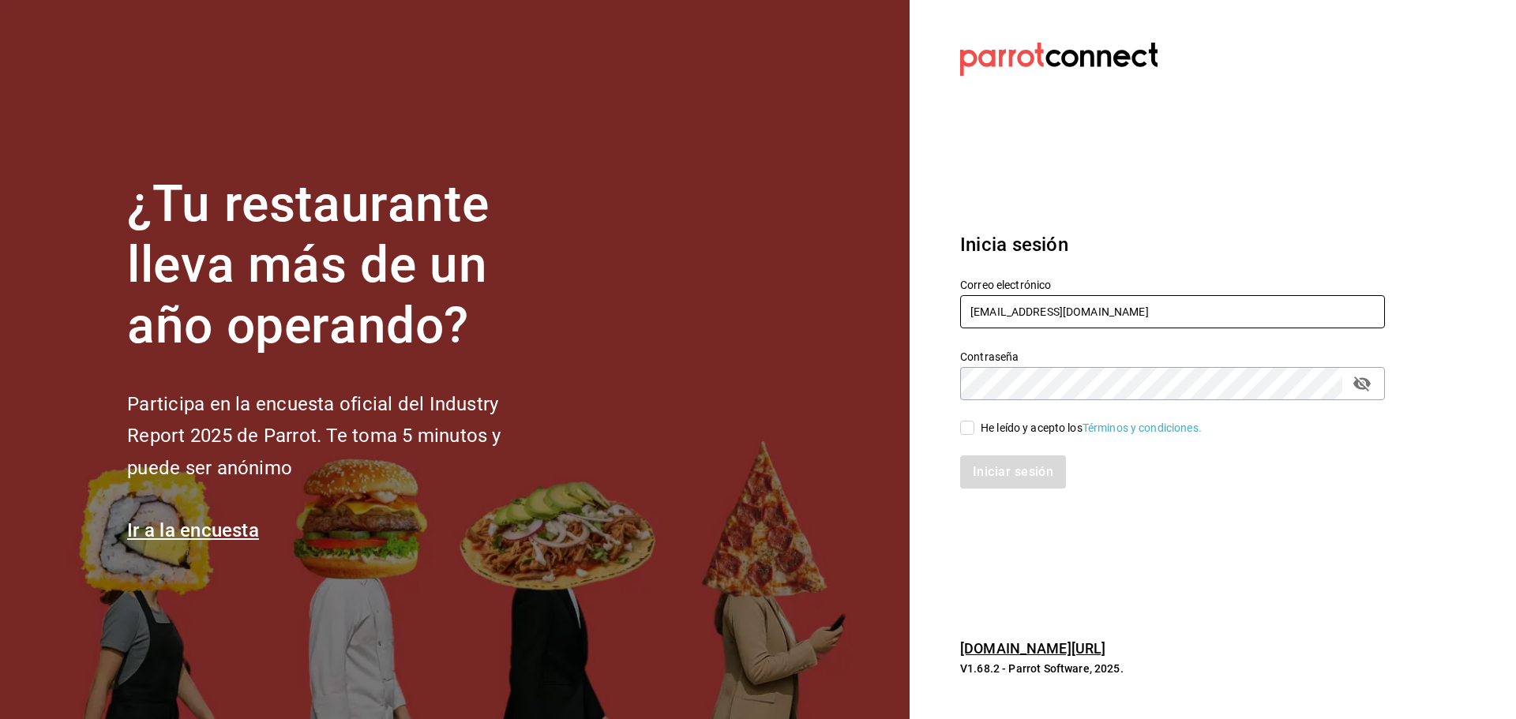
click at [999, 317] on input "[EMAIL_ADDRESS][DOMAIN_NAME]" at bounding box center [1172, 311] width 425 height 33
click at [1040, 312] on input "[EMAIL_ADDRESS][DOMAIN_NAME]" at bounding box center [1172, 311] width 425 height 33
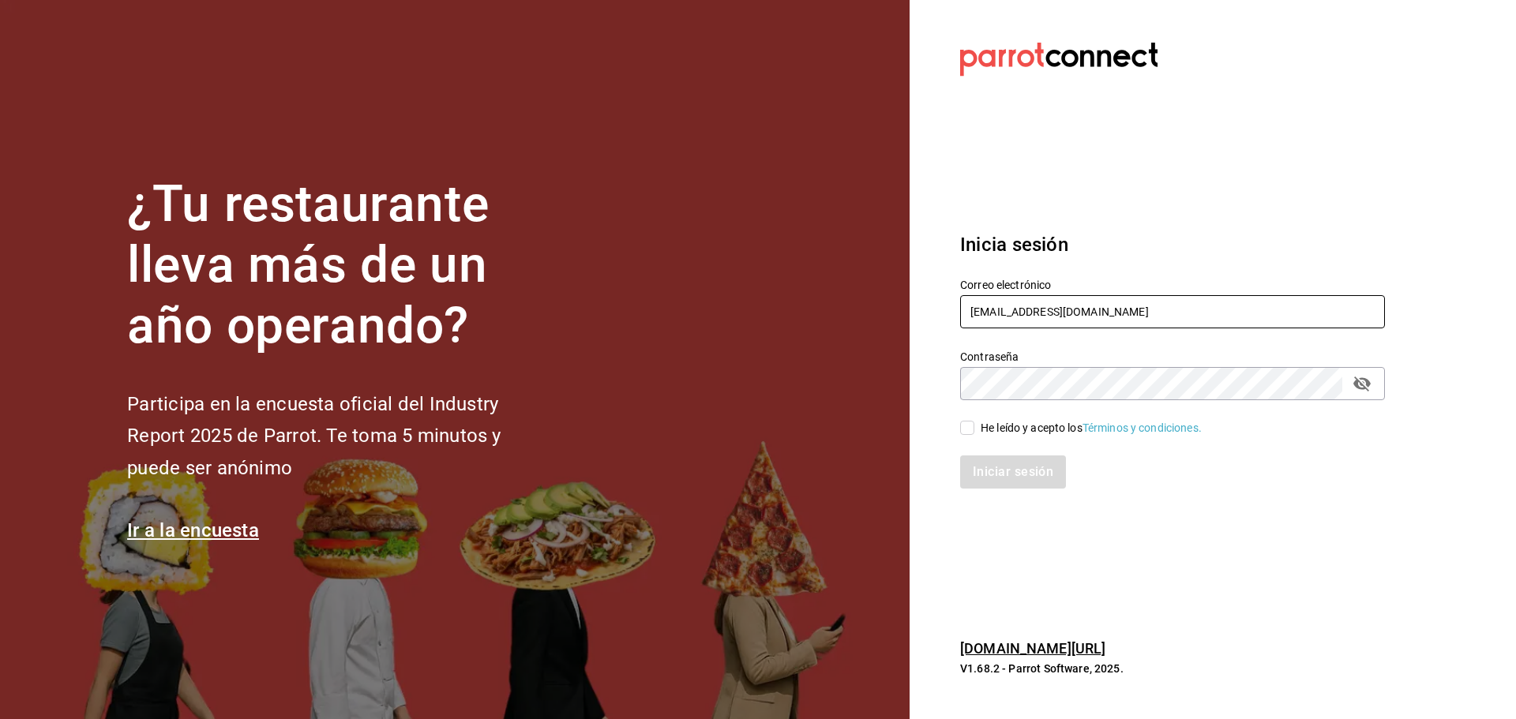
click at [1040, 312] on input "[EMAIL_ADDRESS][DOMAIN_NAME]" at bounding box center [1172, 311] width 425 height 33
type input "[EMAIL_ADDRESS][DOMAIN_NAME]"
click at [1027, 430] on div "He leído y acepto los Términos y condiciones." at bounding box center [1090, 428] width 221 height 17
click at [974, 430] on input "He leído y acepto los Términos y condiciones." at bounding box center [967, 428] width 14 height 14
checkbox input "true"
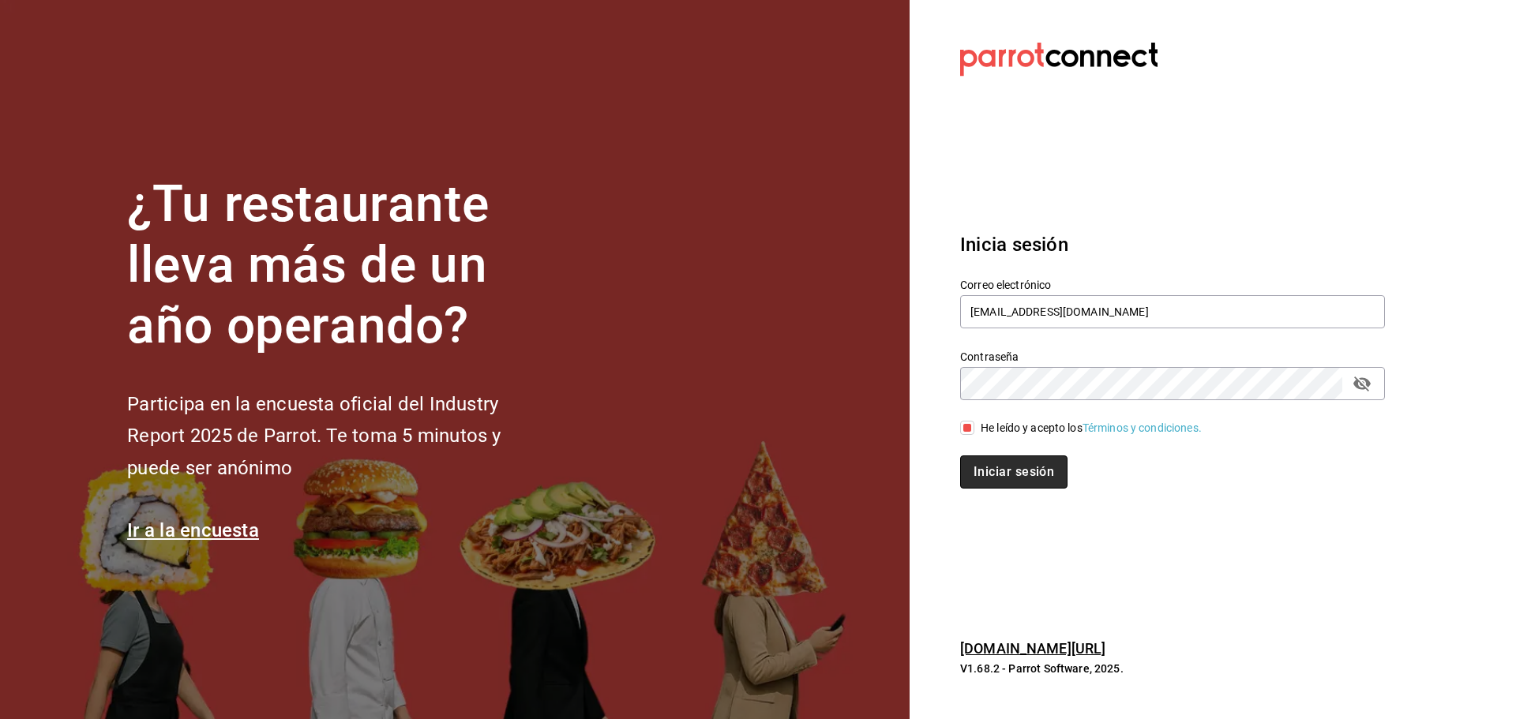
click at [1017, 470] on button "Iniciar sesión" at bounding box center [1013, 471] width 107 height 33
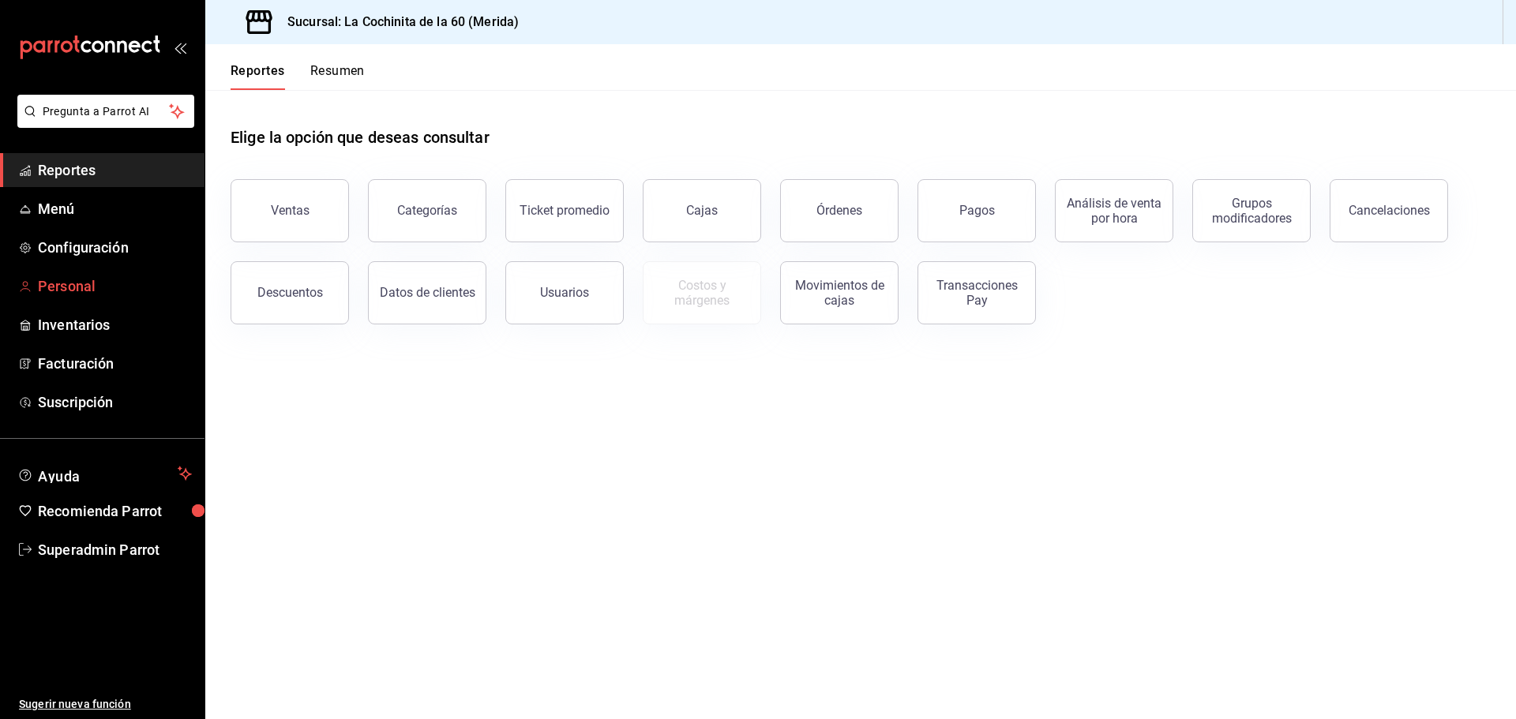
click at [53, 286] on span "Personal" at bounding box center [115, 285] width 154 height 21
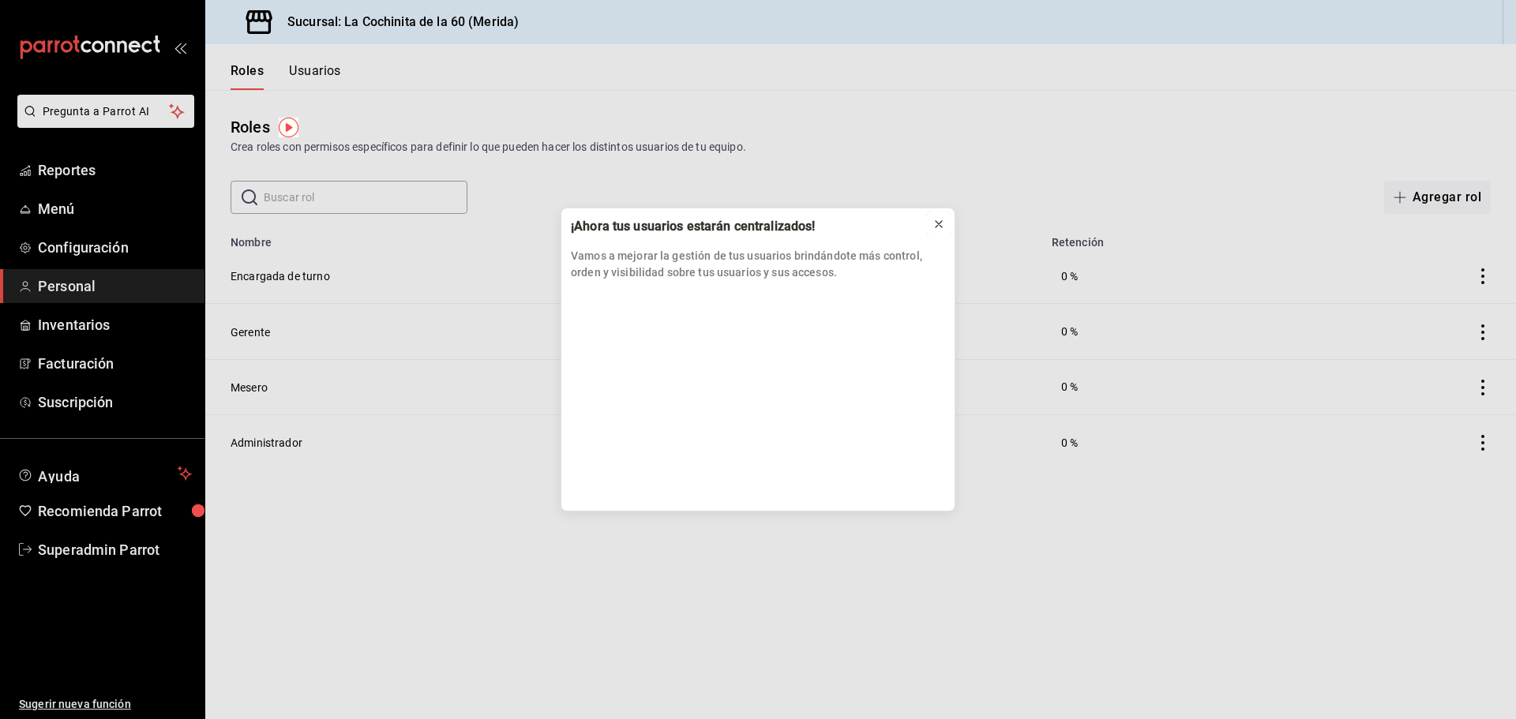
click at [930, 223] on button at bounding box center [938, 224] width 25 height 25
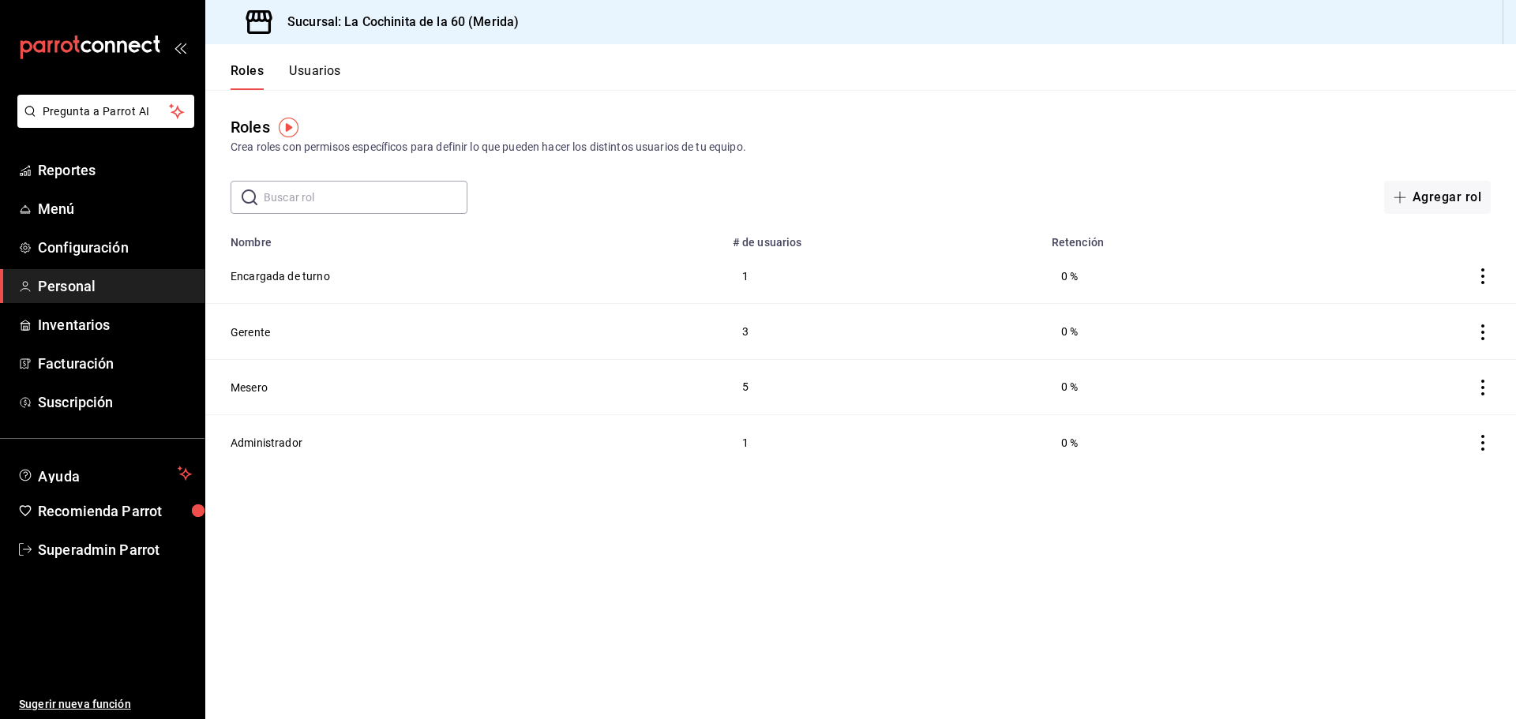
click at [326, 79] on button "Usuarios" at bounding box center [315, 76] width 52 height 27
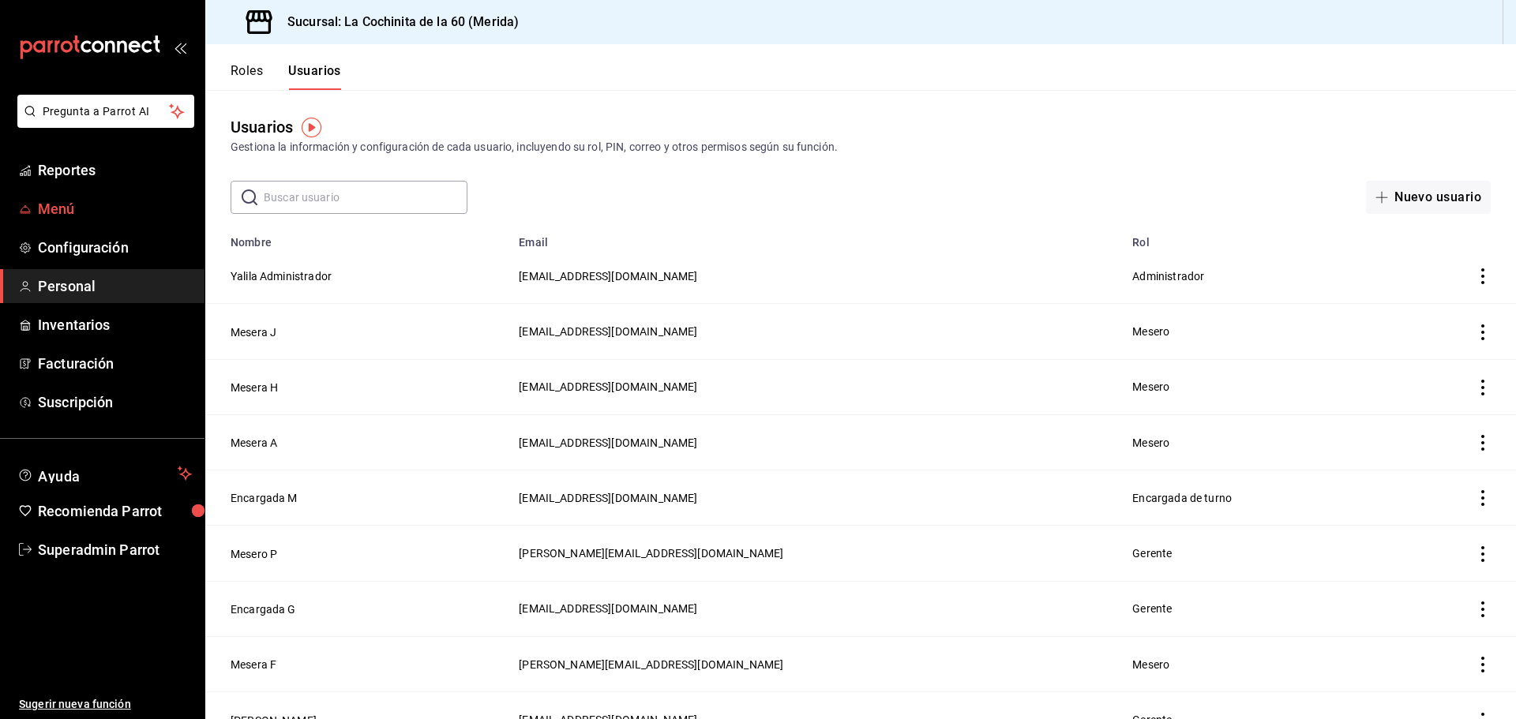
click at [54, 208] on span "Menú" at bounding box center [115, 208] width 154 height 21
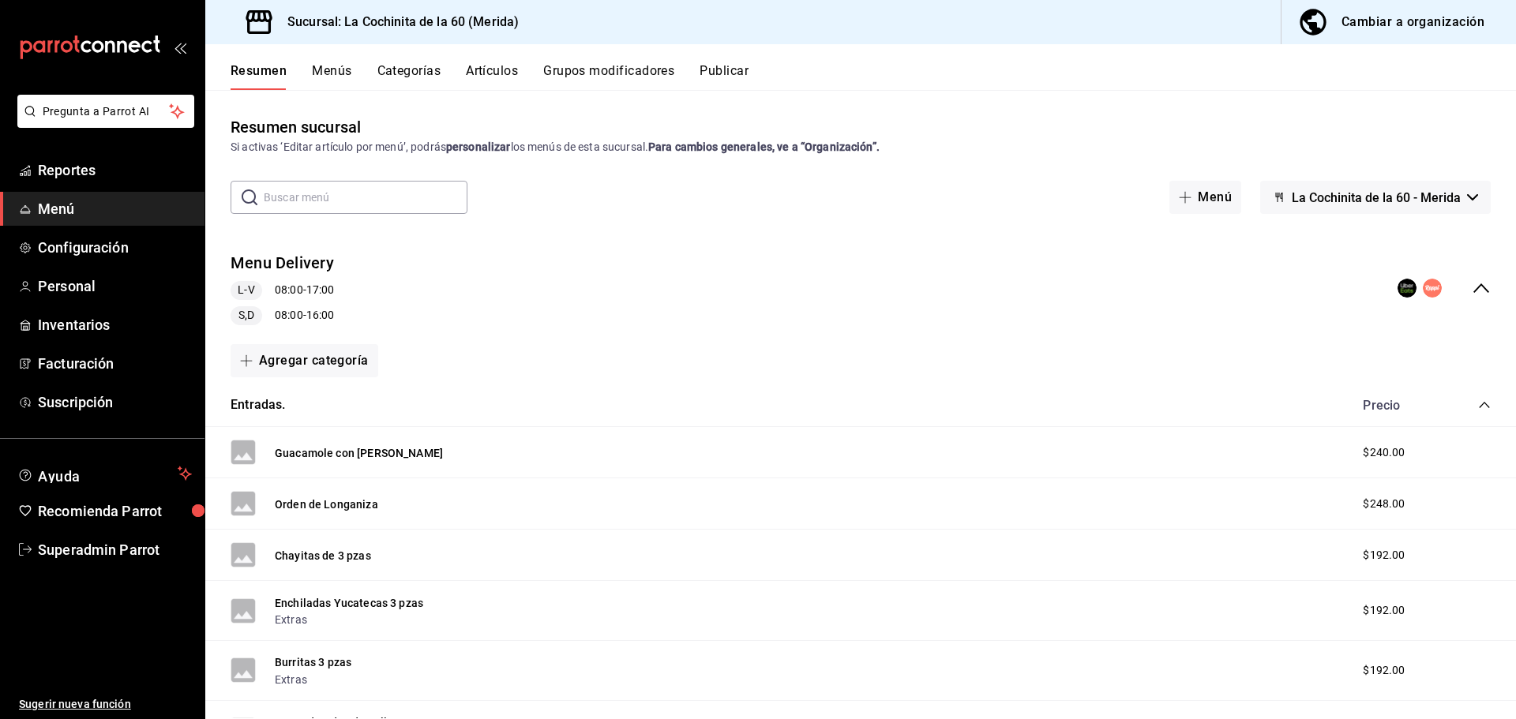
click at [332, 69] on button "Menús" at bounding box center [331, 76] width 39 height 27
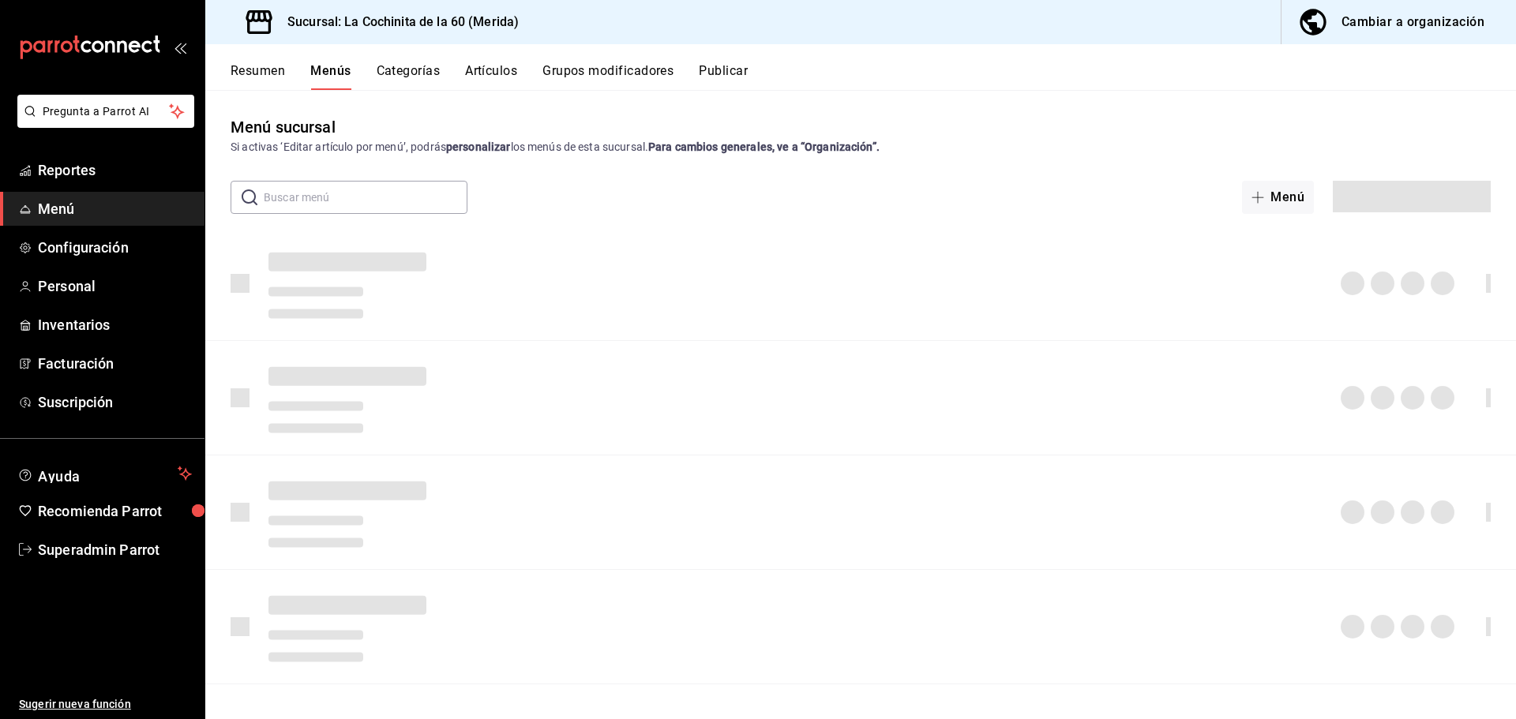
click at [386, 70] on button "Categorías" at bounding box center [409, 76] width 64 height 27
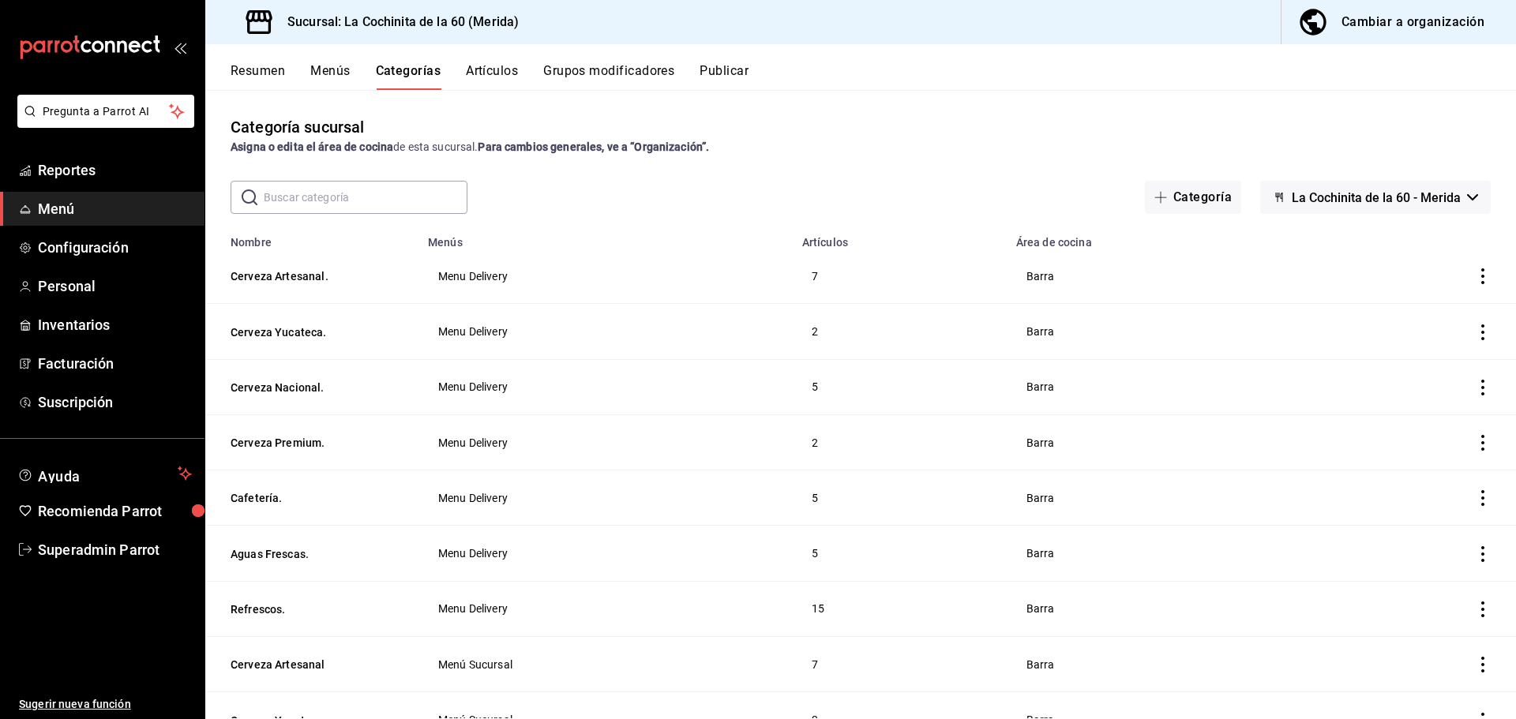
click at [343, 193] on input "text" at bounding box center [366, 198] width 204 height 32
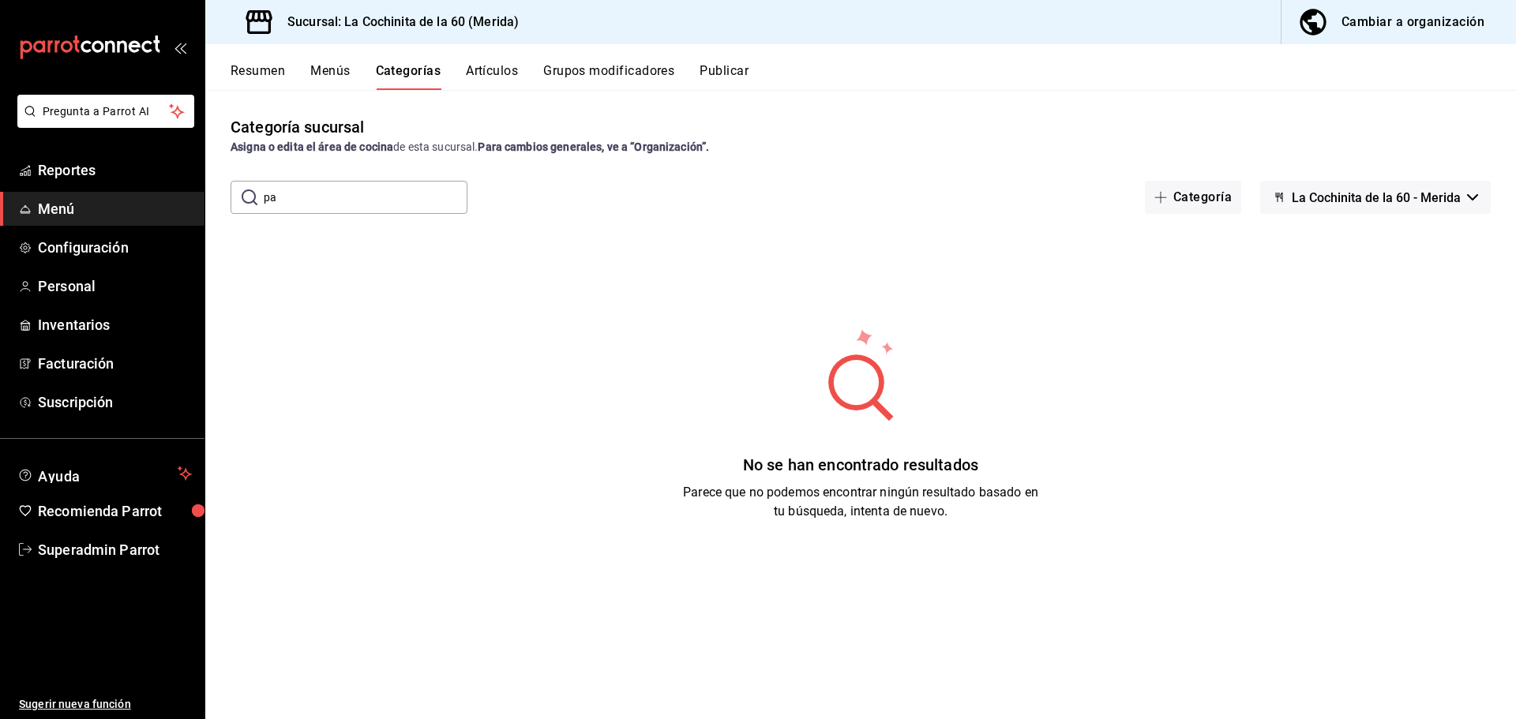
type input "p"
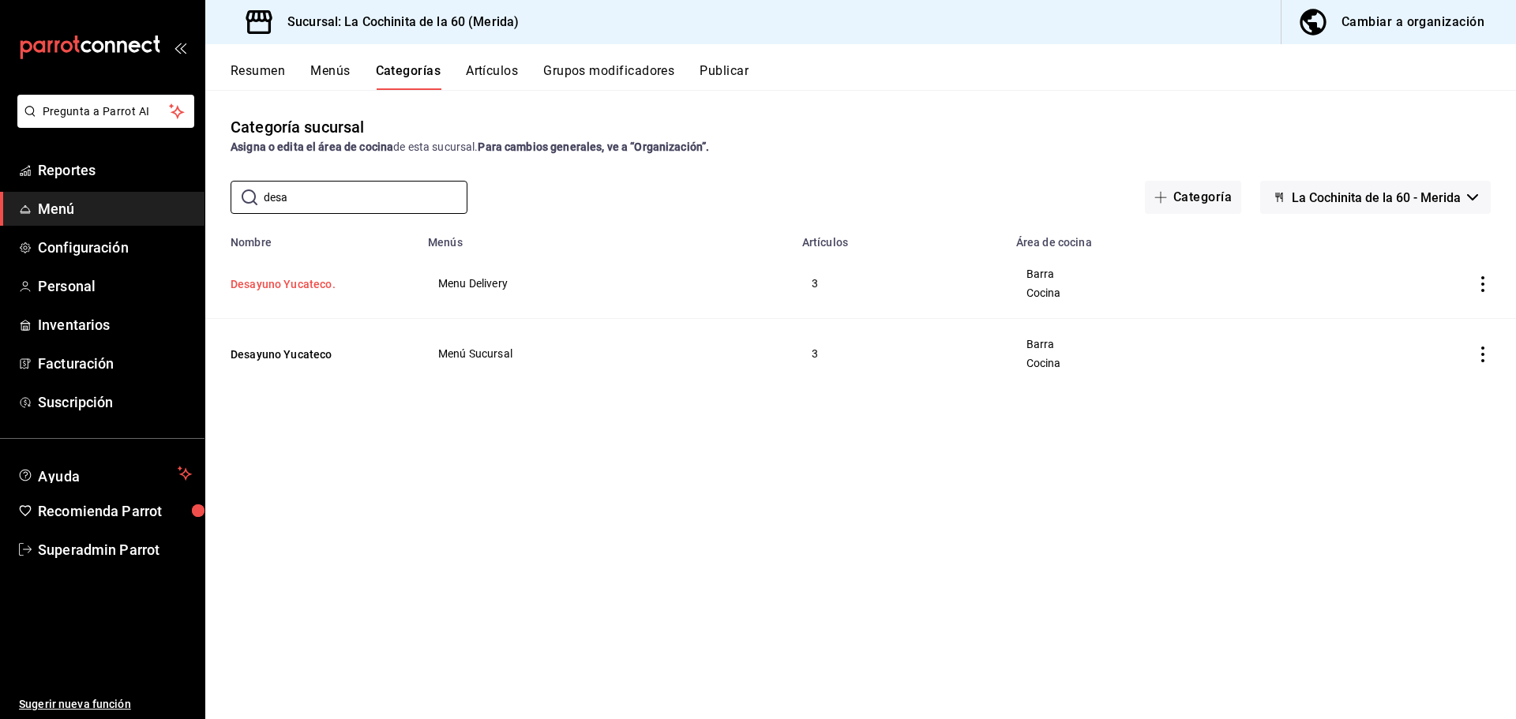
type input "desa"
click at [294, 283] on button "Desayuno Yucateco." at bounding box center [309, 284] width 158 height 16
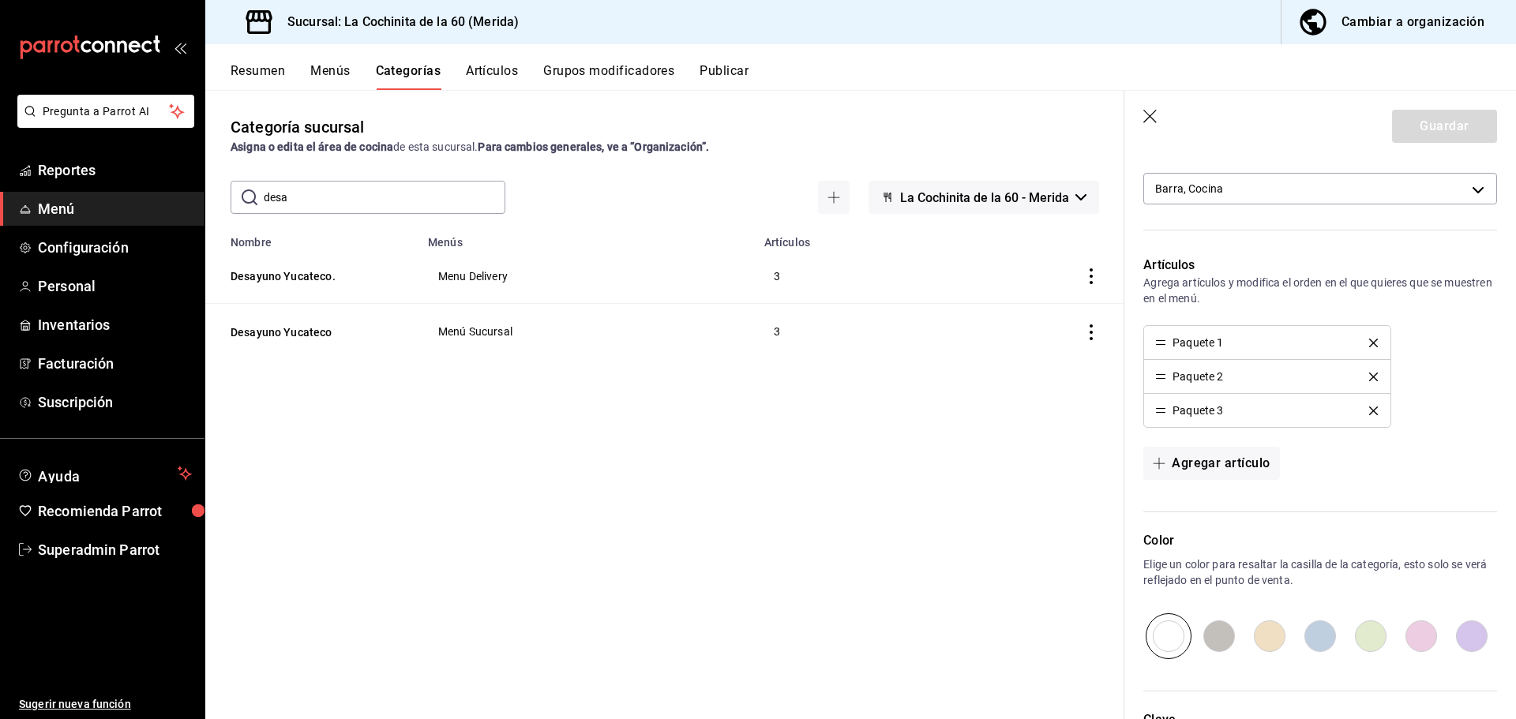
scroll to position [395, 0]
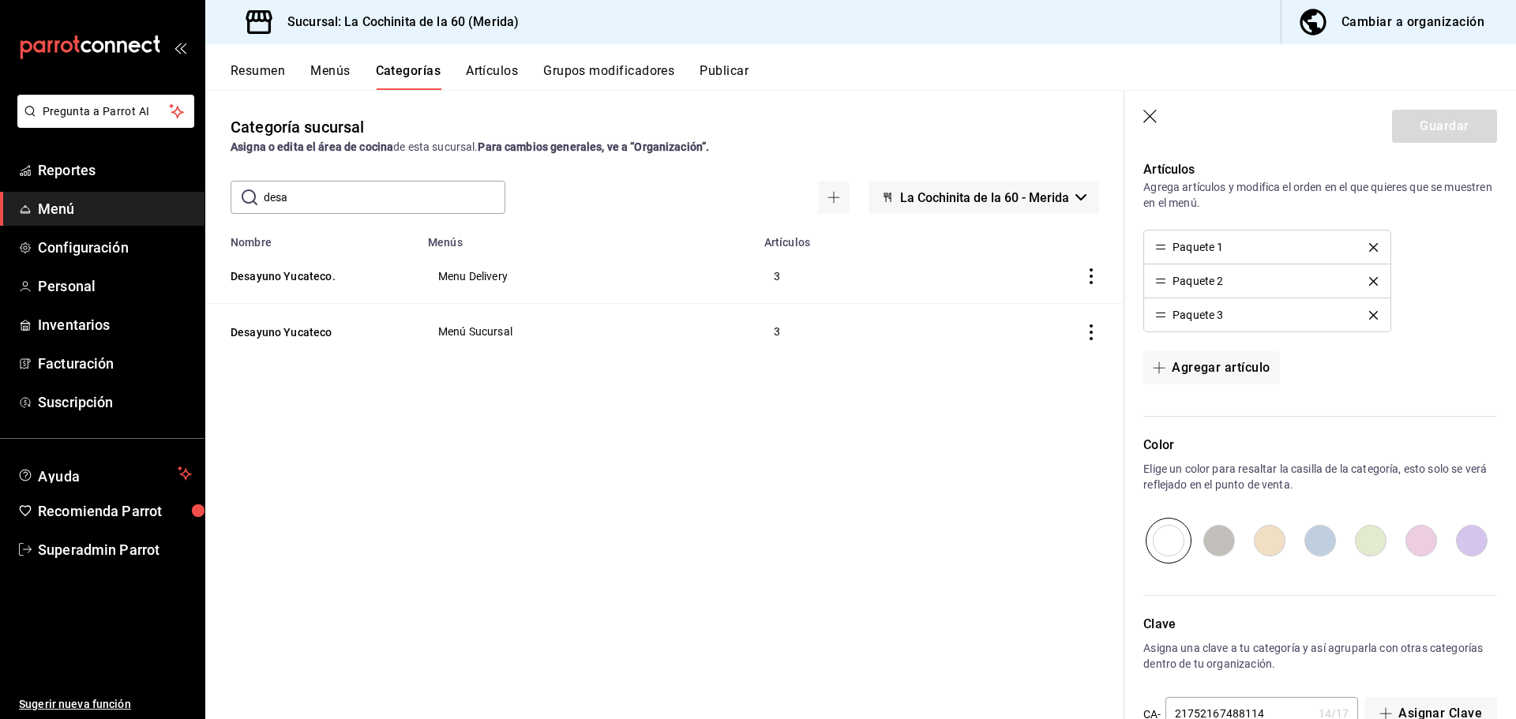
click at [511, 73] on button "Artículos" at bounding box center [492, 76] width 52 height 27
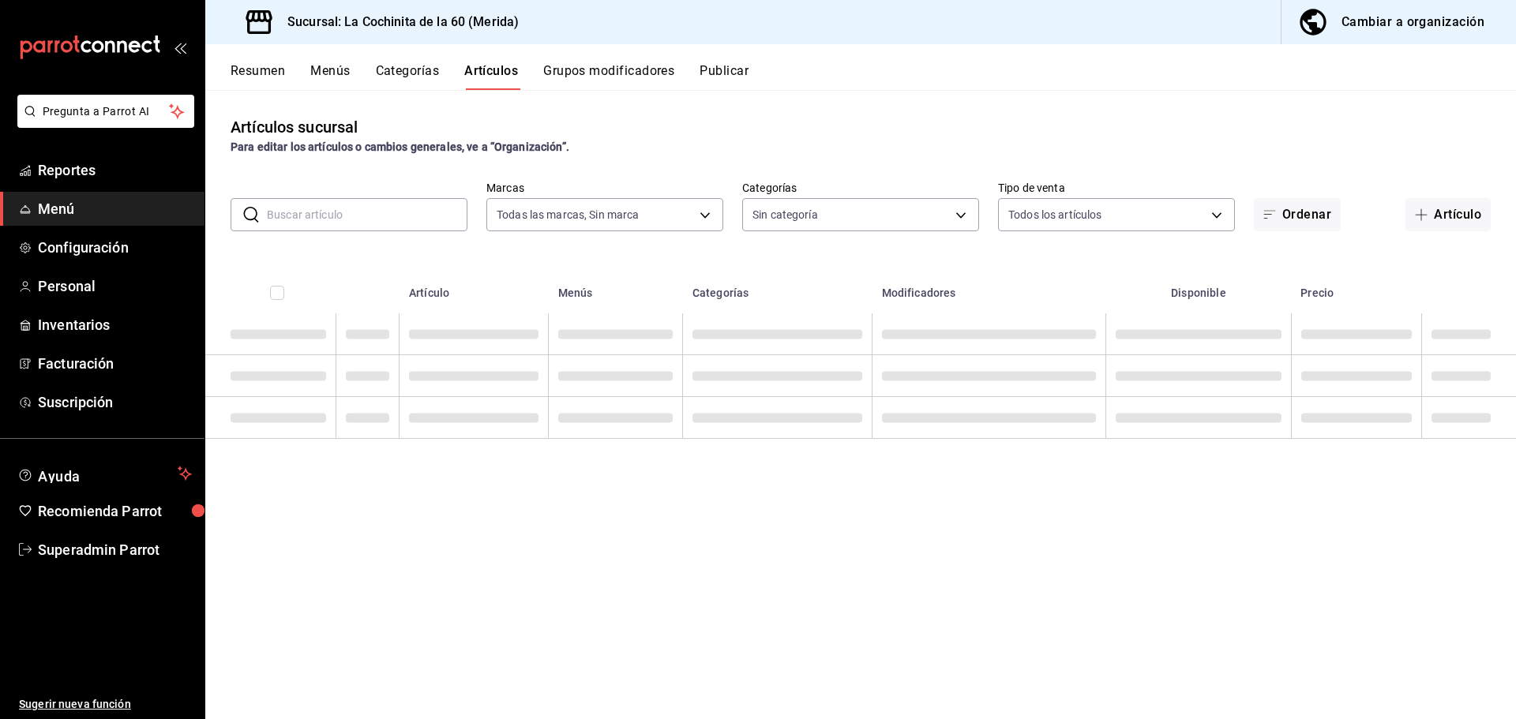
type input "268ce8d1-4722-4411-a626-51c418737468"
click at [340, 219] on input "text" at bounding box center [367, 215] width 200 height 32
type input "cf8b5d9a-166c-4b97-a20e-5714138213e1,9b19a878-138e-43f8-8e93-308546fe6856,0650d…"
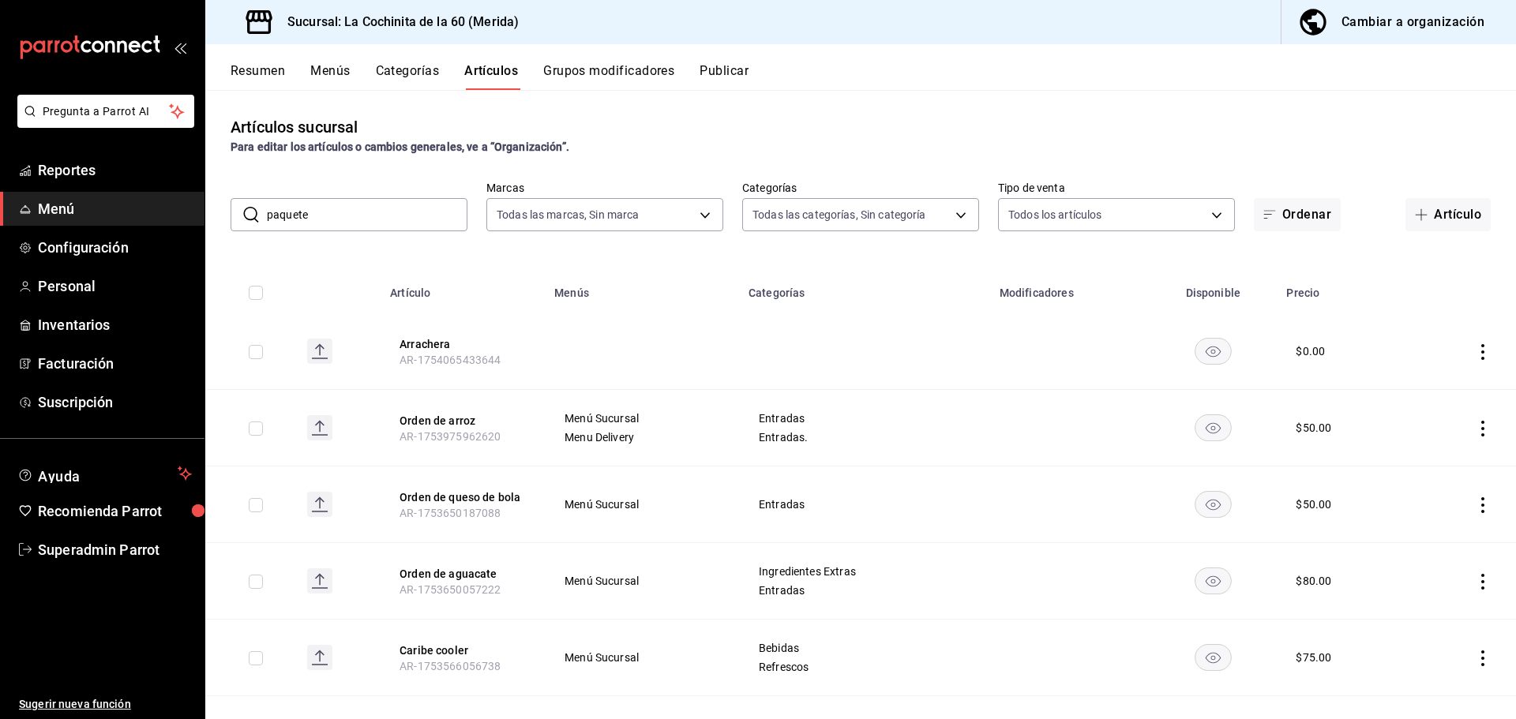
type input "paquete"
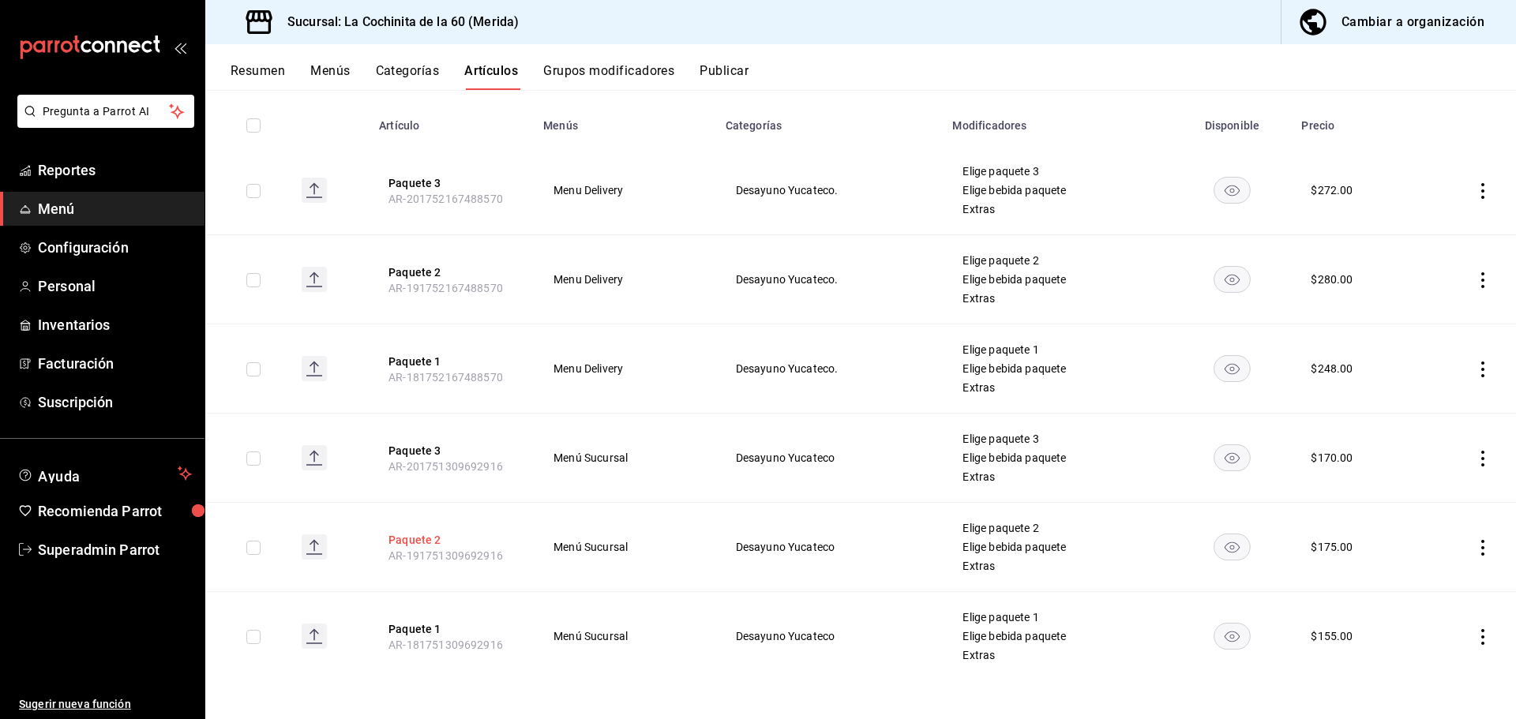
click at [422, 543] on button "Paquete 2" at bounding box center [451, 540] width 126 height 16
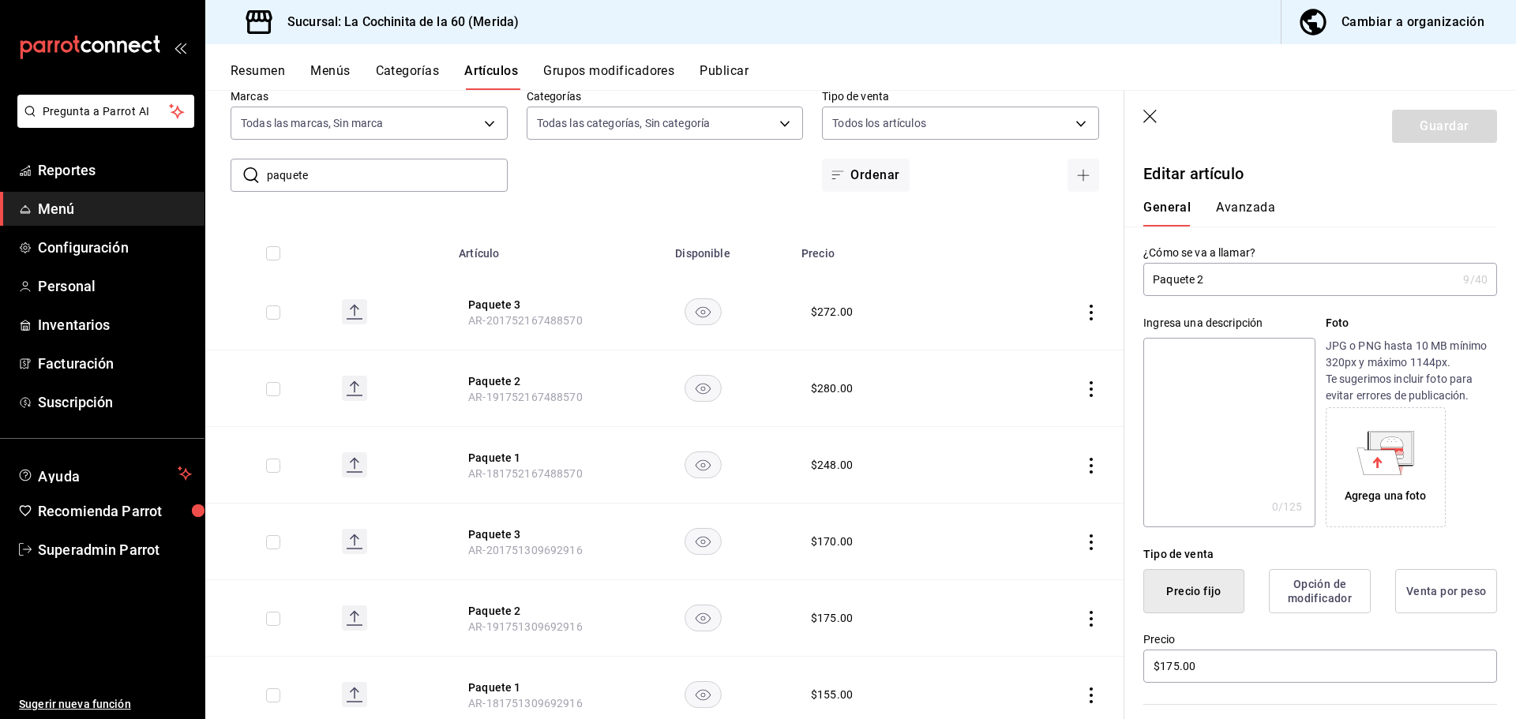
click at [1268, 216] on button "Avanzada" at bounding box center [1245, 213] width 59 height 27
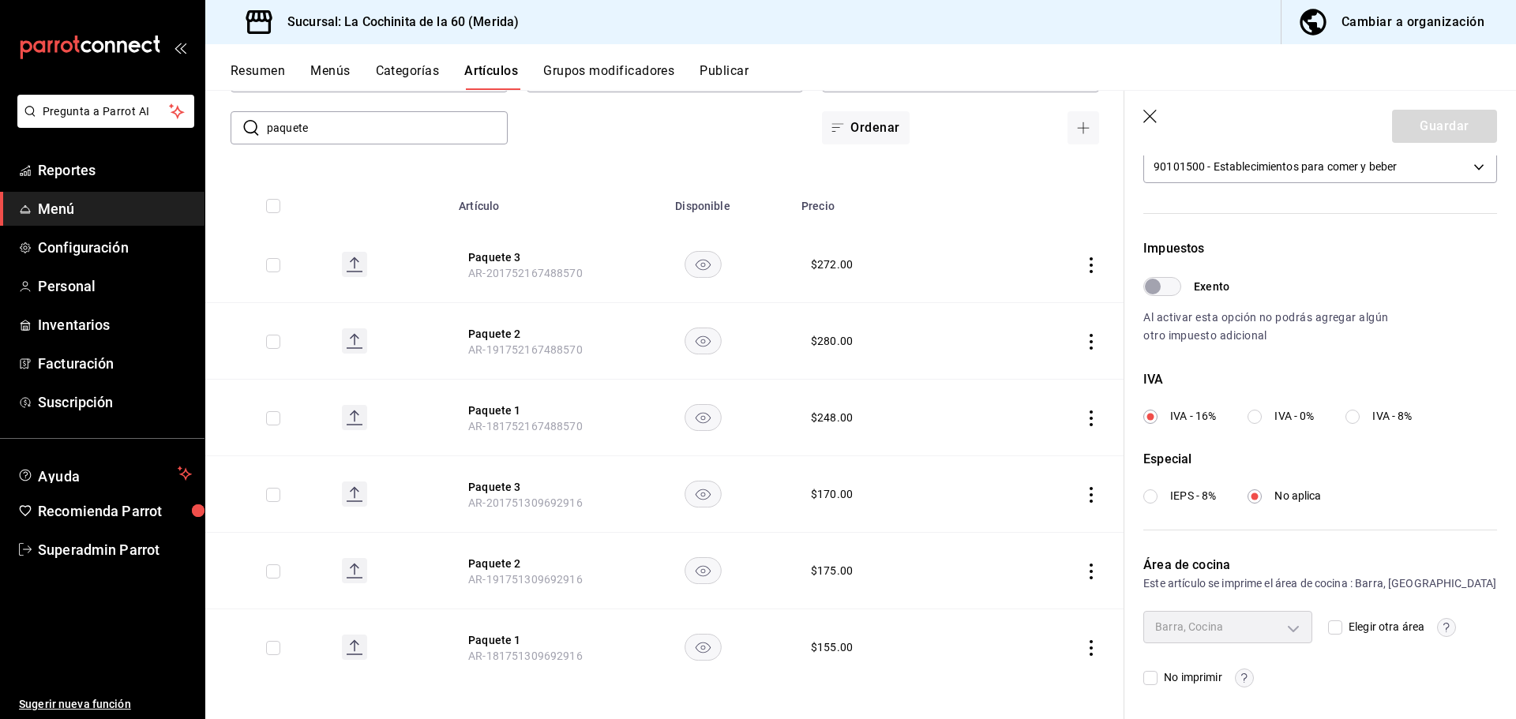
scroll to position [144, 0]
click at [504, 560] on button "Paquete 2" at bounding box center [531, 559] width 126 height 16
click at [510, 559] on button "Paquete 2" at bounding box center [531, 559] width 126 height 16
click at [500, 478] on button "Paquete 3" at bounding box center [531, 482] width 126 height 16
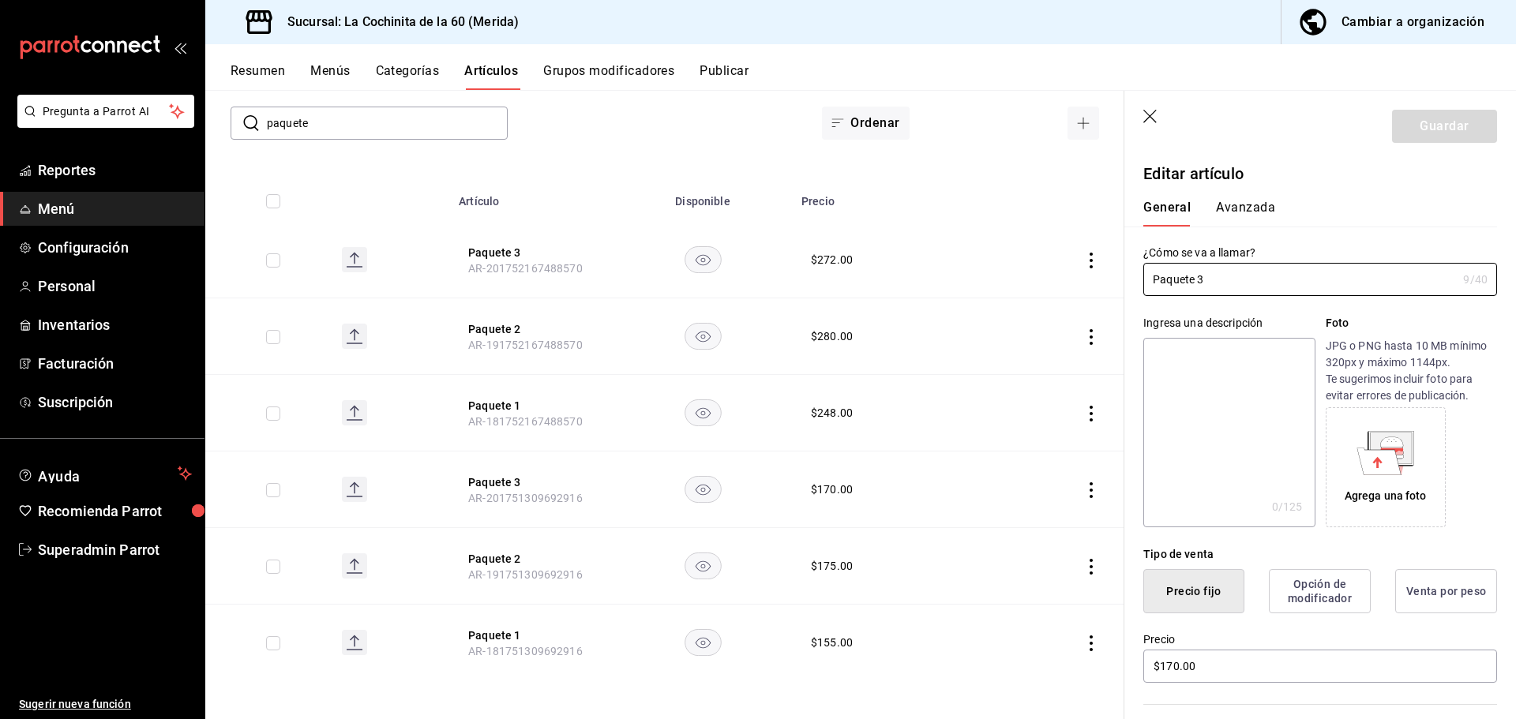
click at [1259, 212] on button "Avanzada" at bounding box center [1245, 213] width 59 height 27
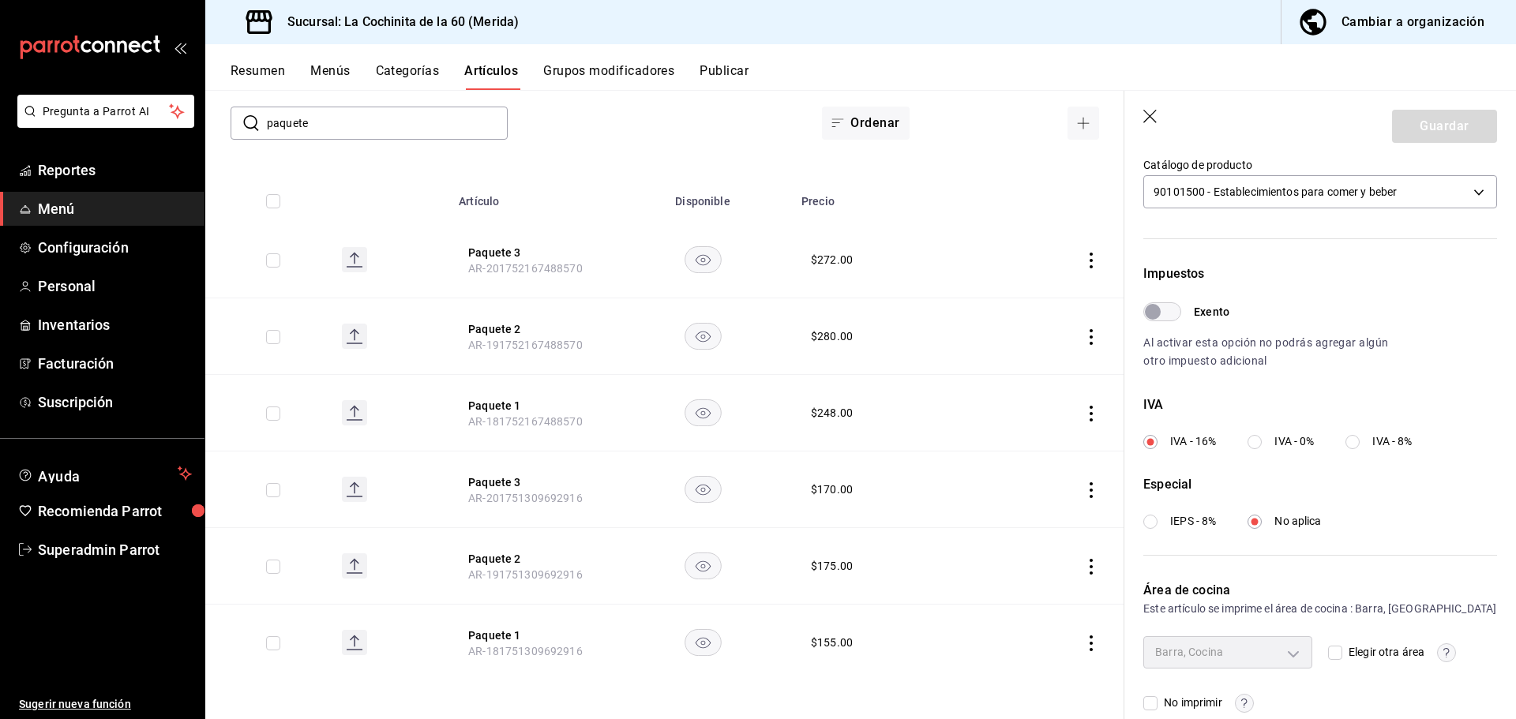
scroll to position [396, 0]
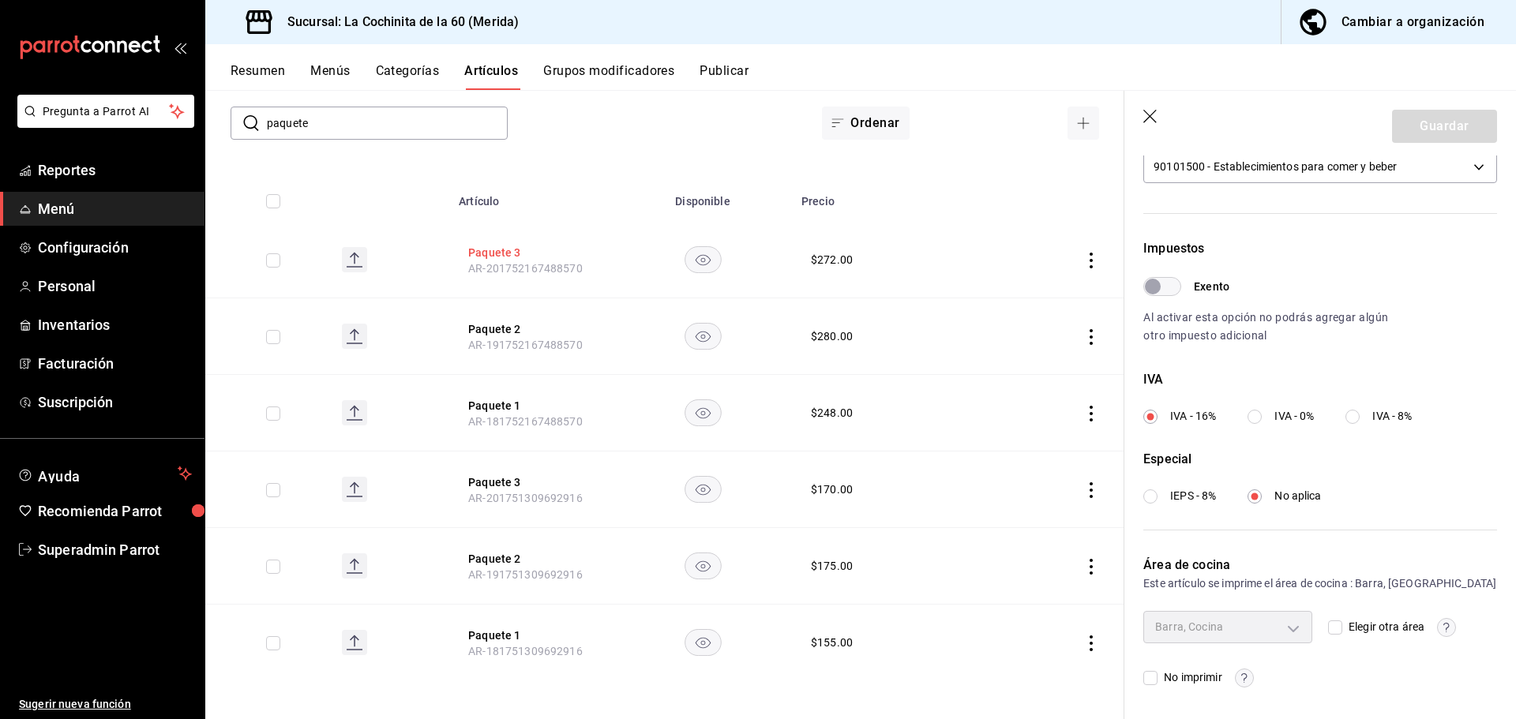
click at [495, 253] on button "Paquete 3" at bounding box center [531, 253] width 126 height 16
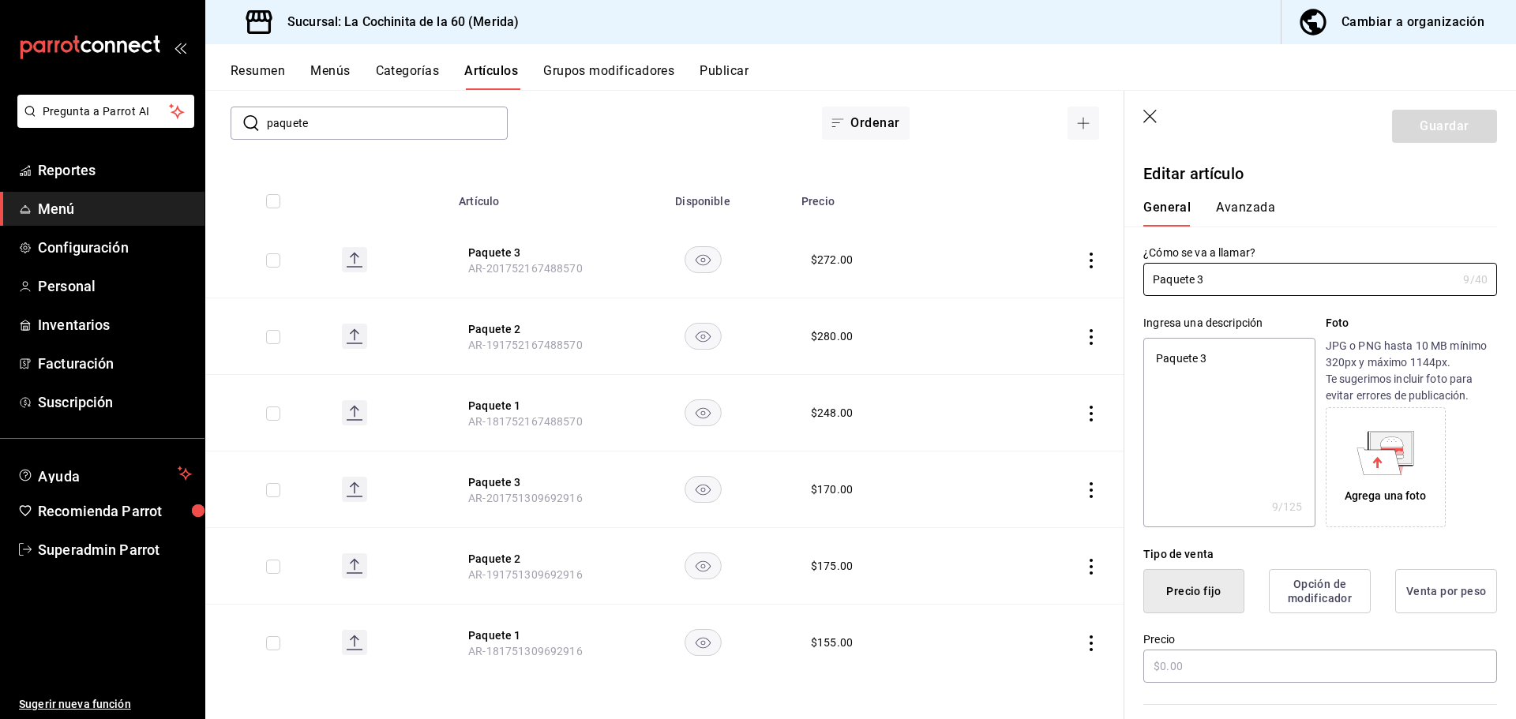
type textarea "x"
type input "$272.00"
type input "E48"
type input "90101500"
radio input "true"
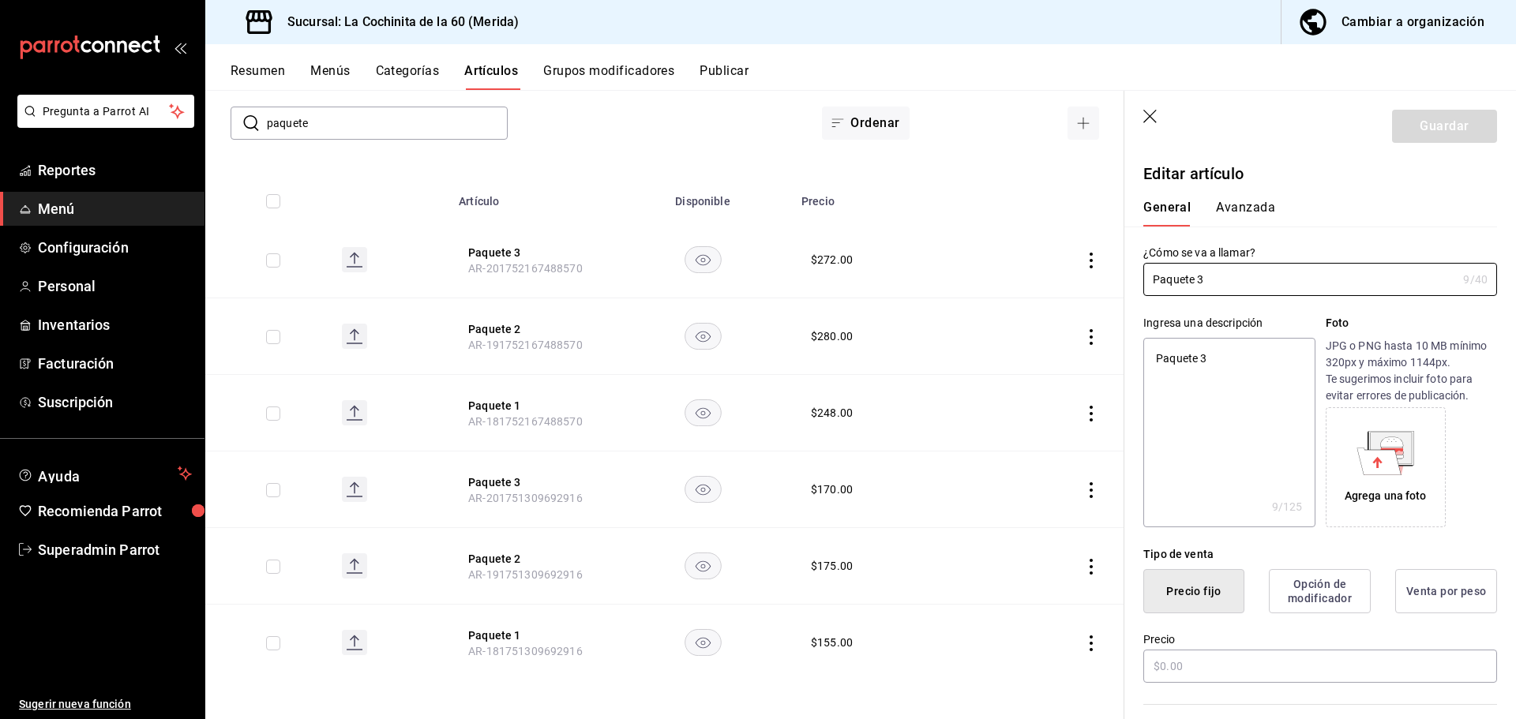
radio input "true"
type input "69b8428a-e6be-42c2-83d7-1c97ff587b09,846f8f17-b20e-4fb3-9b4b-e9bb04b0f5b4"
click at [1236, 205] on button "Avanzada" at bounding box center [1245, 213] width 59 height 27
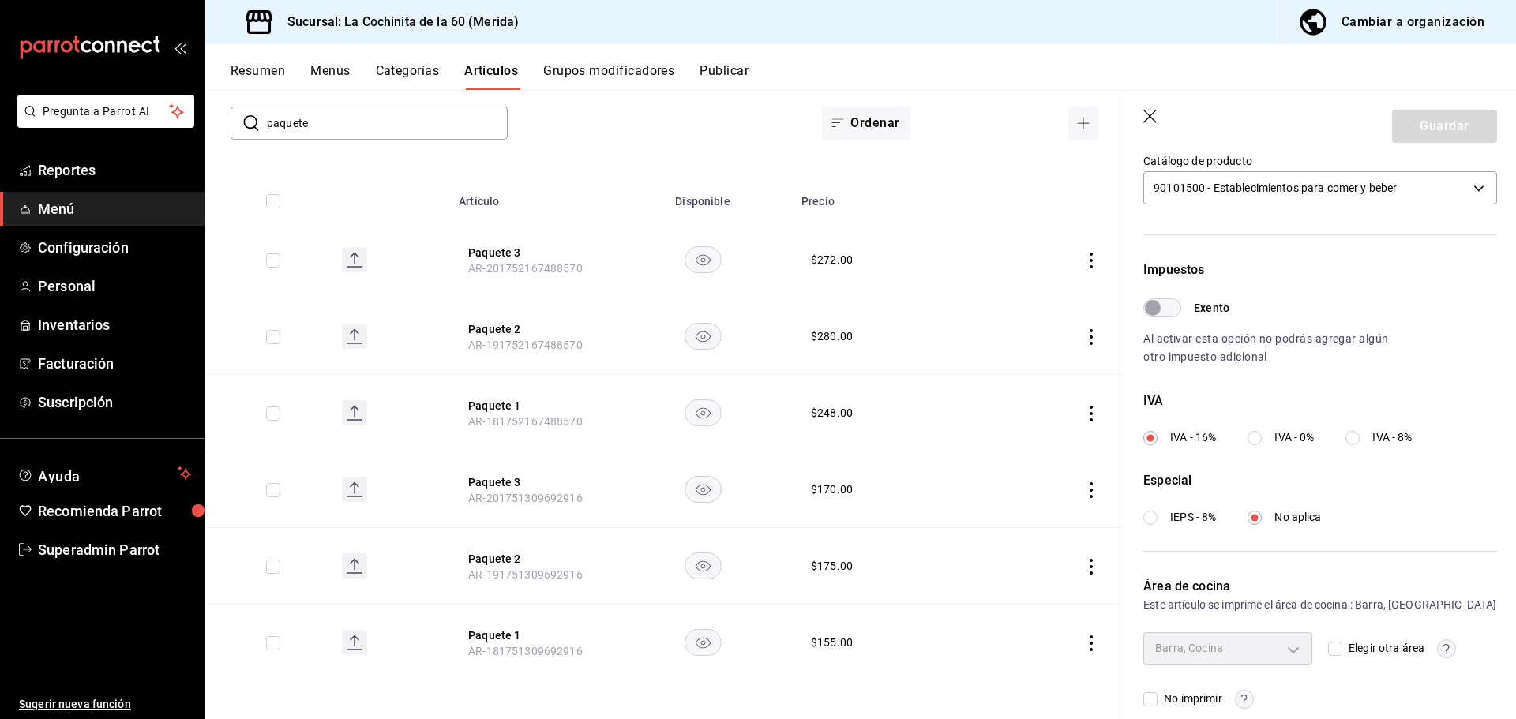
scroll to position [396, 0]
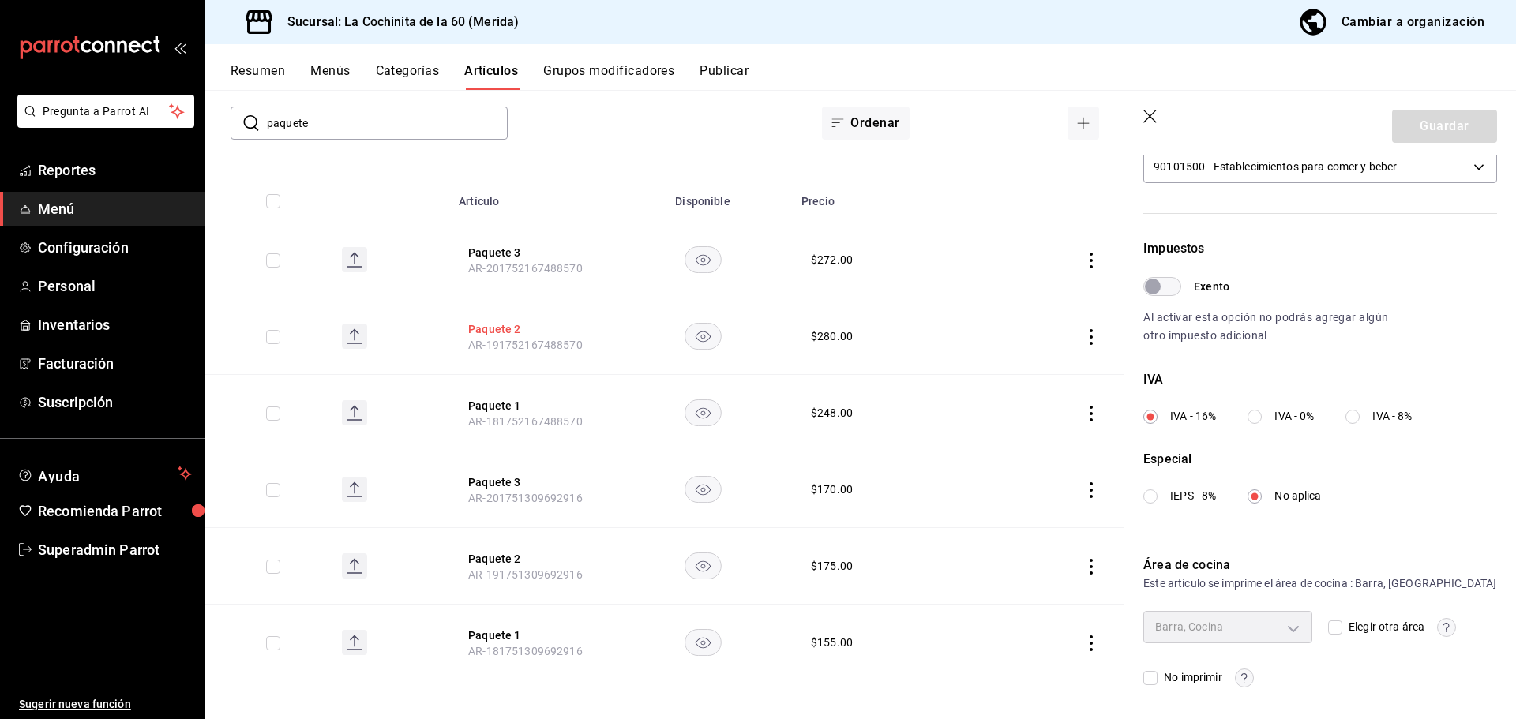
click at [510, 332] on button "Paquete 2" at bounding box center [531, 329] width 126 height 16
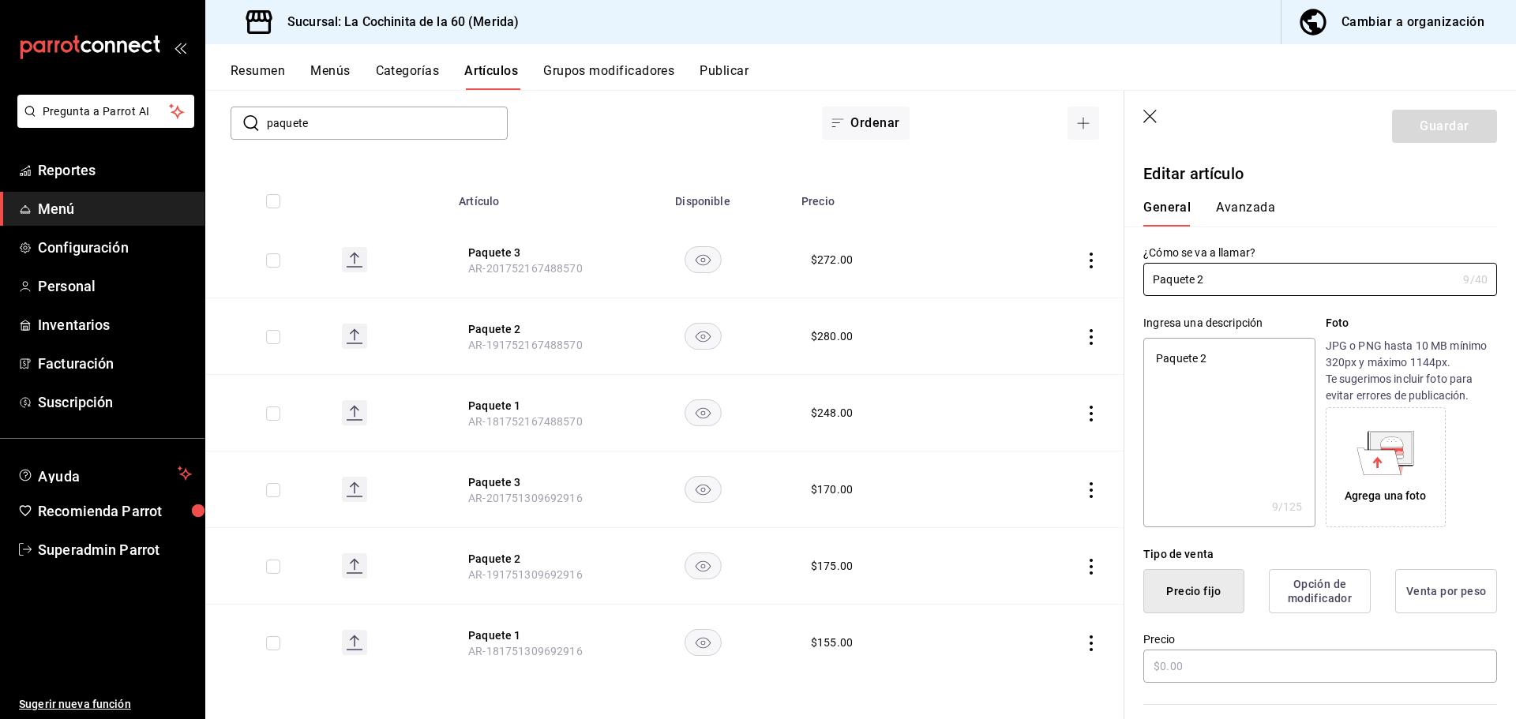
type textarea "x"
type input "$280.00"
type input "E48"
type input "90101500"
radio input "true"
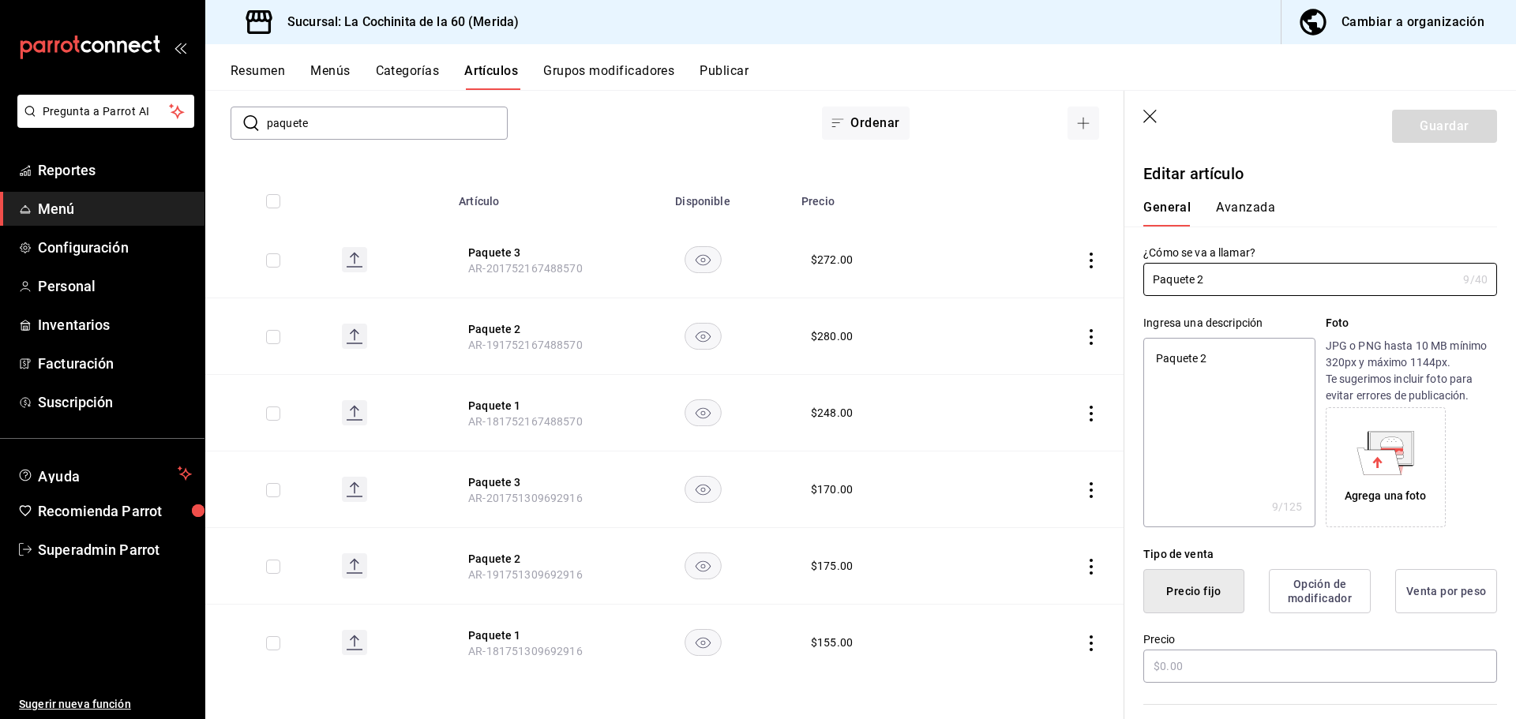
radio input "true"
type input "69b8428a-e6be-42c2-83d7-1c97ff587b09,846f8f17-b20e-4fb3-9b4b-e9bb04b0f5b4"
click at [1260, 208] on button "Avanzada" at bounding box center [1245, 213] width 59 height 27
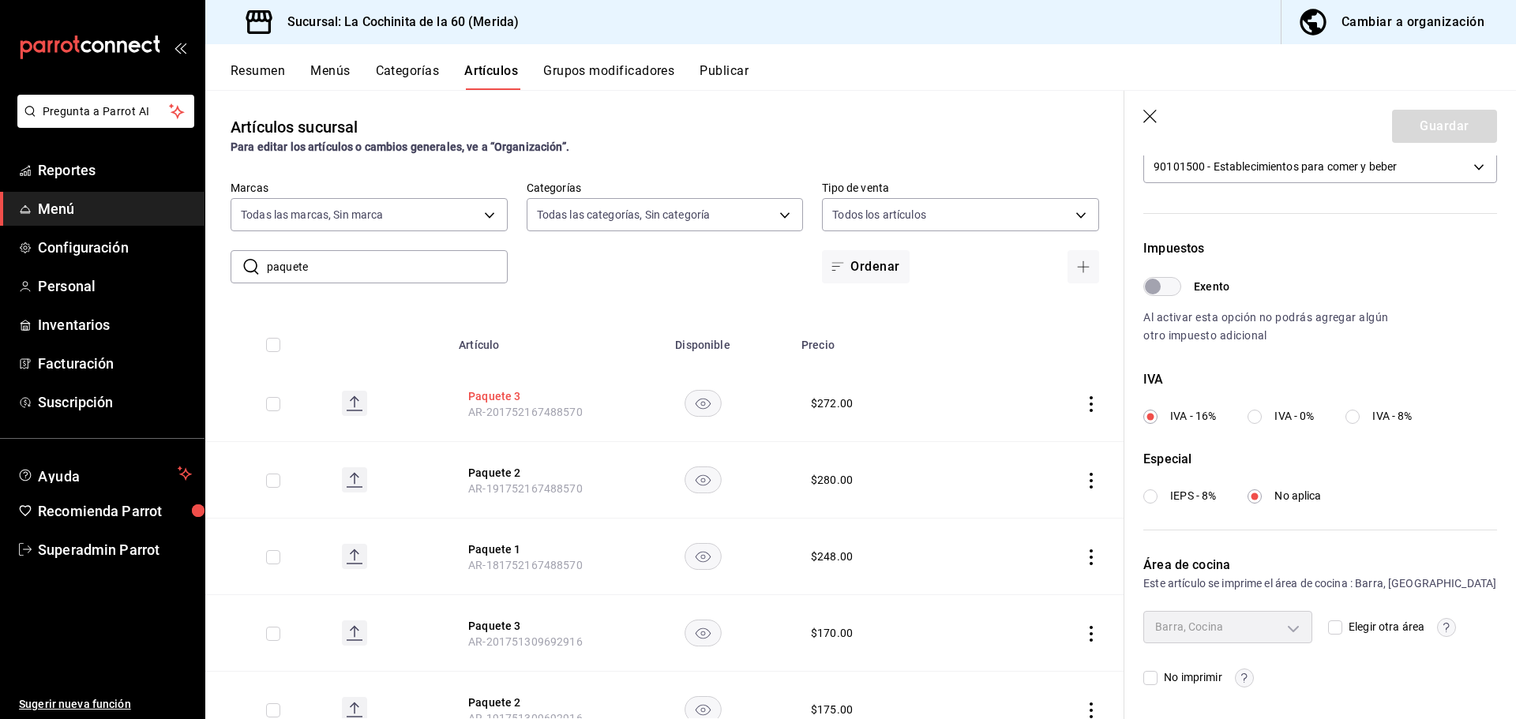
click at [495, 388] on button "Paquete 3" at bounding box center [531, 396] width 126 height 16
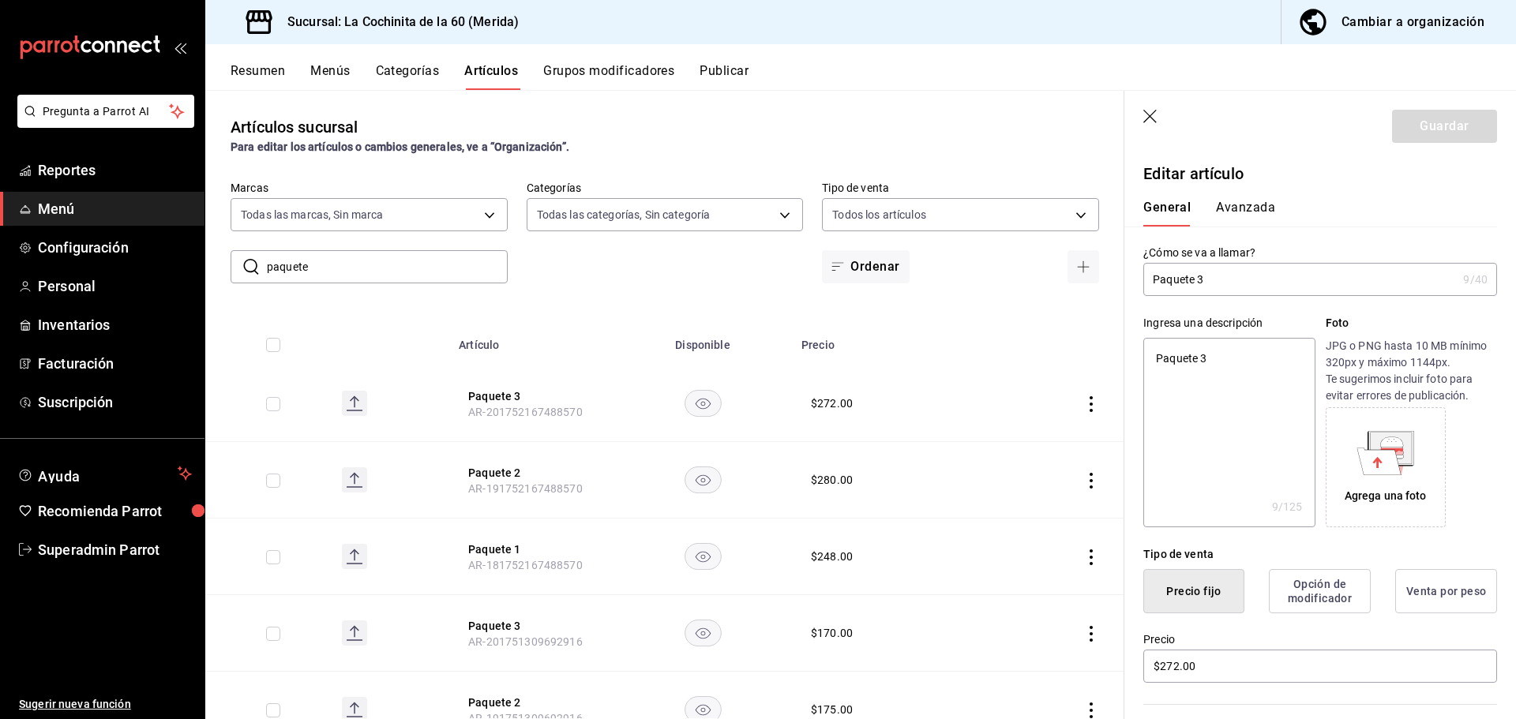
click at [1253, 212] on button "Avanzada" at bounding box center [1245, 213] width 59 height 27
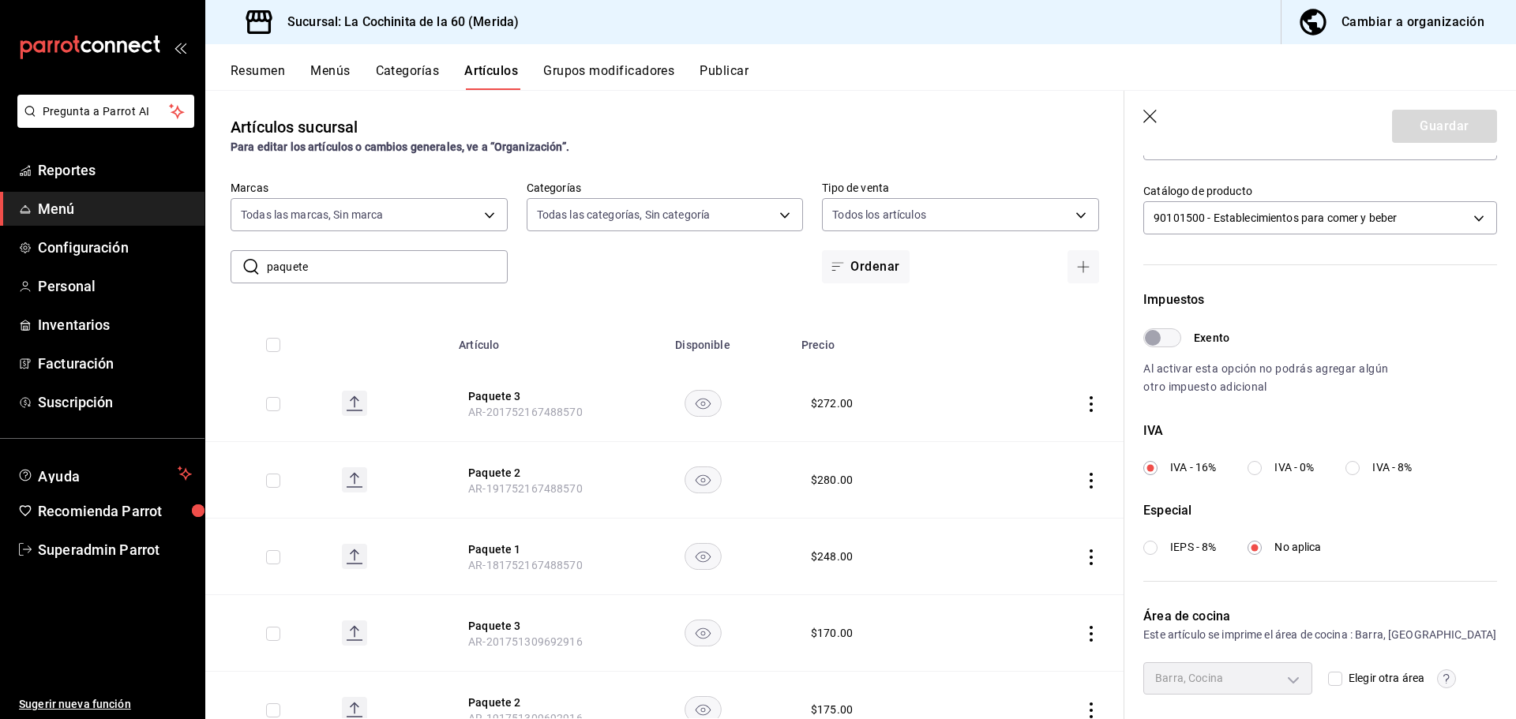
scroll to position [396, 0]
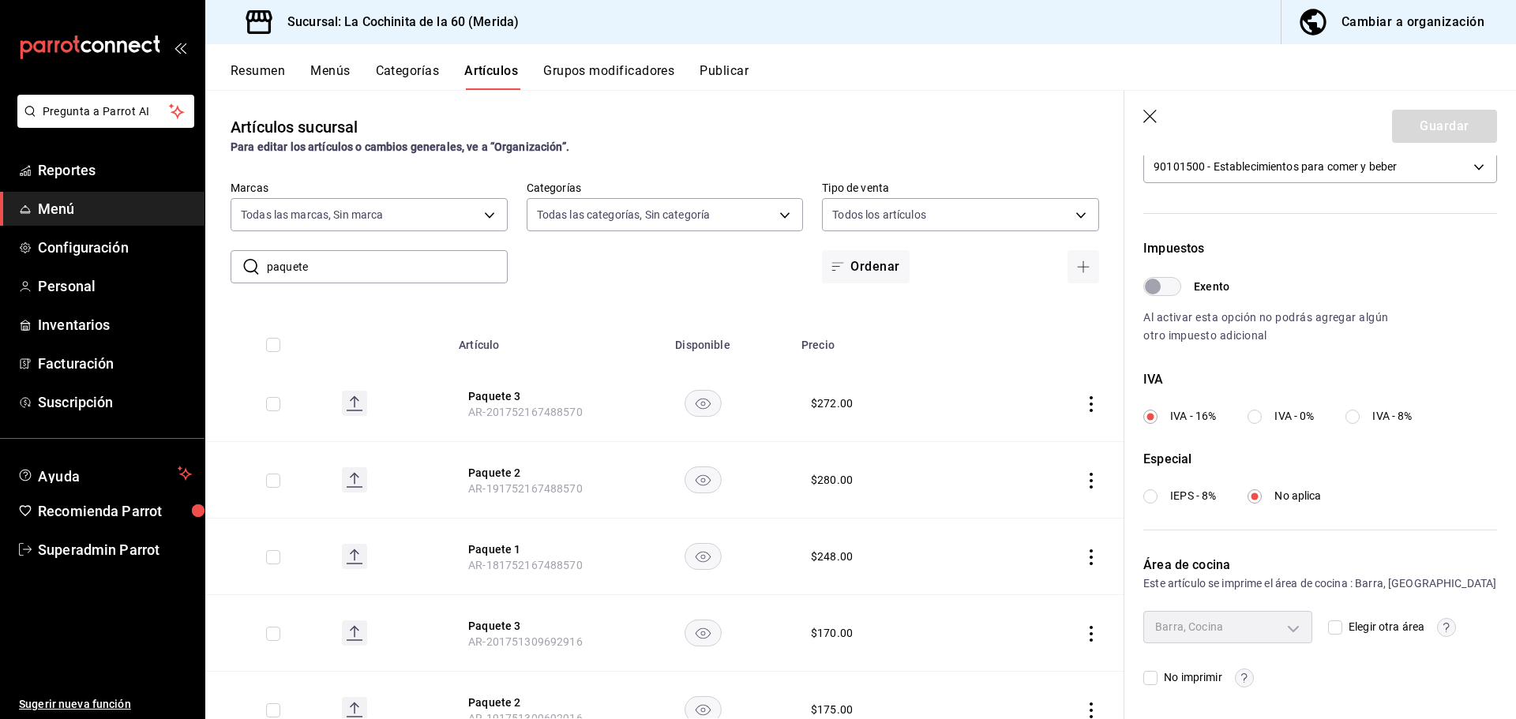
click at [551, 259] on div "​ paquete ​ Marcas Todas las marcas, Sin marca 268ce8d1-4722-4411-a626-51c41873…" at bounding box center [664, 232] width 919 height 103
click at [64, 170] on span "Reportes" at bounding box center [115, 169] width 154 height 21
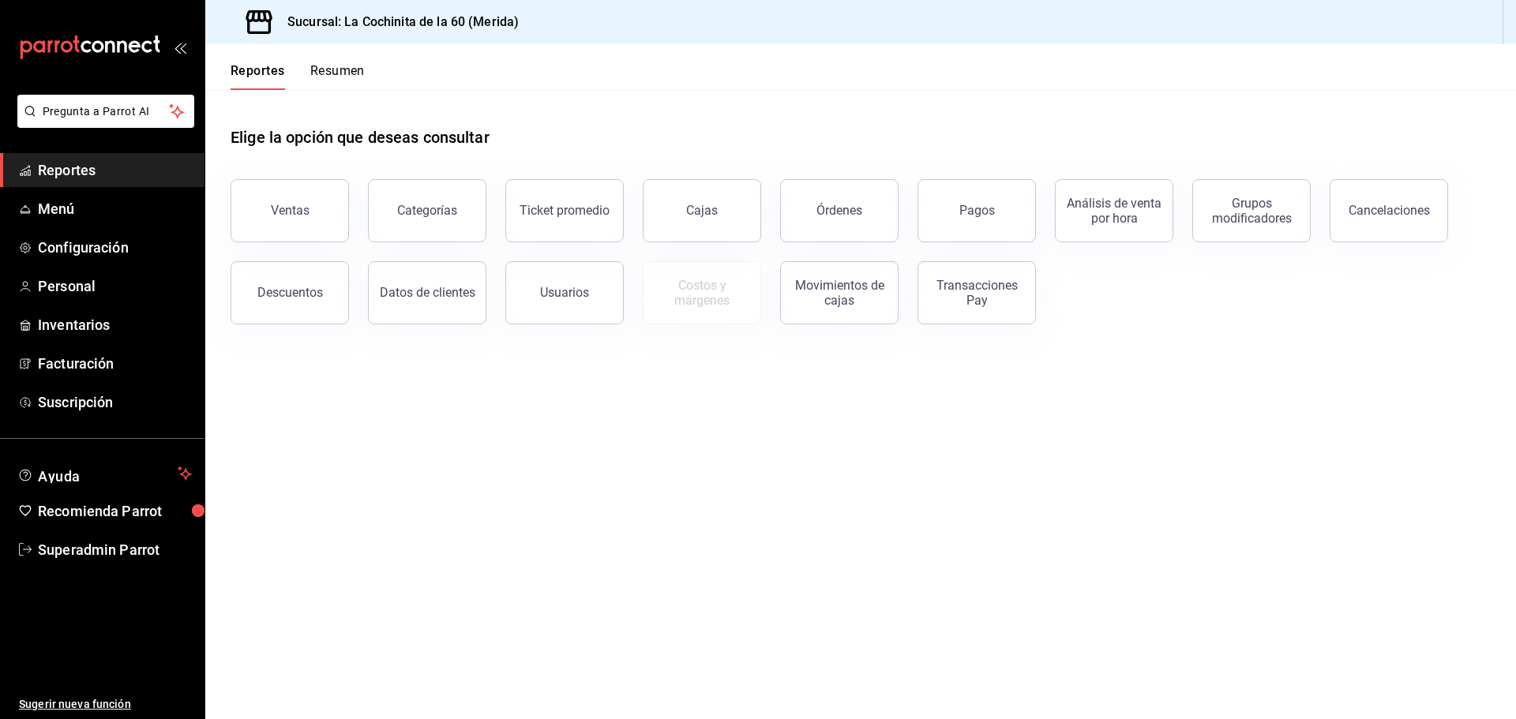
drag, startPoint x: 605, startPoint y: 551, endPoint x: 390, endPoint y: 472, distance: 229.5
click at [605, 551] on main "Elige la opción que deseas consultar Ventas Categorías Ticket promedio Cajas Ór…" at bounding box center [860, 404] width 1310 height 629
click at [103, 255] on span "Configuración" at bounding box center [115, 247] width 154 height 21
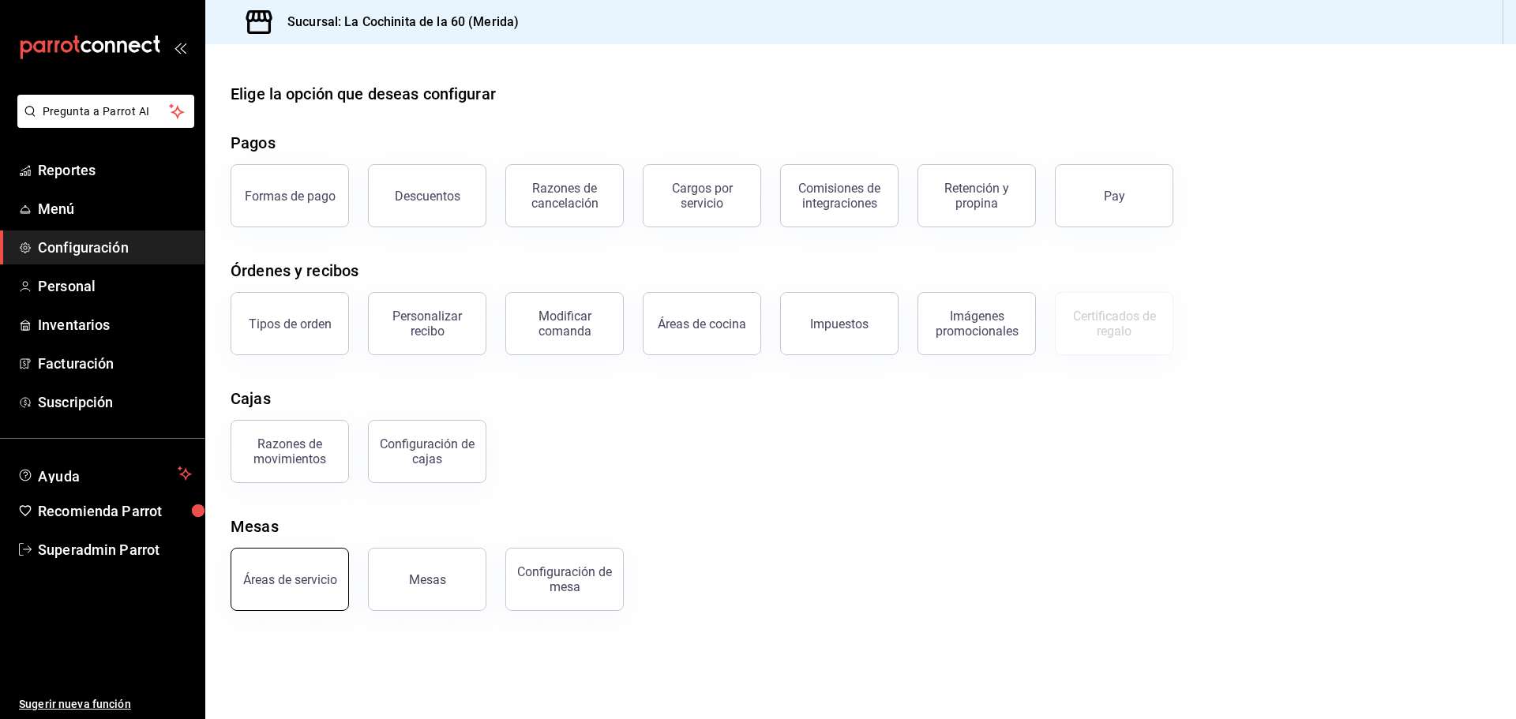
click at [309, 576] on div "Áreas de servicio" at bounding box center [290, 579] width 94 height 15
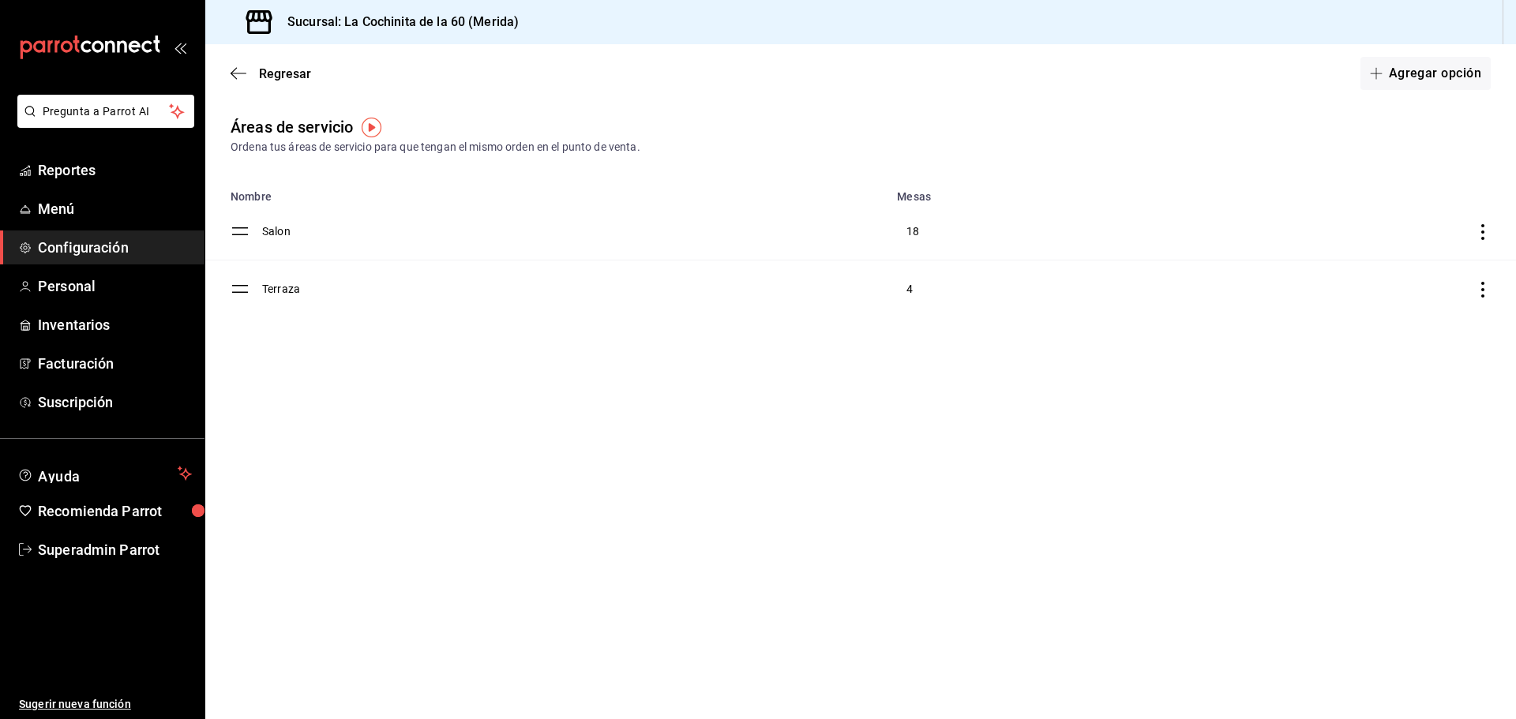
click at [84, 249] on span "Configuración" at bounding box center [115, 247] width 154 height 21
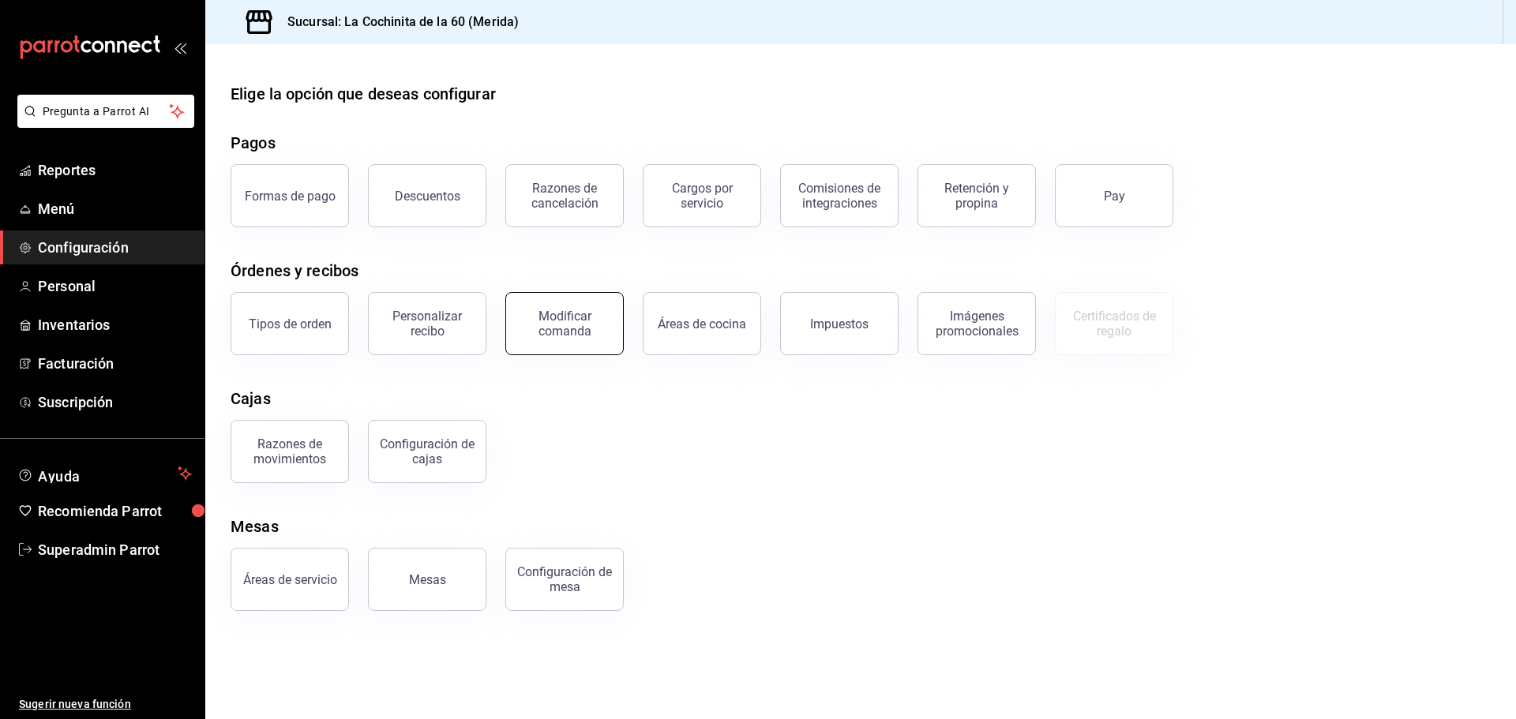
click at [575, 329] on div "Modificar comanda" at bounding box center [564, 324] width 98 height 30
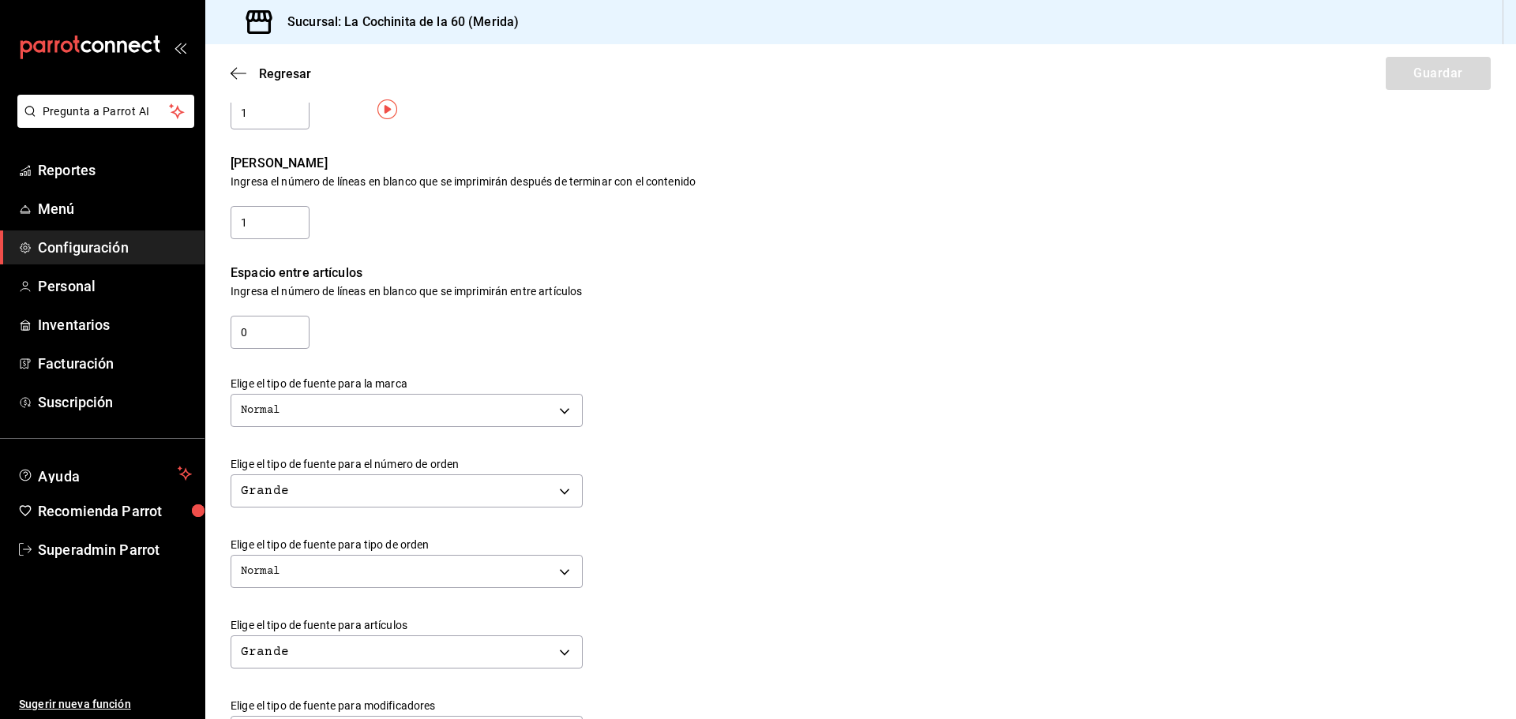
scroll to position [542, 0]
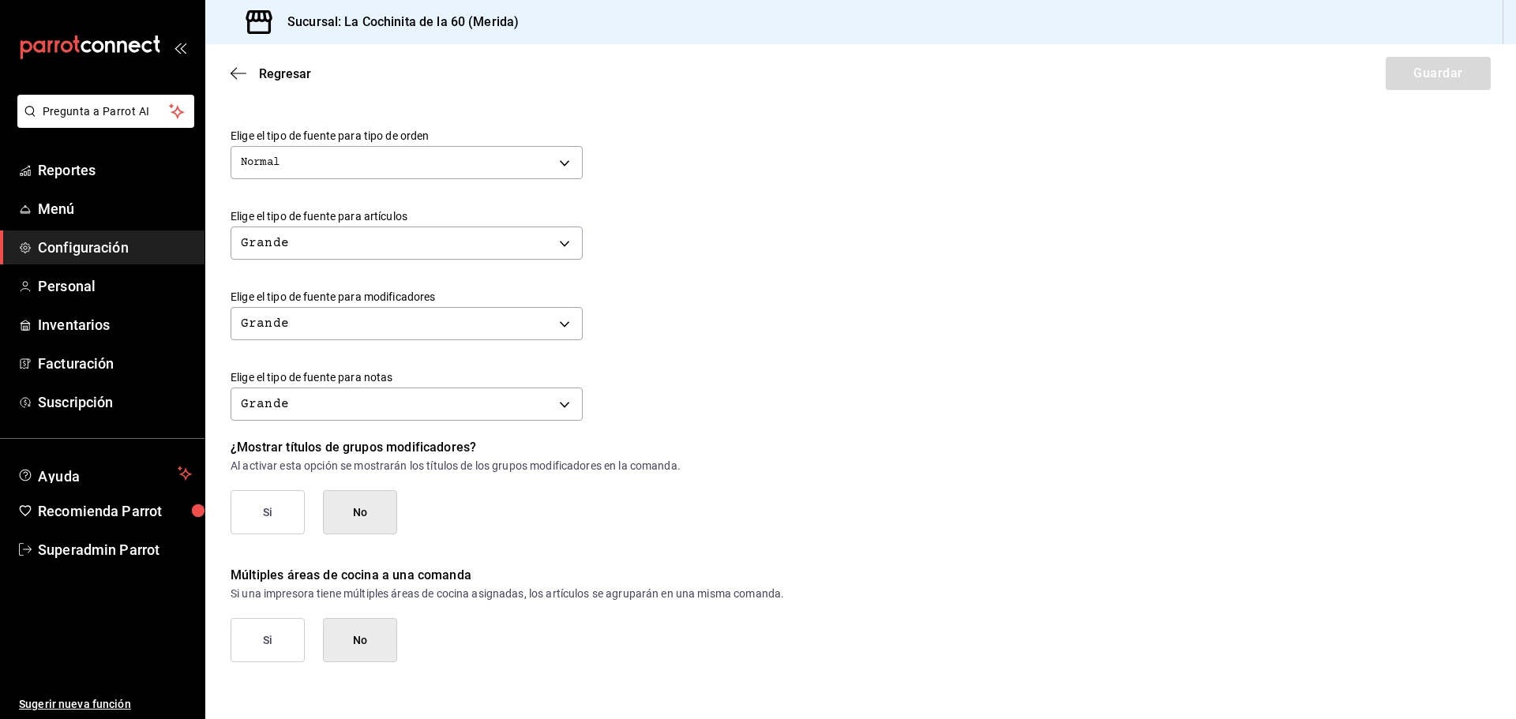
click at [792, 396] on div "Grande BIG" at bounding box center [860, 402] width 1260 height 42
click at [239, 70] on icon "button" at bounding box center [238, 73] width 16 height 14
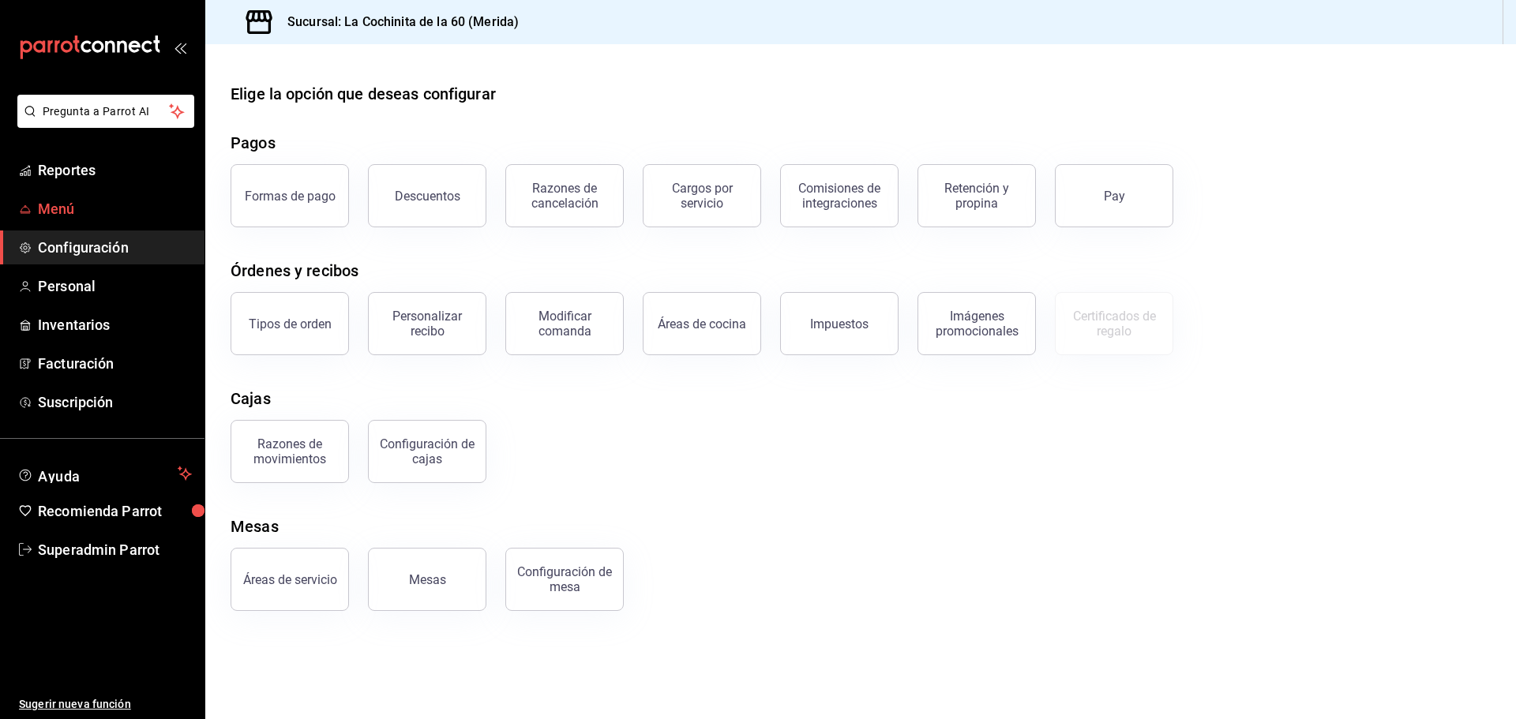
click at [58, 203] on span "Menú" at bounding box center [115, 208] width 154 height 21
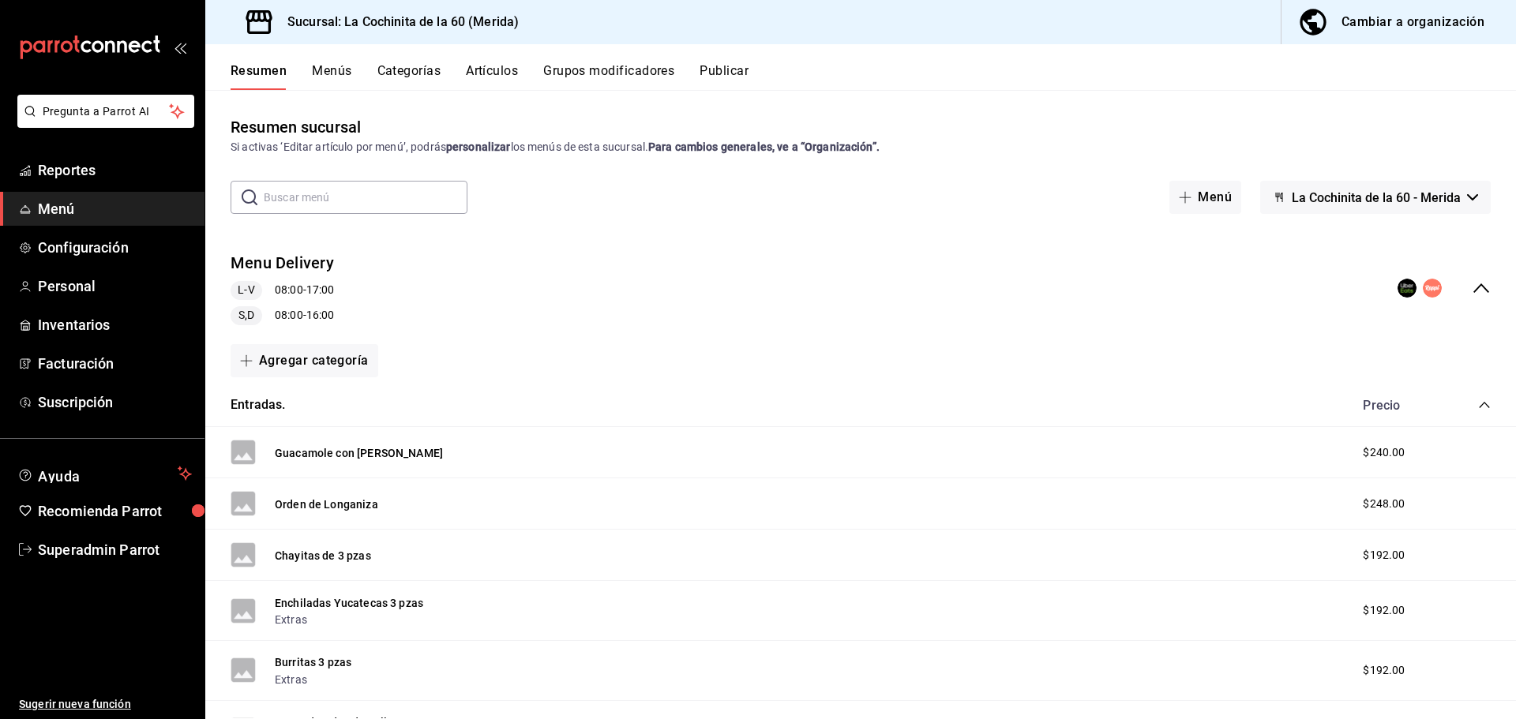
click at [391, 76] on button "Categorías" at bounding box center [409, 76] width 64 height 27
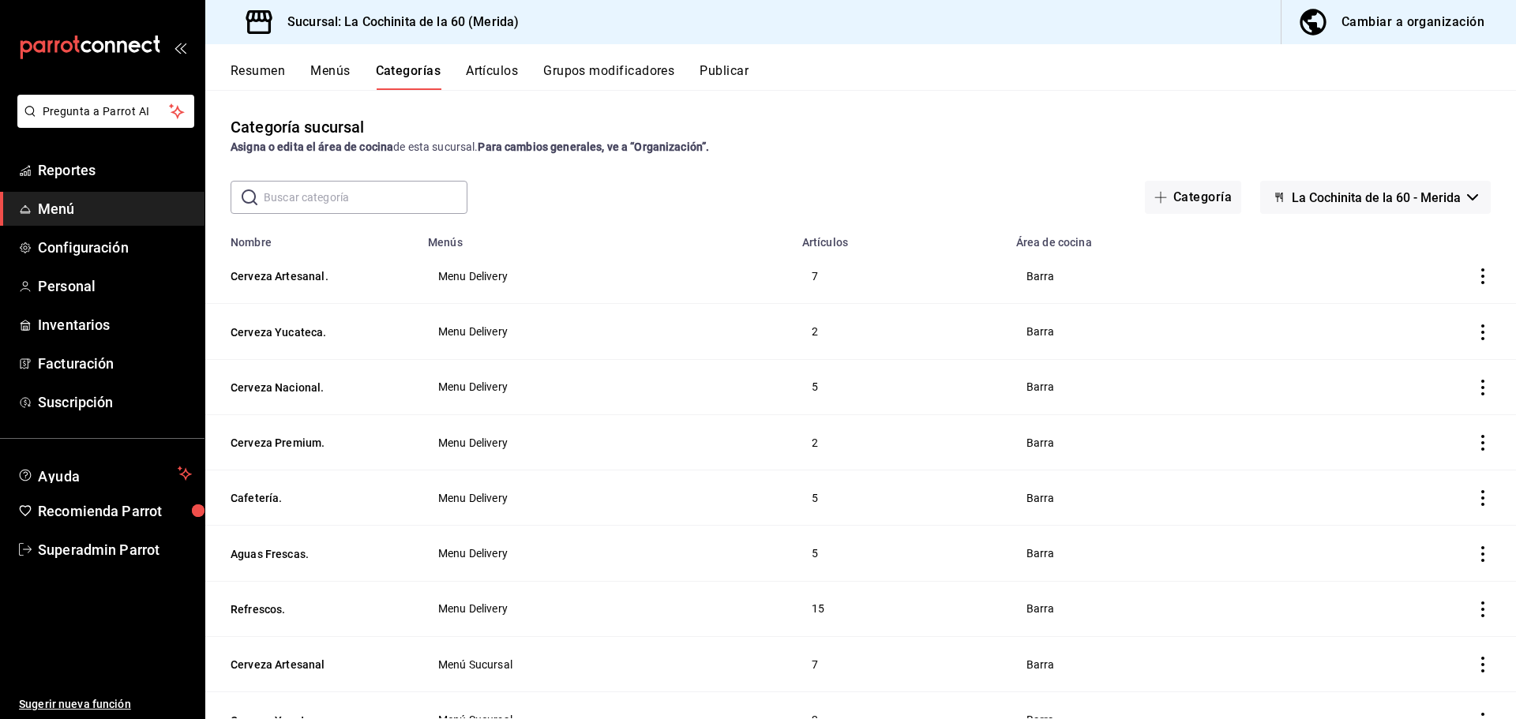
click at [356, 193] on input "text" at bounding box center [366, 198] width 204 height 32
click at [576, 198] on div "​ ​ Categoría La Cochinita de la 60 - Merida" at bounding box center [860, 197] width 1310 height 33
click at [364, 200] on input "text" at bounding box center [366, 198] width 204 height 32
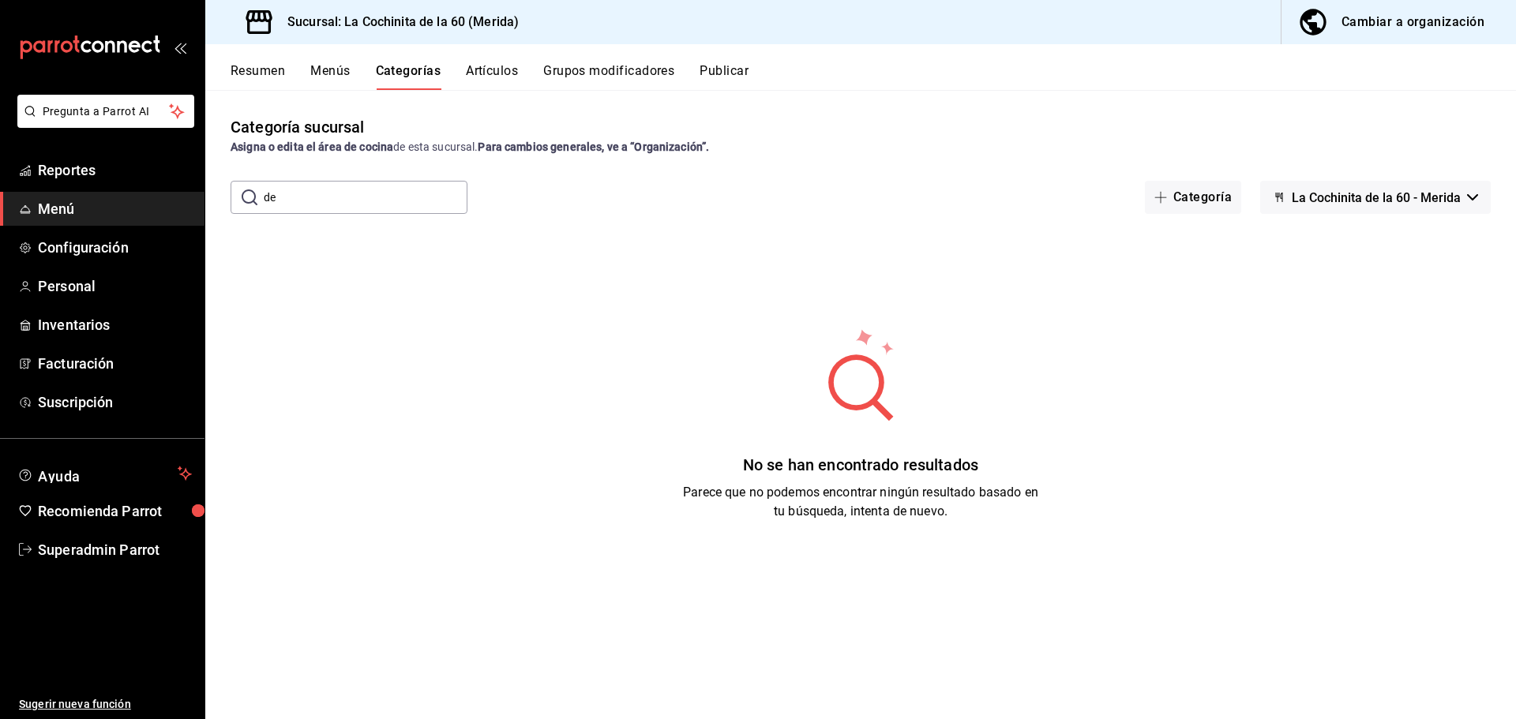
type input "d"
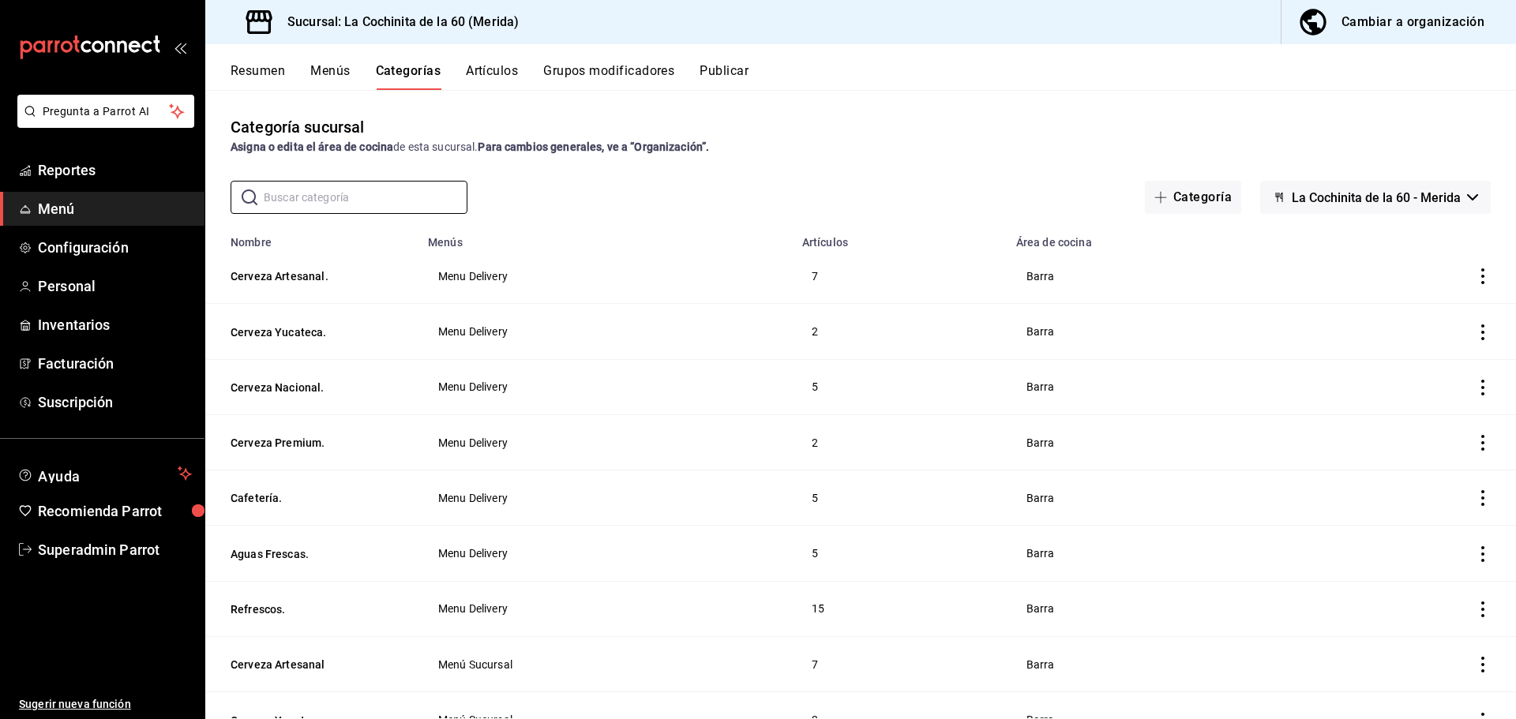
click at [602, 179] on div "Categoría sucursal Asigna o edita el área de cocina de esta sucursal. Para camb…" at bounding box center [860, 404] width 1310 height 628
click at [369, 189] on input "text" at bounding box center [366, 198] width 204 height 32
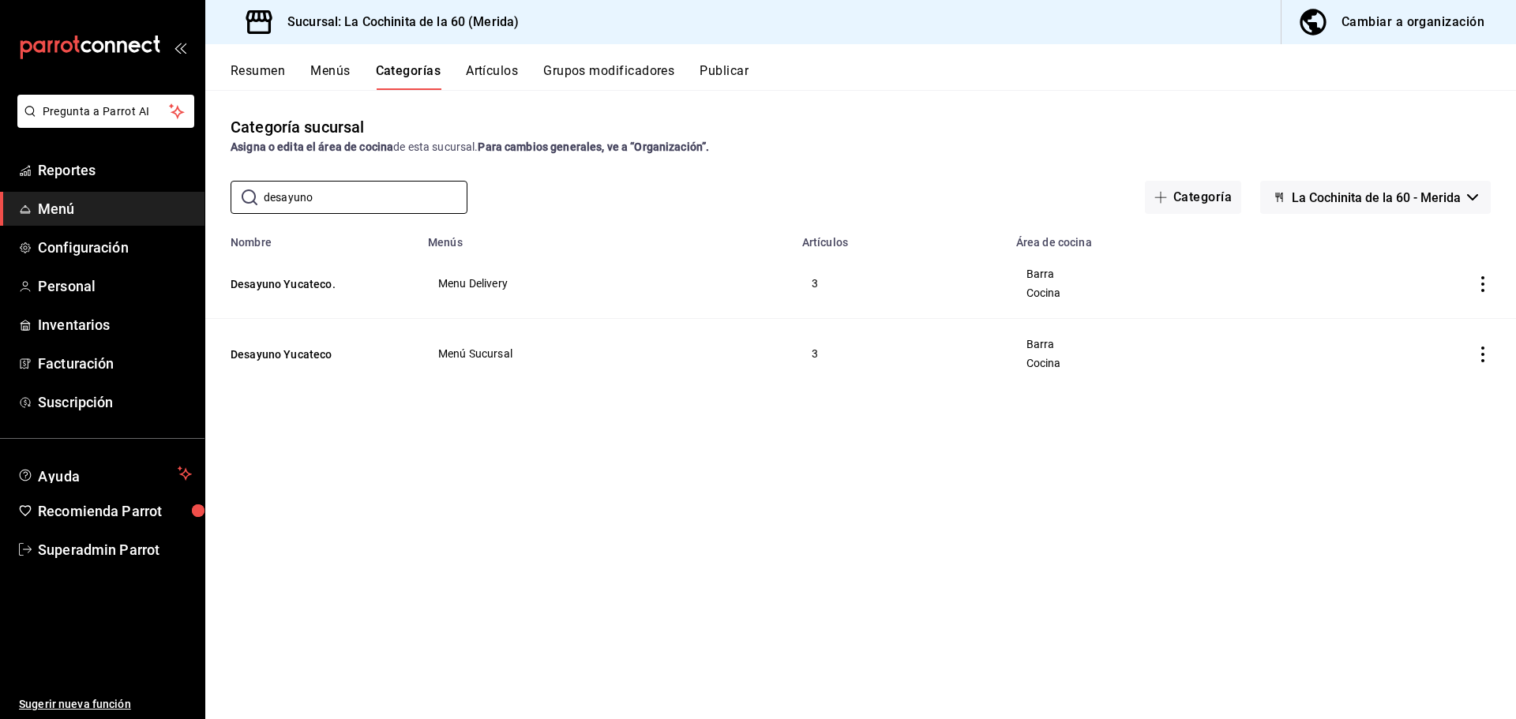
type input "desayuno"
drag, startPoint x: 627, startPoint y: 537, endPoint x: 614, endPoint y: 542, distance: 13.8
click at [614, 542] on div "Categoría sucursal Asigna o edita el área de cocina de esta sucursal. Para camb…" at bounding box center [860, 404] width 1310 height 628
drag, startPoint x: 523, startPoint y: 17, endPoint x: 343, endPoint y: 24, distance: 180.1
click at [343, 24] on div "Sucursal: La Cochinita de la 60 (Merida)" at bounding box center [371, 22] width 307 height 44
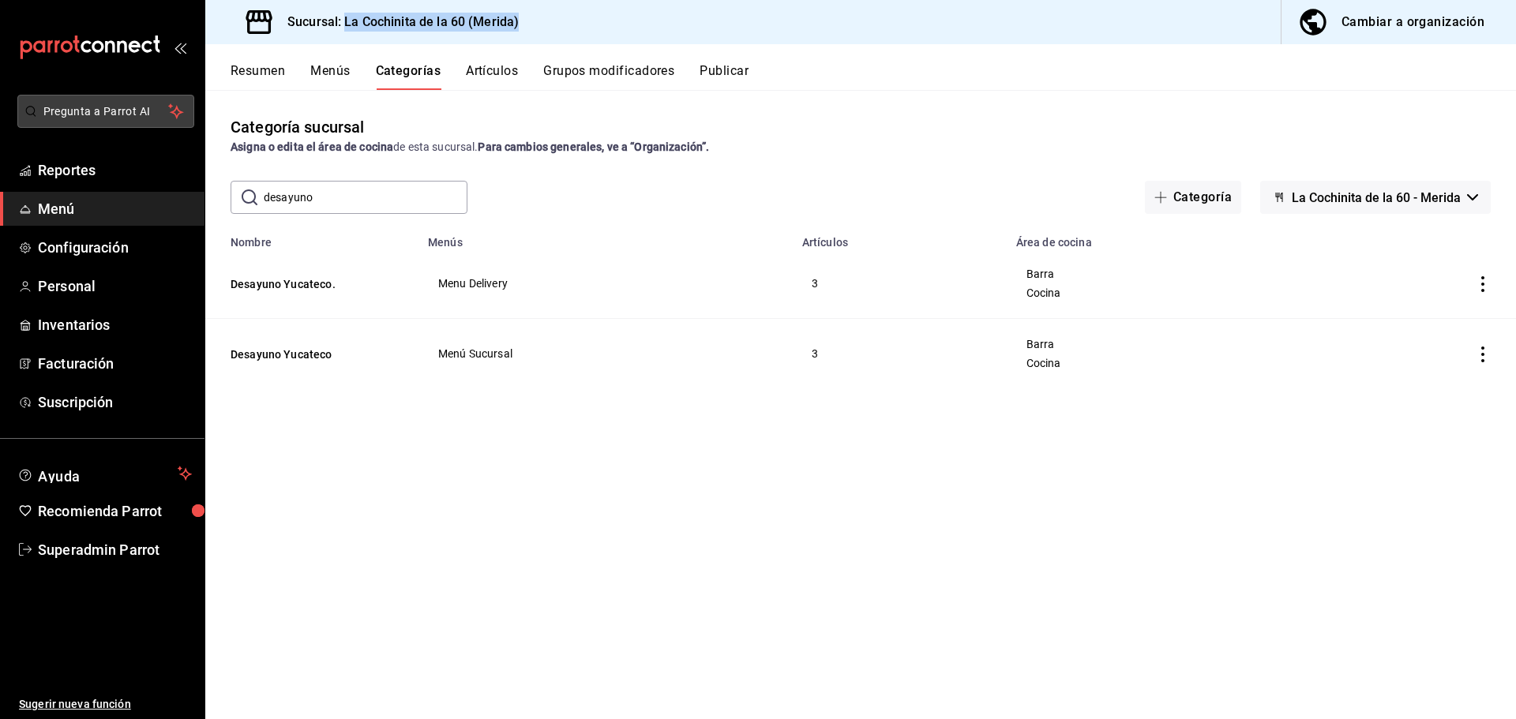
copy h3 "La Cochinita de la 60 (Merida)"
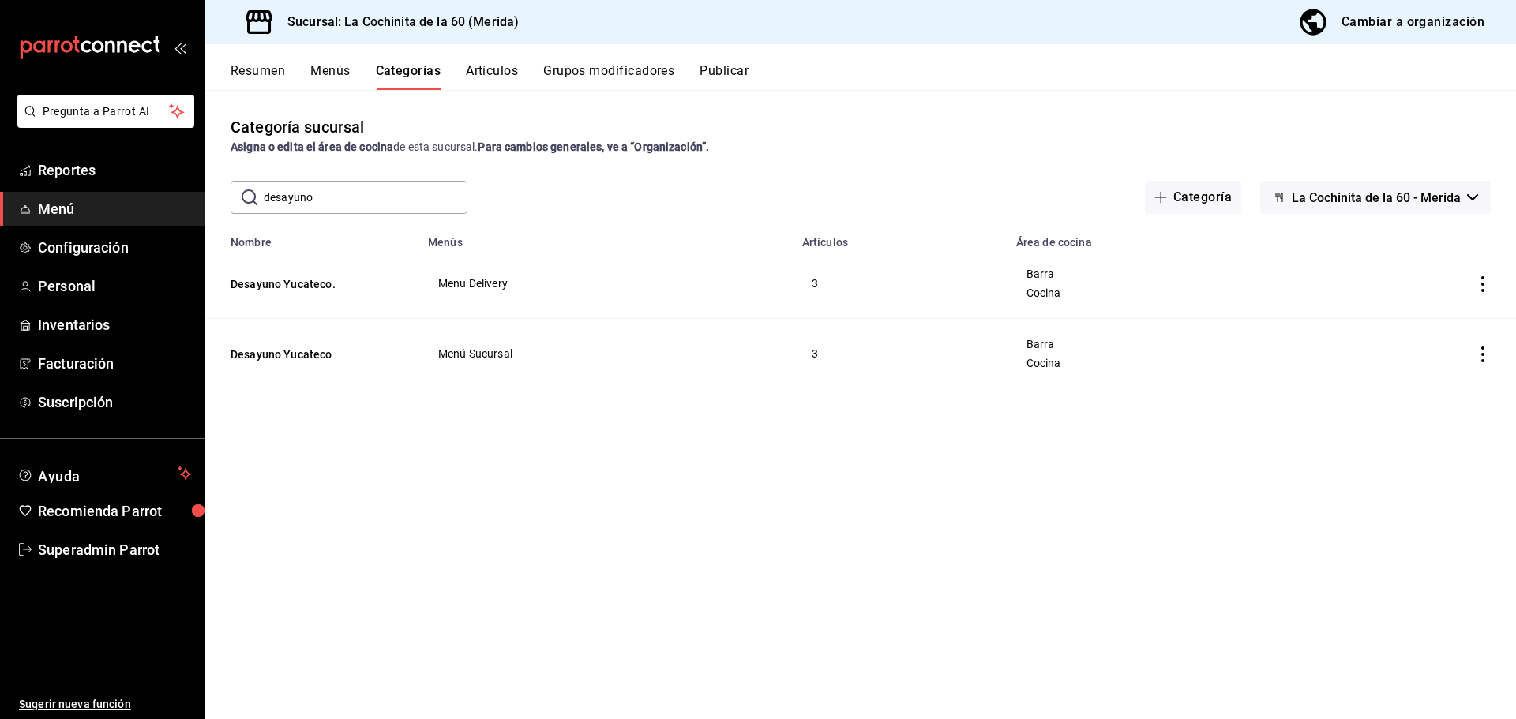
click at [418, 534] on div "Categoría sucursal Asigna o edita el área de cocina de esta sucursal. Para camb…" at bounding box center [860, 404] width 1310 height 628
drag, startPoint x: 1135, startPoint y: 137, endPoint x: 1252, endPoint y: 99, distance: 122.8
click at [1252, 99] on div "Categoría sucursal Asigna o edita el área de cocina de esta sucursal. Para camb…" at bounding box center [860, 404] width 1310 height 628
